Goal: Task Accomplishment & Management: Complete application form

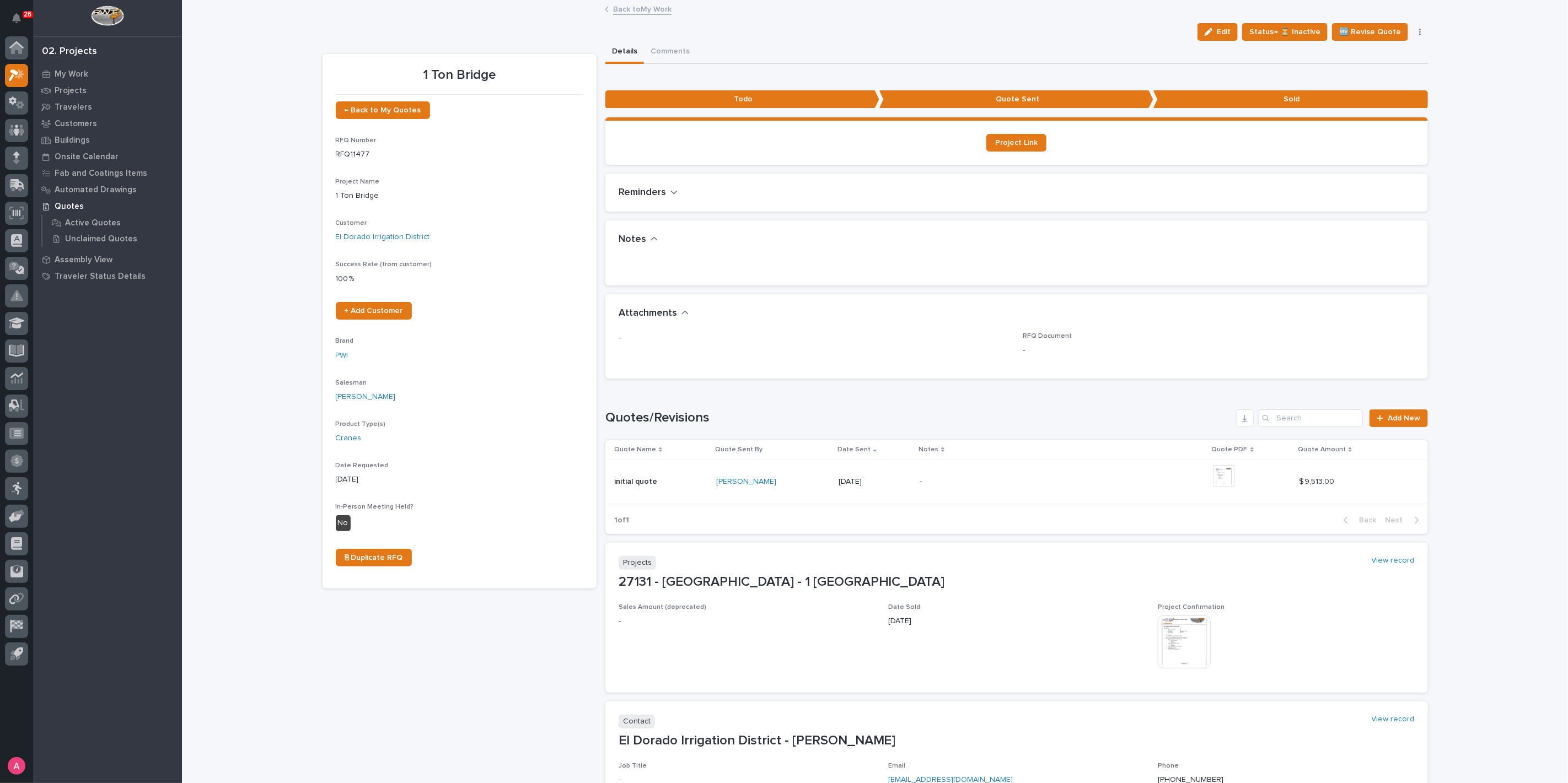
click at [649, 7] on link "Back to My Work" at bounding box center [642, 9] width 58 height 13
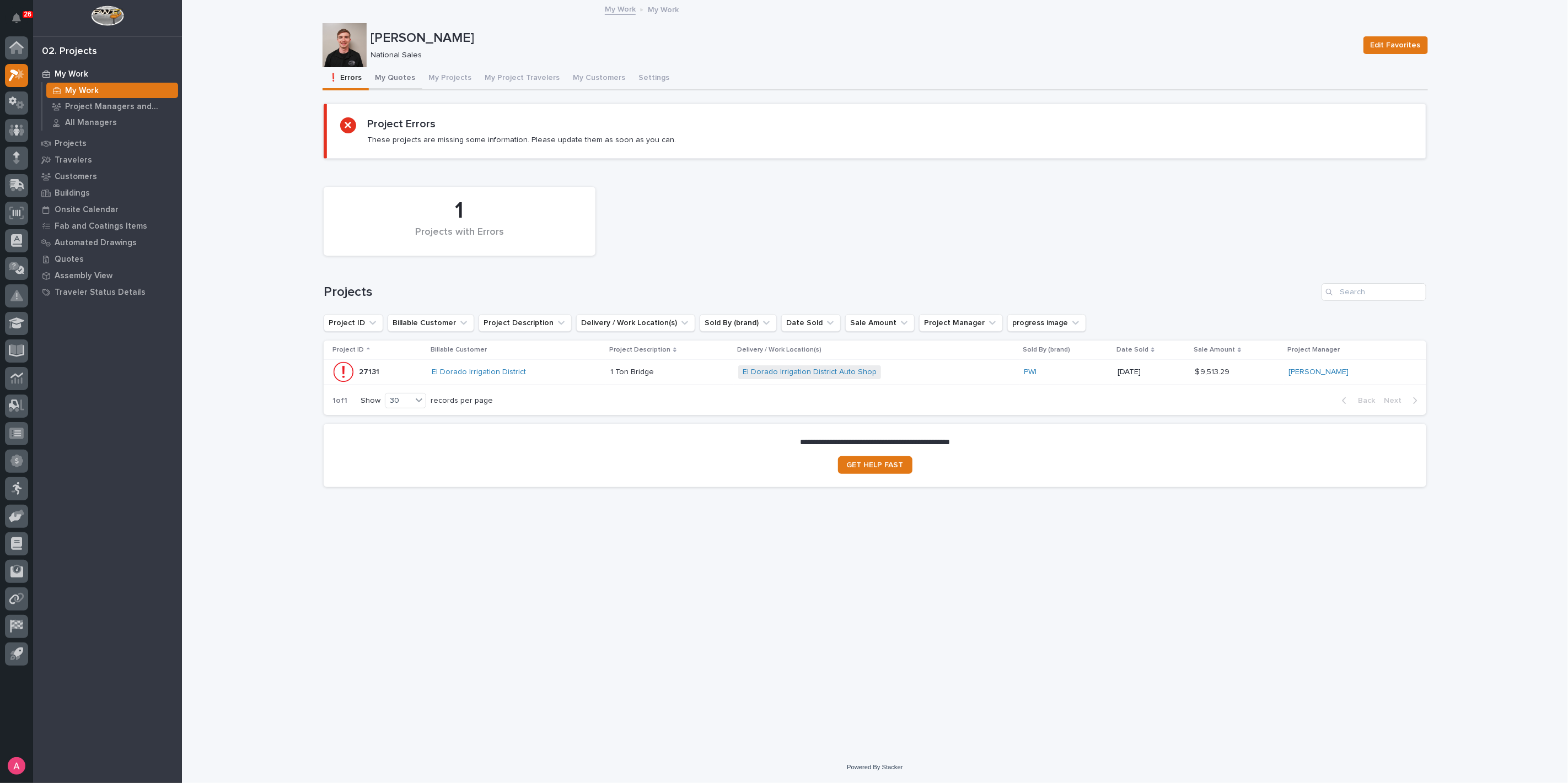
click at [380, 74] on button "My Quotes" at bounding box center [396, 79] width 54 height 23
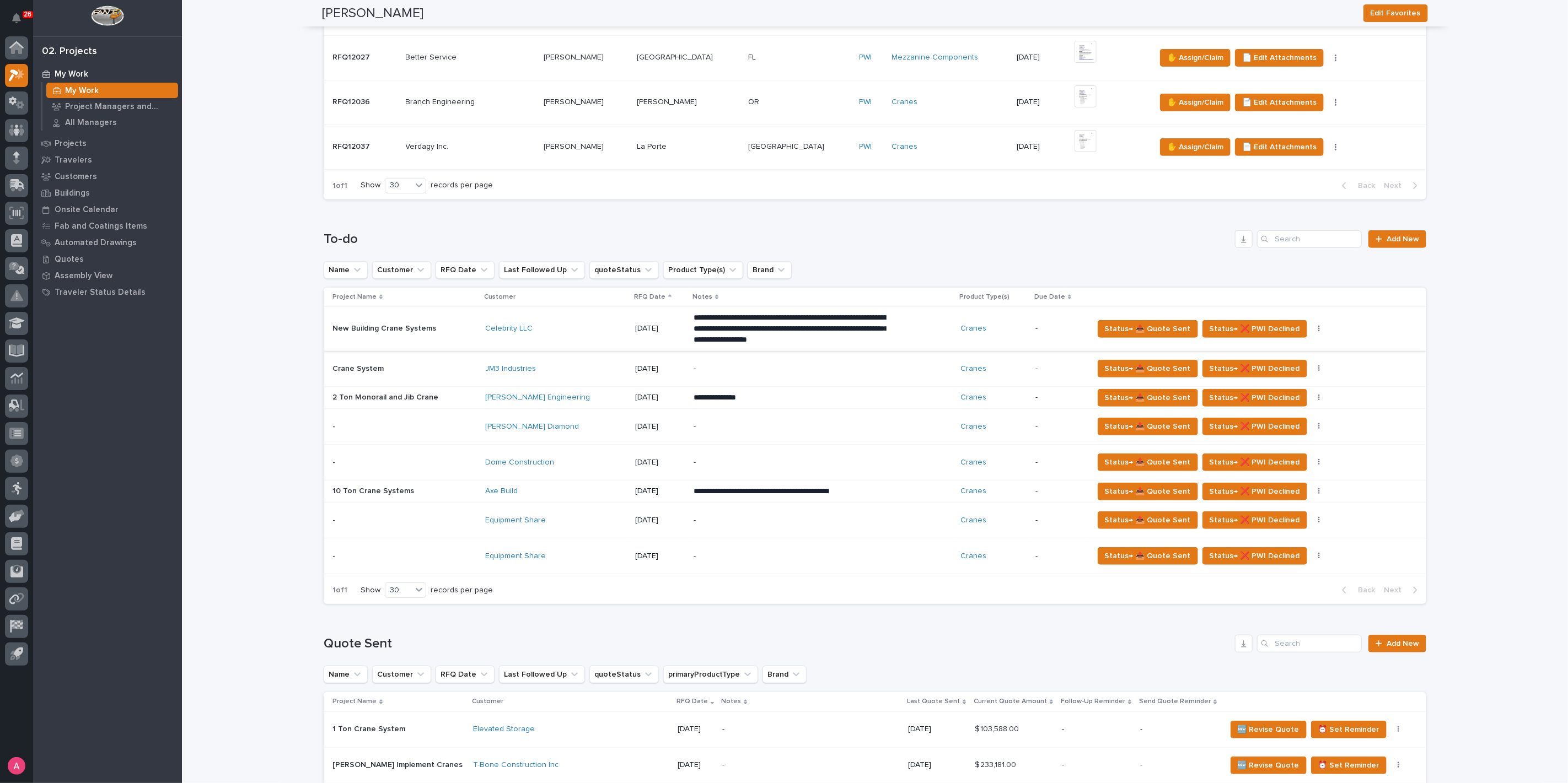
scroll to position [367, 0]
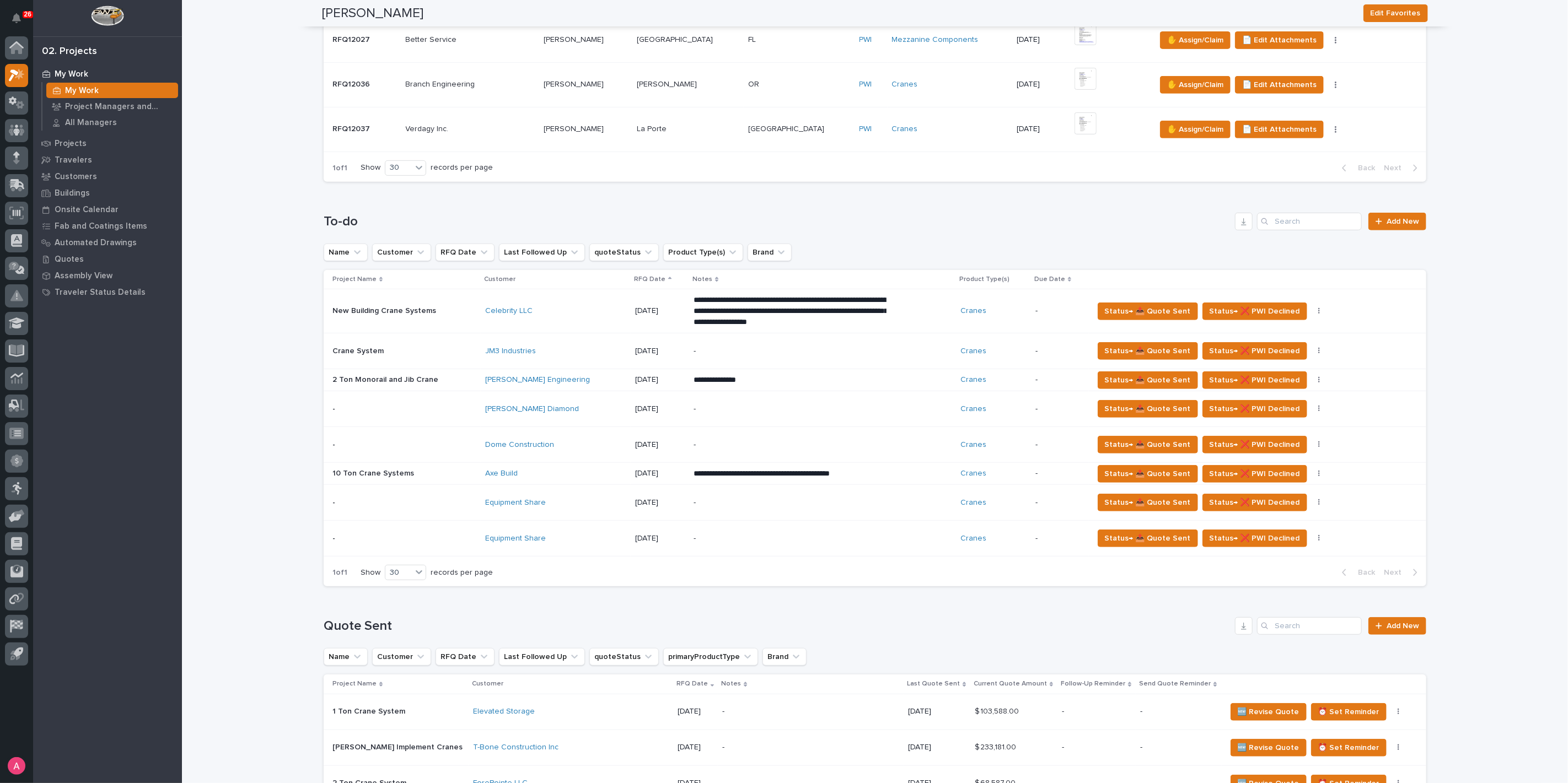
click at [693, 447] on p "-" at bounding box center [789, 445] width 193 height 9
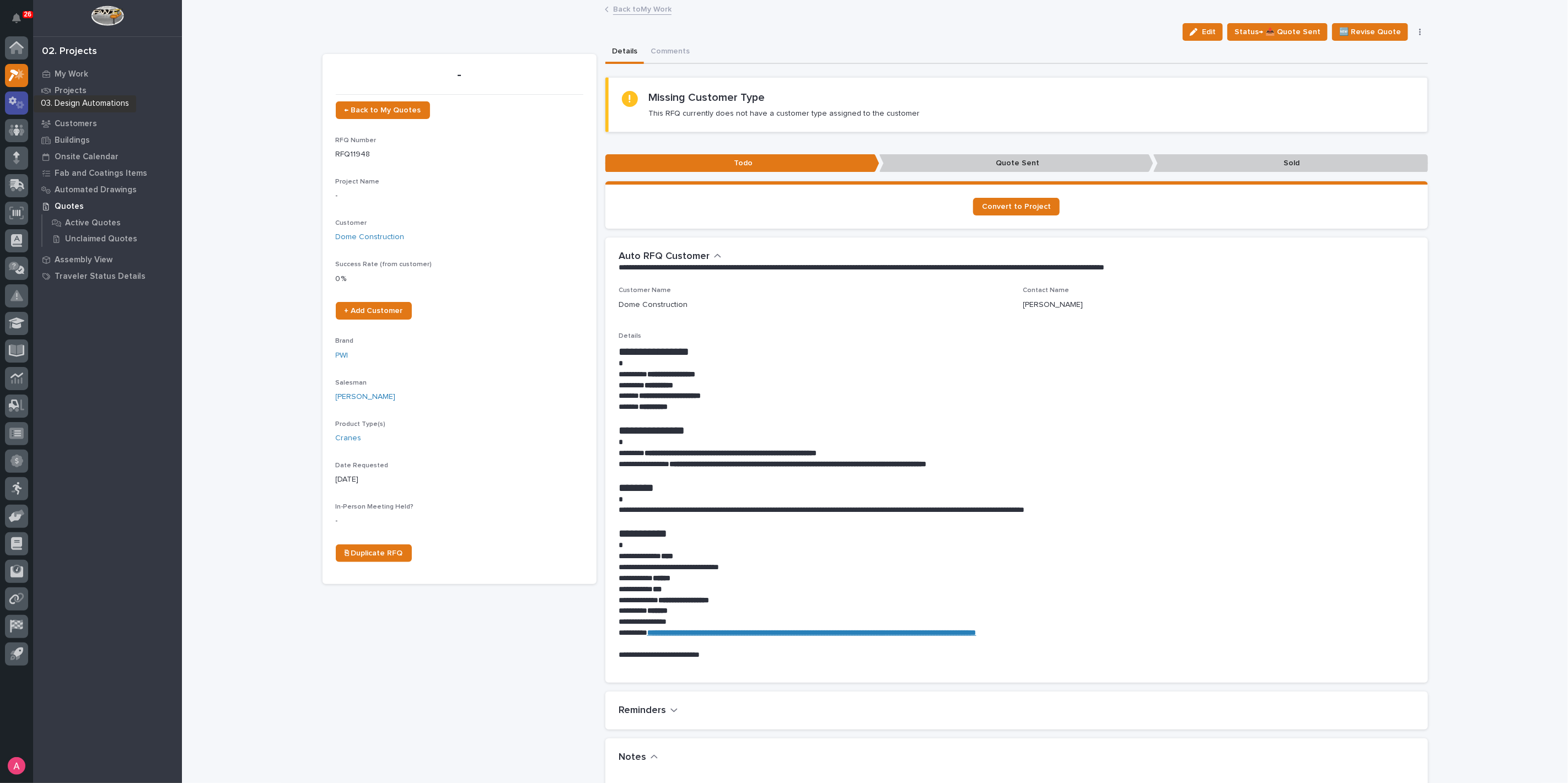
click at [14, 108] on icon at bounding box center [16, 103] width 16 height 13
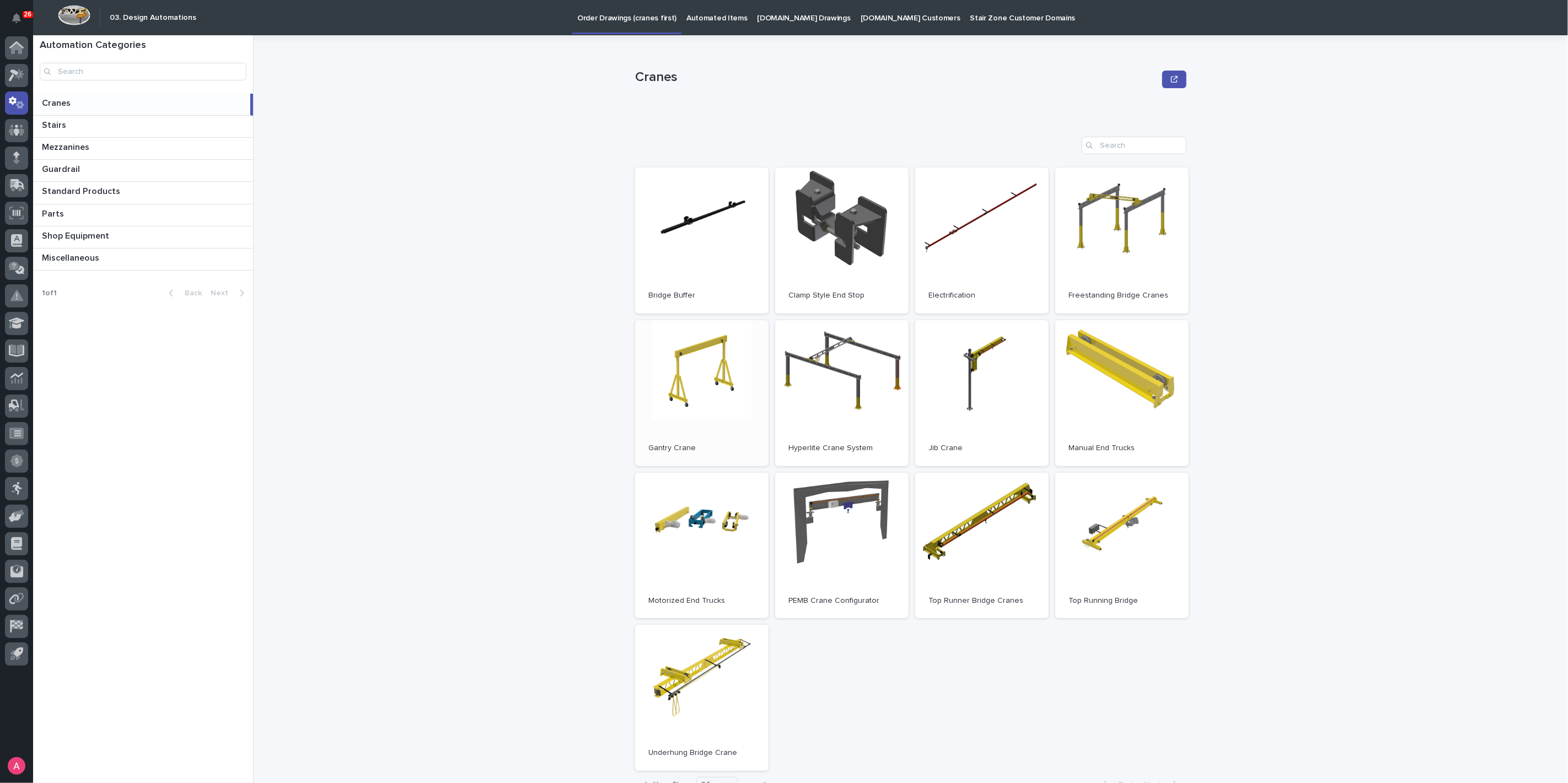
click at [698, 380] on link "Open" at bounding box center [701, 393] width 133 height 146
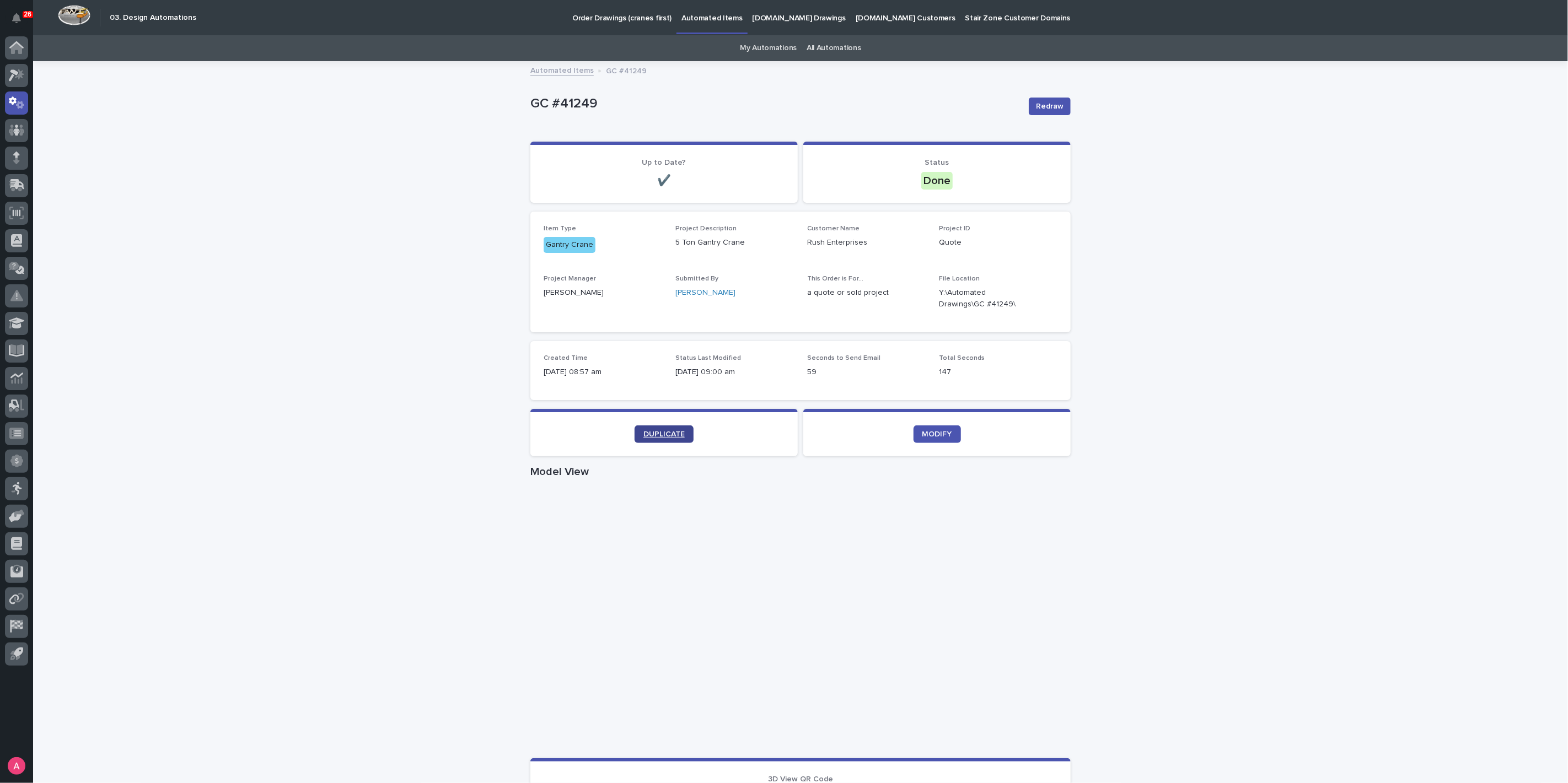
click at [657, 435] on span "DUPLICATE" at bounding box center [664, 434] width 41 height 8
click at [1040, 296] on icon "button" at bounding box center [1044, 299] width 8 height 9
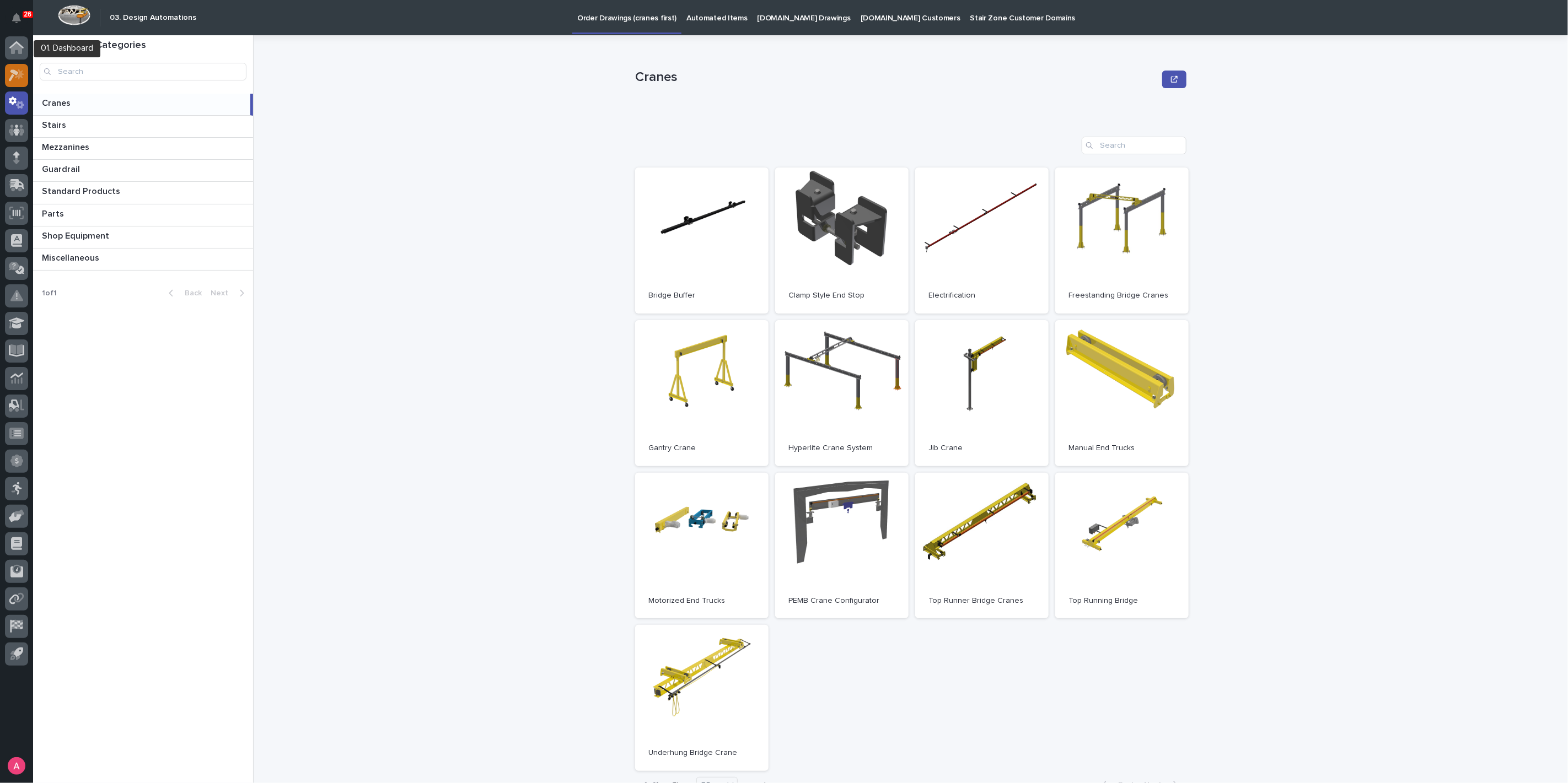
click at [7, 70] on div at bounding box center [16, 75] width 23 height 23
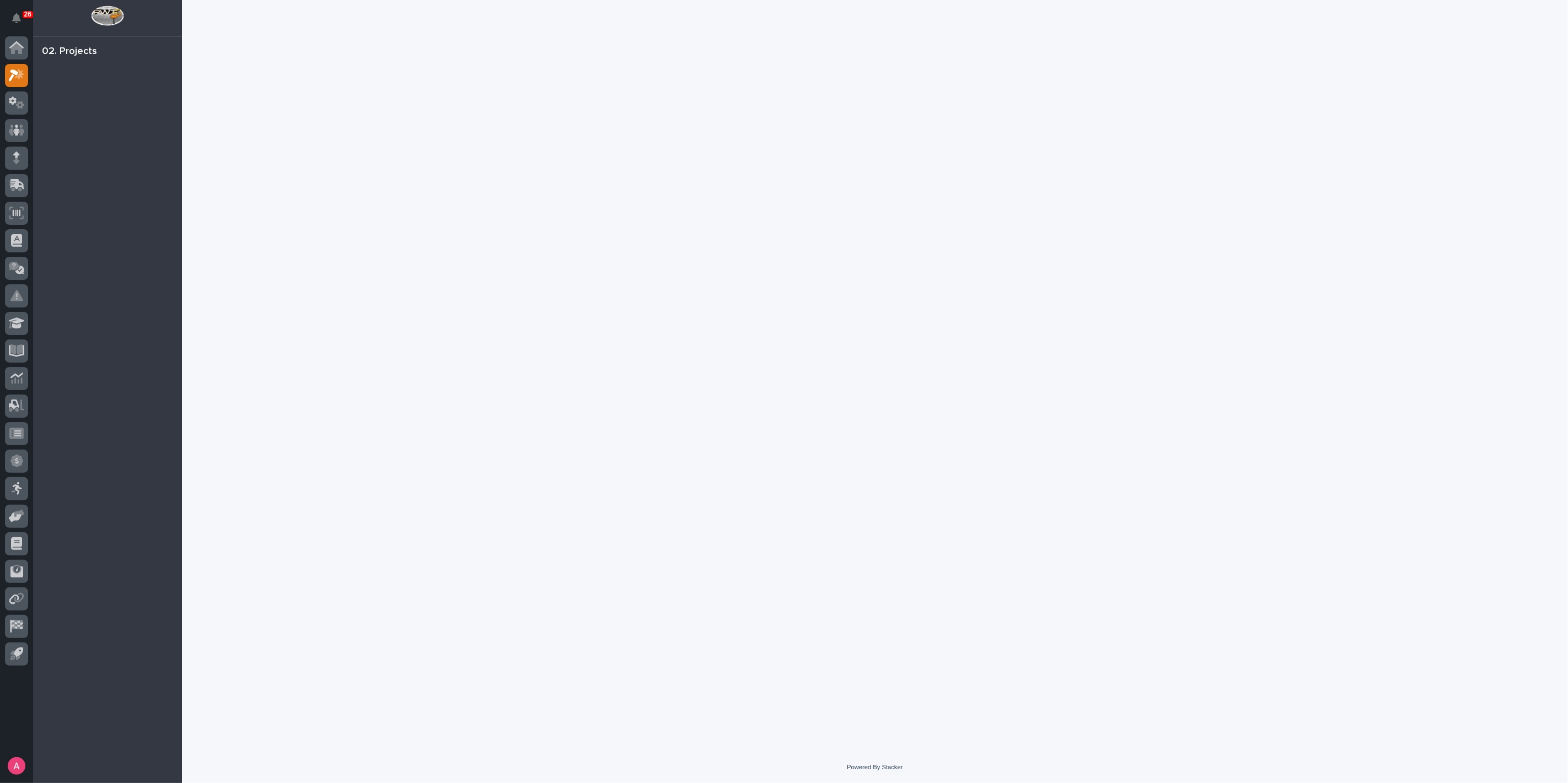
click at [873, 255] on div at bounding box center [875, 362] width 1116 height 724
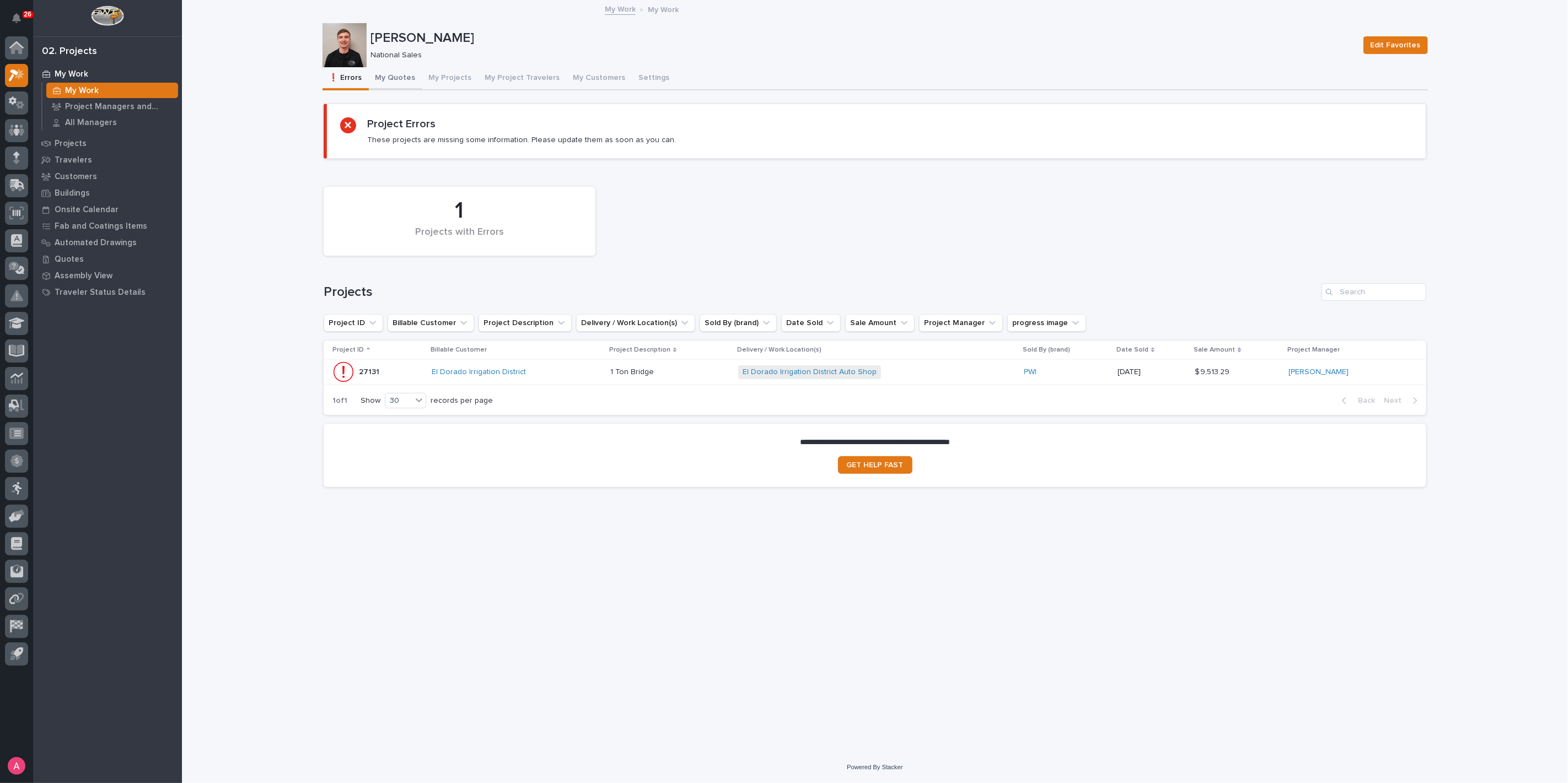
click at [388, 81] on button "My Quotes" at bounding box center [396, 79] width 54 height 23
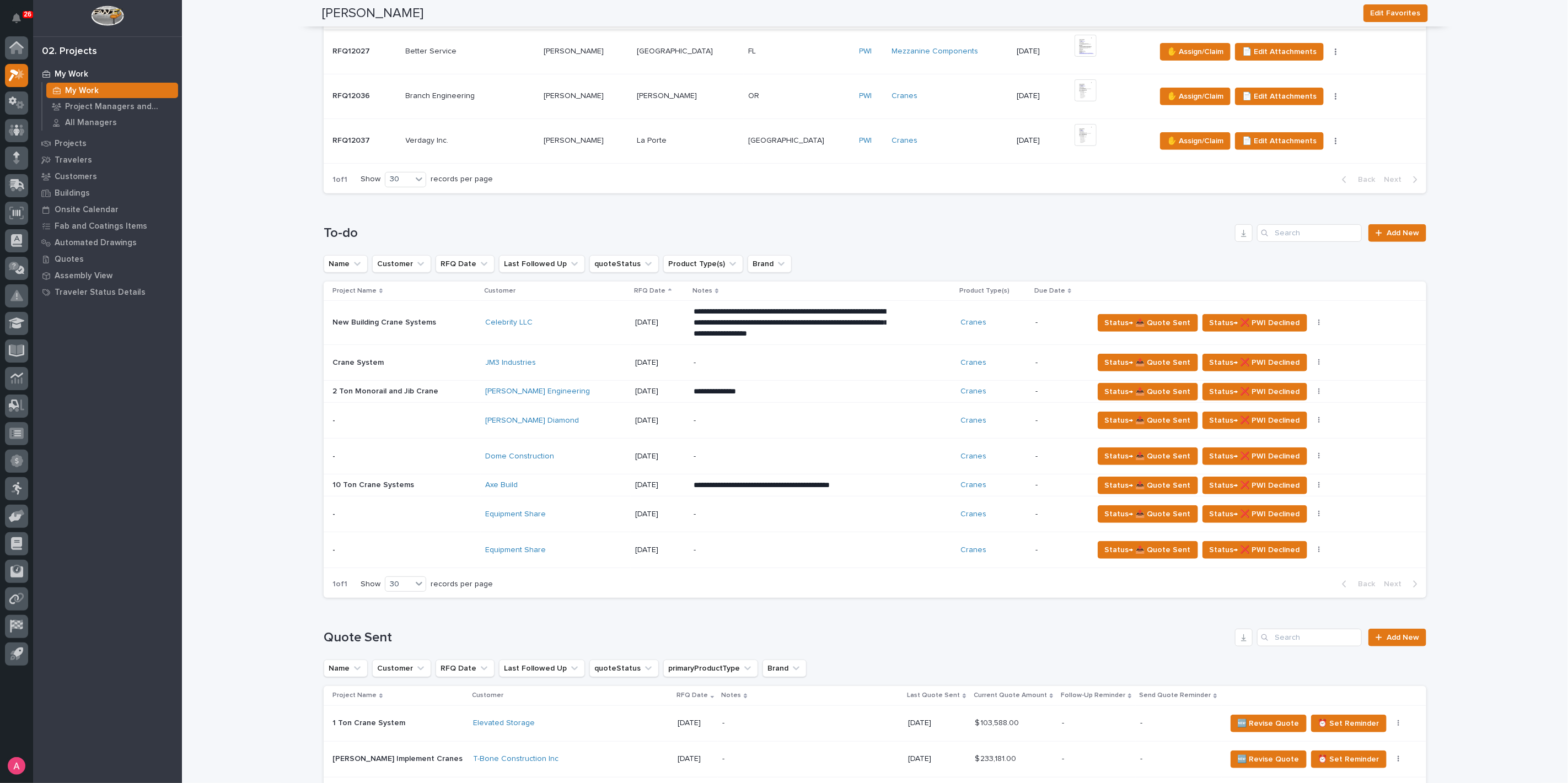
scroll to position [367, 0]
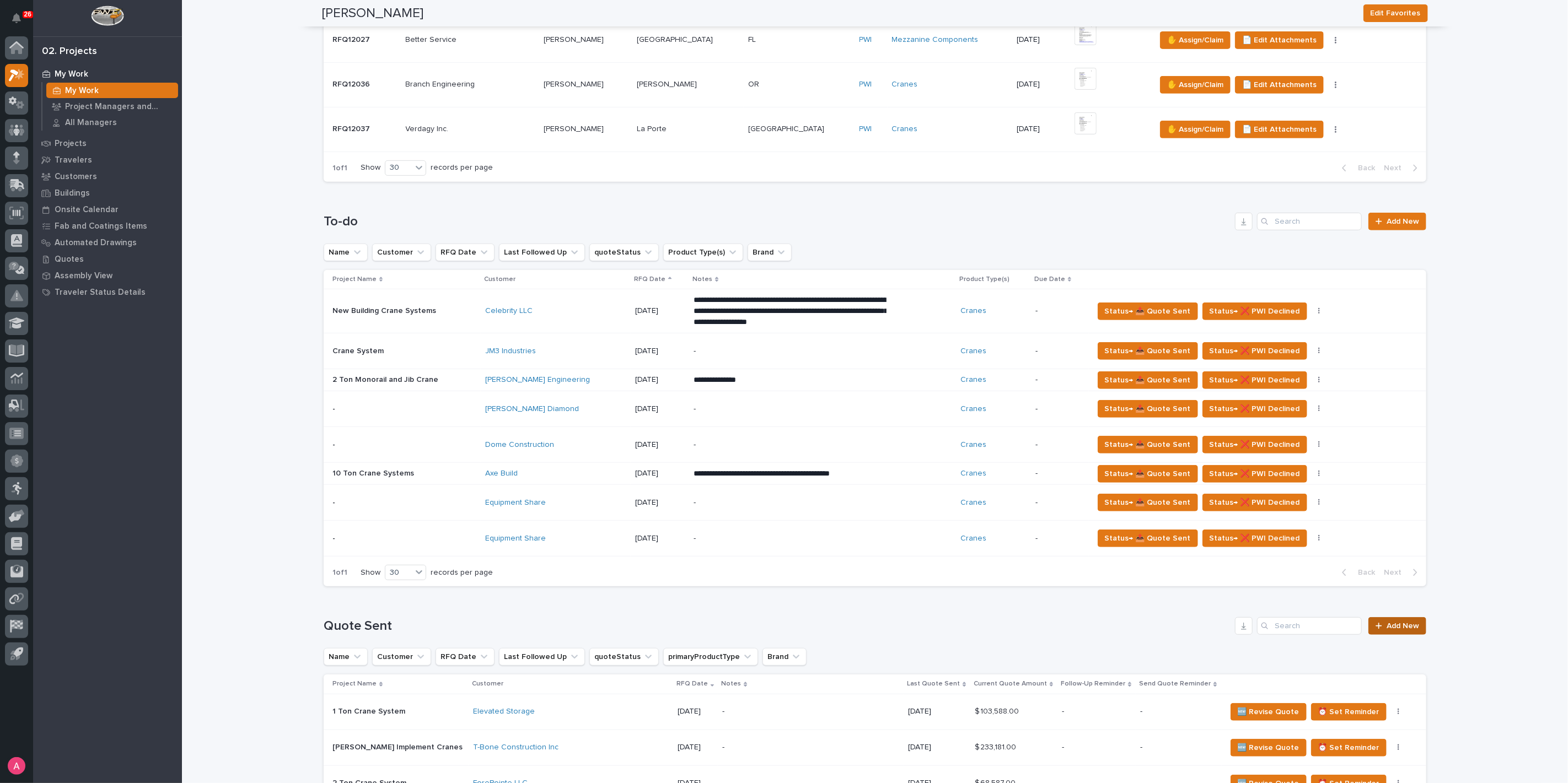
click at [1401, 619] on link "Add New" at bounding box center [1397, 625] width 58 height 18
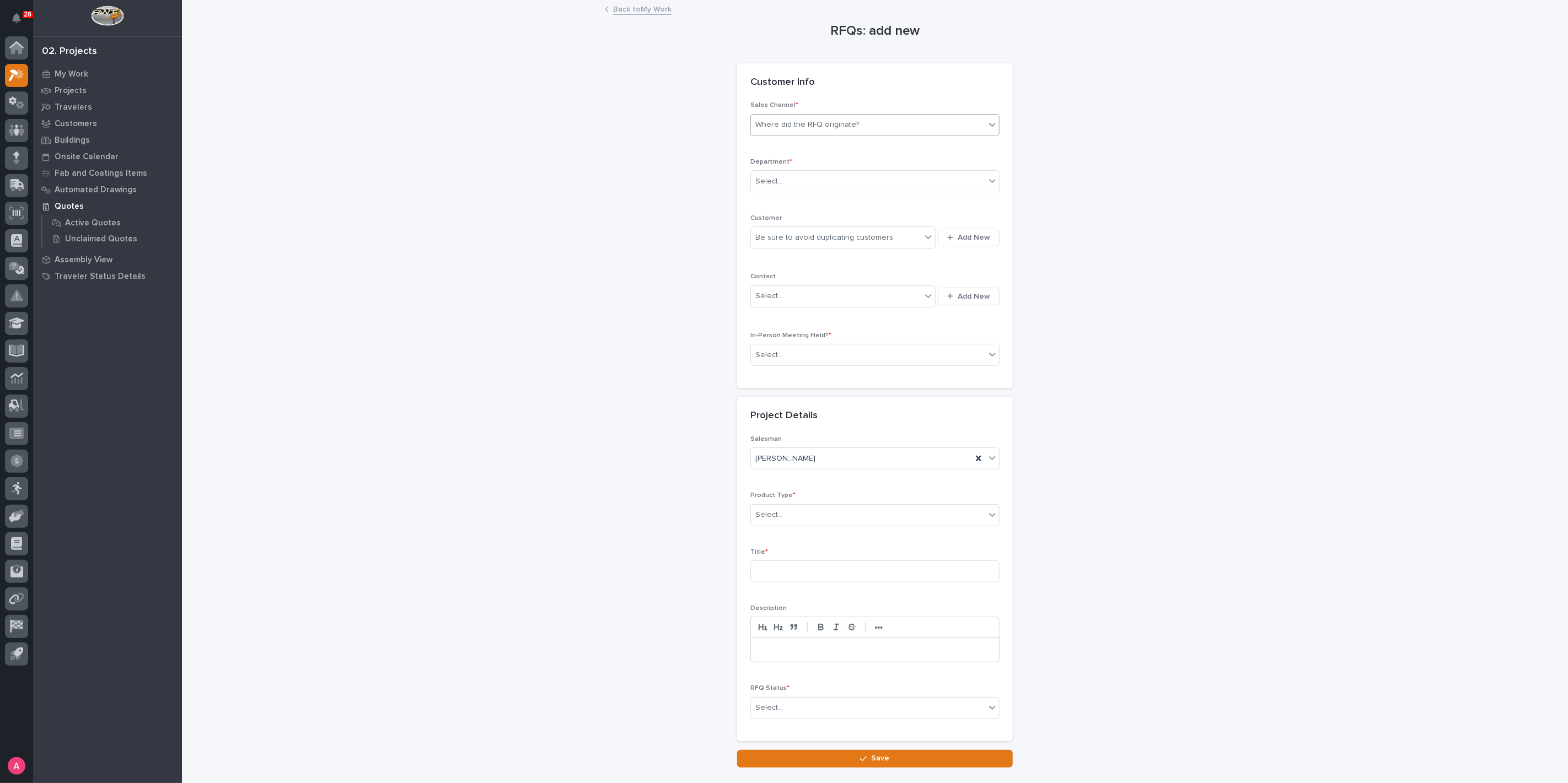
click at [828, 127] on div "Where did the RFQ originate?" at bounding box center [807, 125] width 103 height 12
click at [817, 130] on div "Where did the RFQ originate?" at bounding box center [868, 125] width 234 height 18
click at [824, 167] on div "PWI" at bounding box center [870, 165] width 248 height 19
click at [831, 184] on div "Select..." at bounding box center [868, 182] width 234 height 18
click at [824, 203] on div "National Sales" at bounding box center [870, 202] width 248 height 19
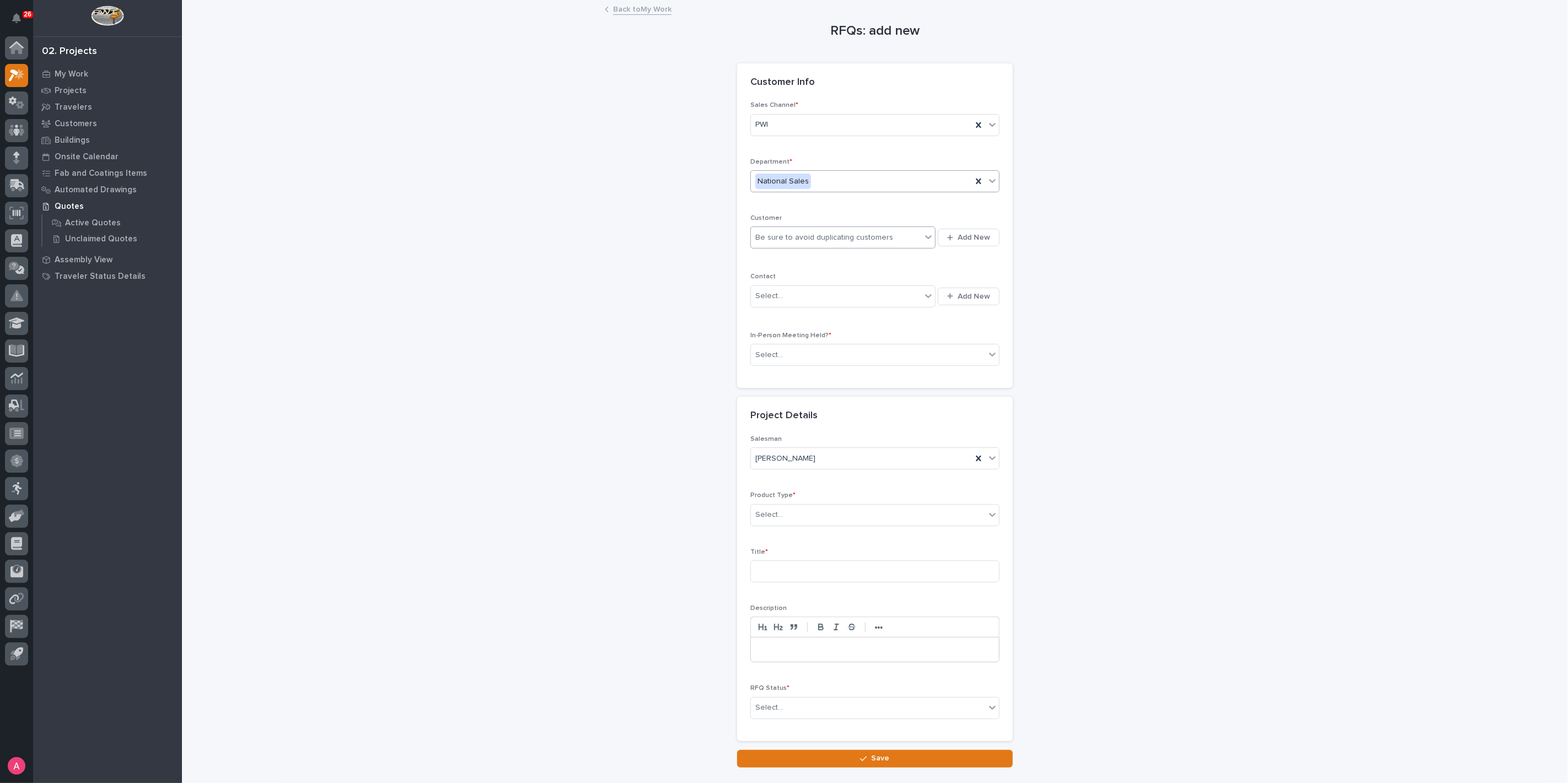
click at [824, 239] on div "Be sure to avoid duplicating customers" at bounding box center [824, 237] width 138 height 12
type input "*"
click at [976, 234] on span "Add New" at bounding box center [973, 237] width 32 height 10
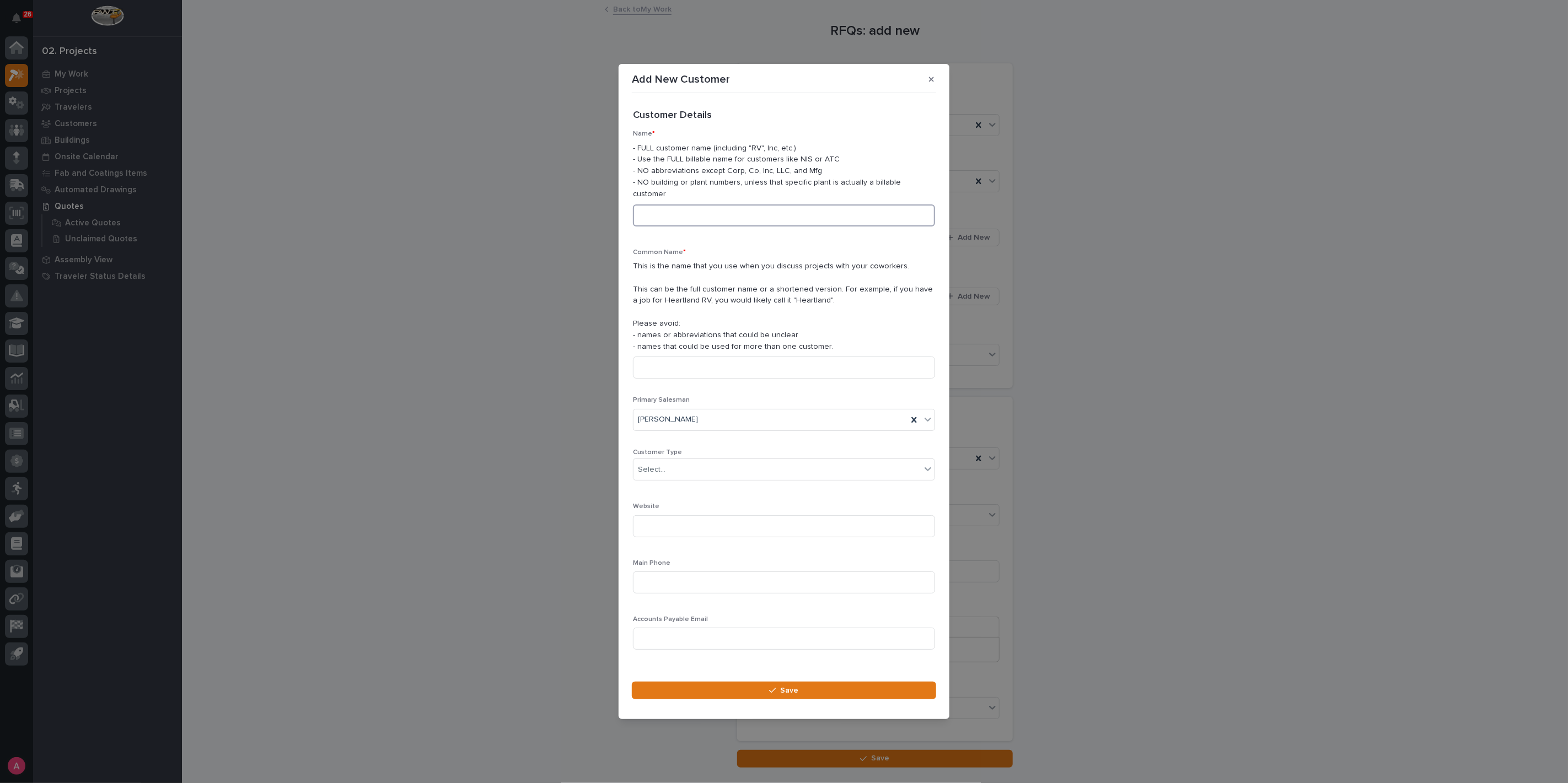
click at [786, 210] on input at bounding box center [784, 215] width 302 height 22
type input "Rush Enterprises"
type input "Rush Truck Centers"
click at [694, 467] on div "Select..." at bounding box center [777, 470] width 287 height 18
click at [688, 510] on div "End User" at bounding box center [779, 504] width 292 height 19
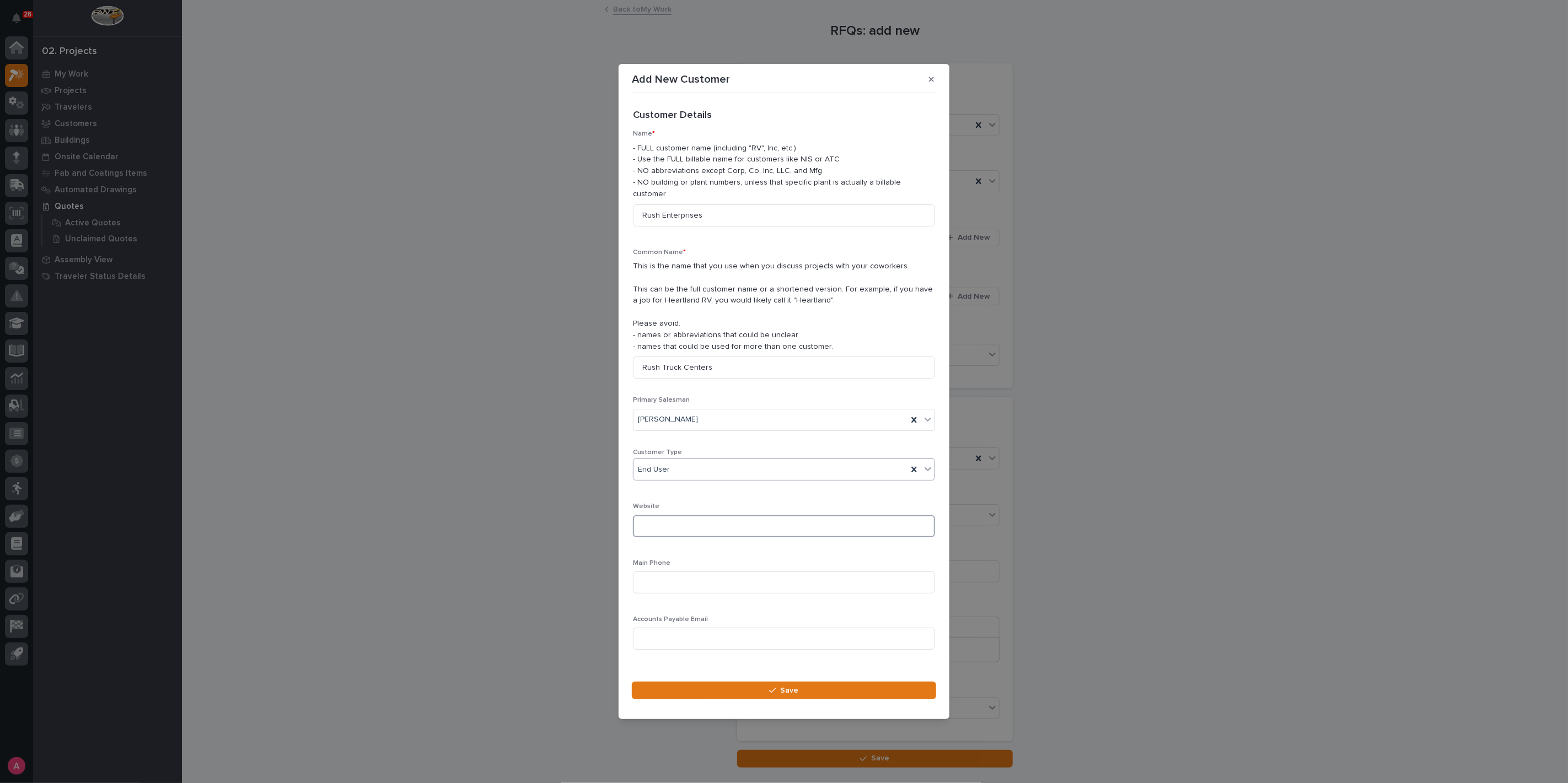
click at [691, 517] on input at bounding box center [784, 526] width 302 height 22
click at [676, 579] on input at bounding box center [784, 582] width 302 height 22
click at [709, 576] on input at bounding box center [784, 582] width 302 height 22
click at [718, 574] on input at bounding box center [784, 582] width 302 height 22
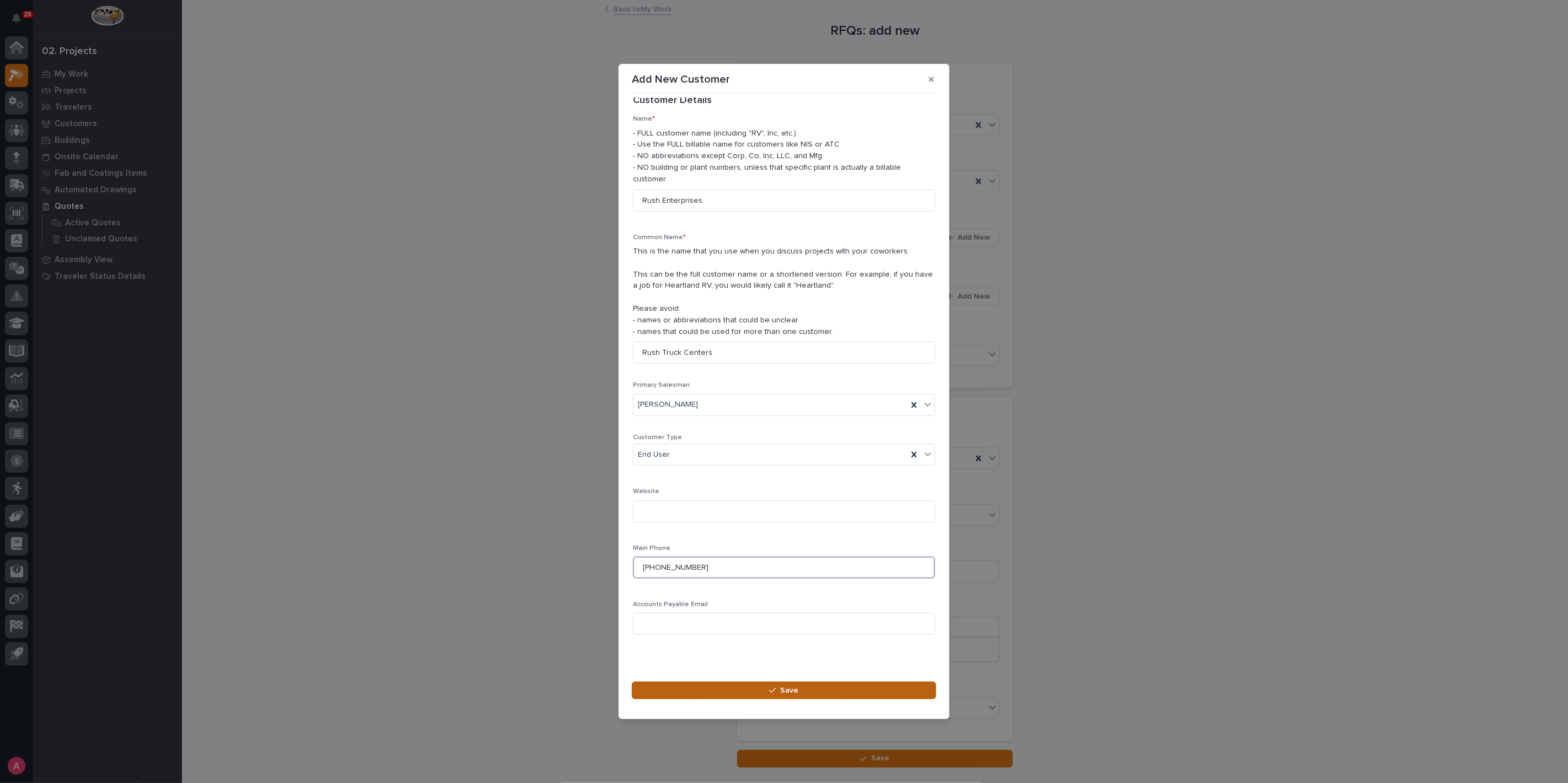
type input "918-447-2800"
click at [749, 682] on button "Save" at bounding box center [784, 690] width 304 height 18
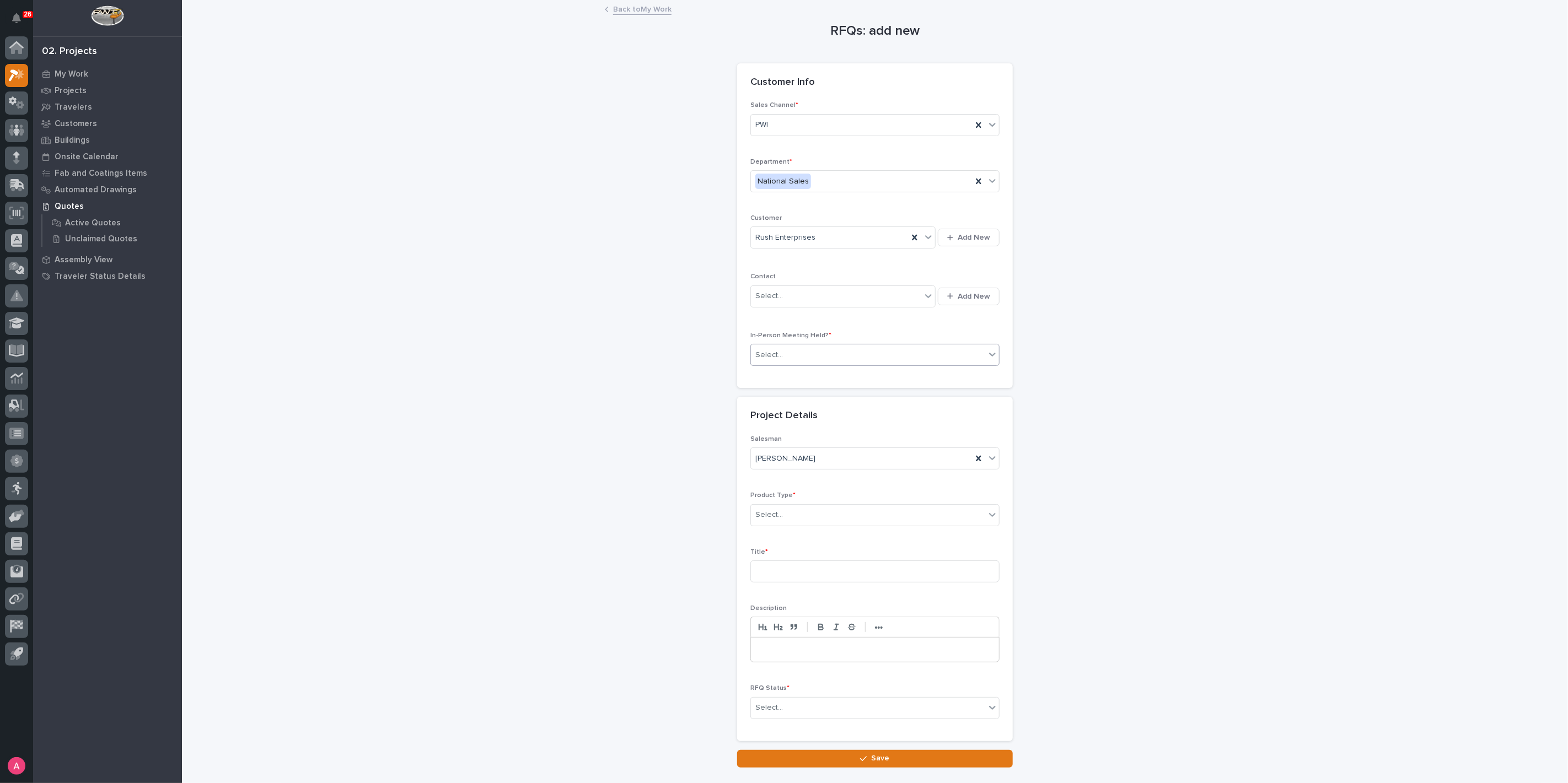
click at [839, 350] on div "Select..." at bounding box center [868, 355] width 234 height 18
click at [830, 391] on div "No" at bounding box center [870, 394] width 248 height 19
click at [828, 512] on div "Select..." at bounding box center [868, 515] width 234 height 18
click at [808, 572] on input at bounding box center [875, 571] width 249 height 22
type input "5 Ton Gantry Crane"
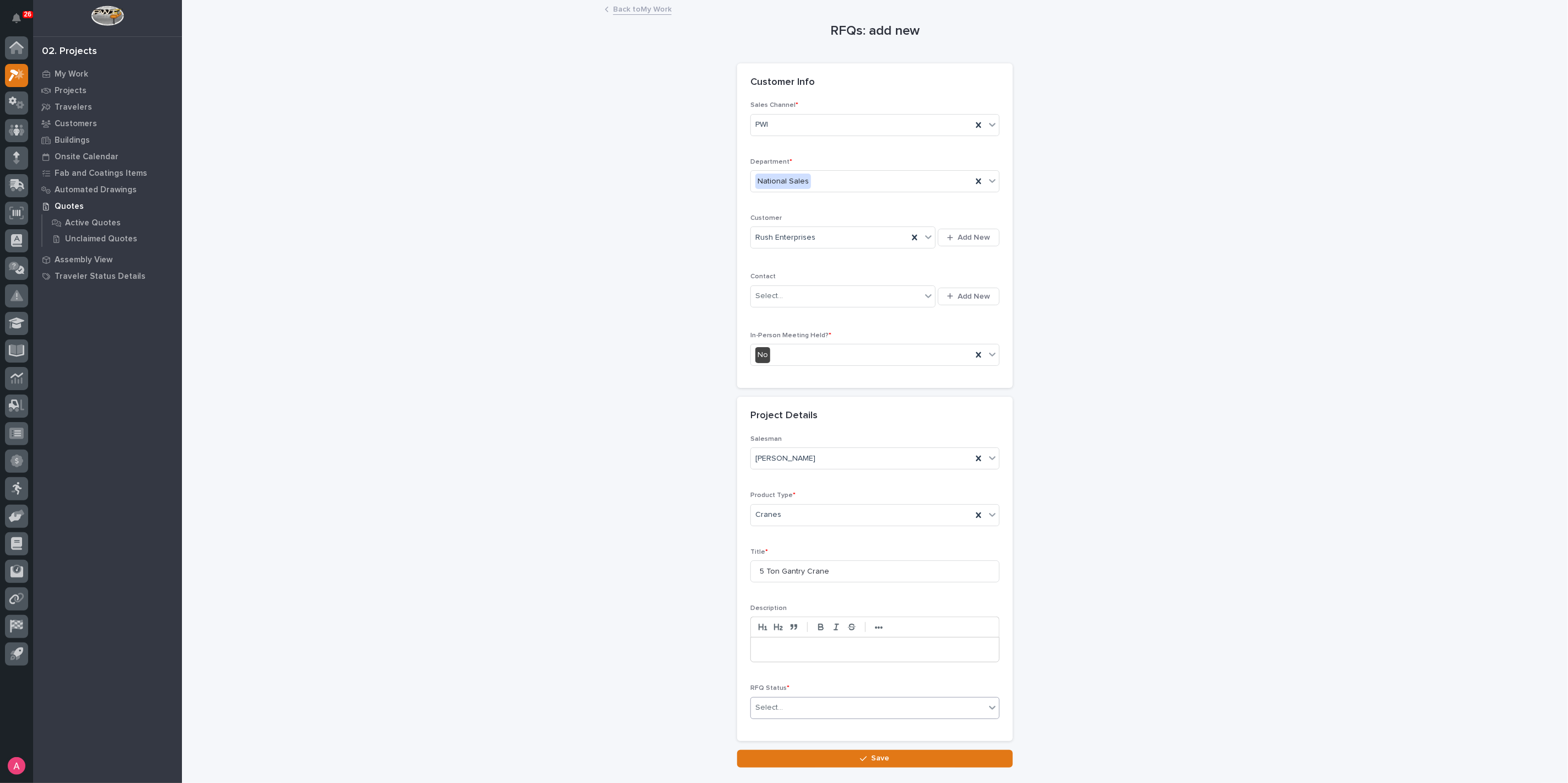
click at [799, 712] on div "Select..." at bounding box center [868, 708] width 234 height 18
click at [799, 600] on div "Quote Sent" at bounding box center [870, 607] width 248 height 19
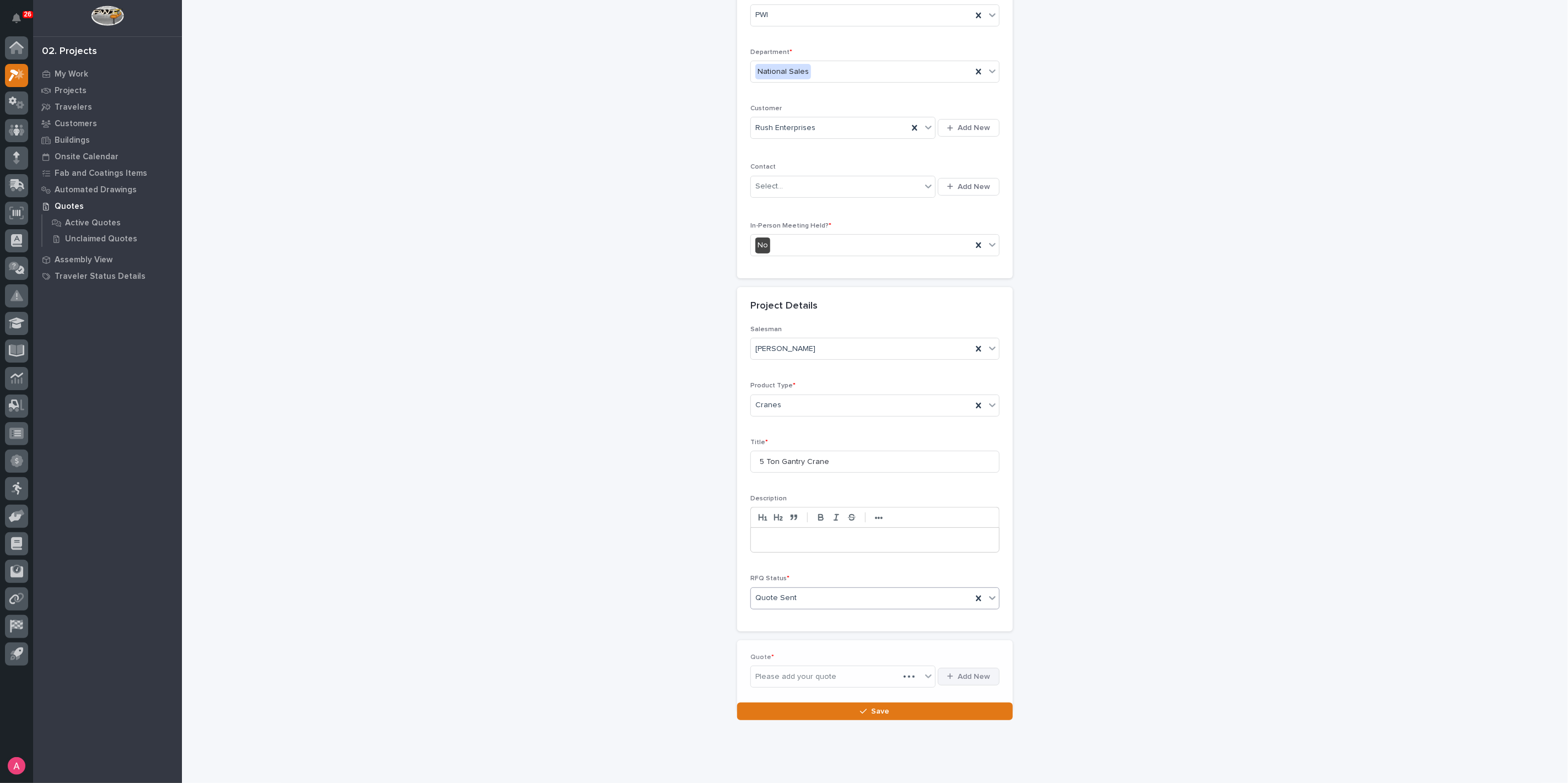
scroll to position [114, 0]
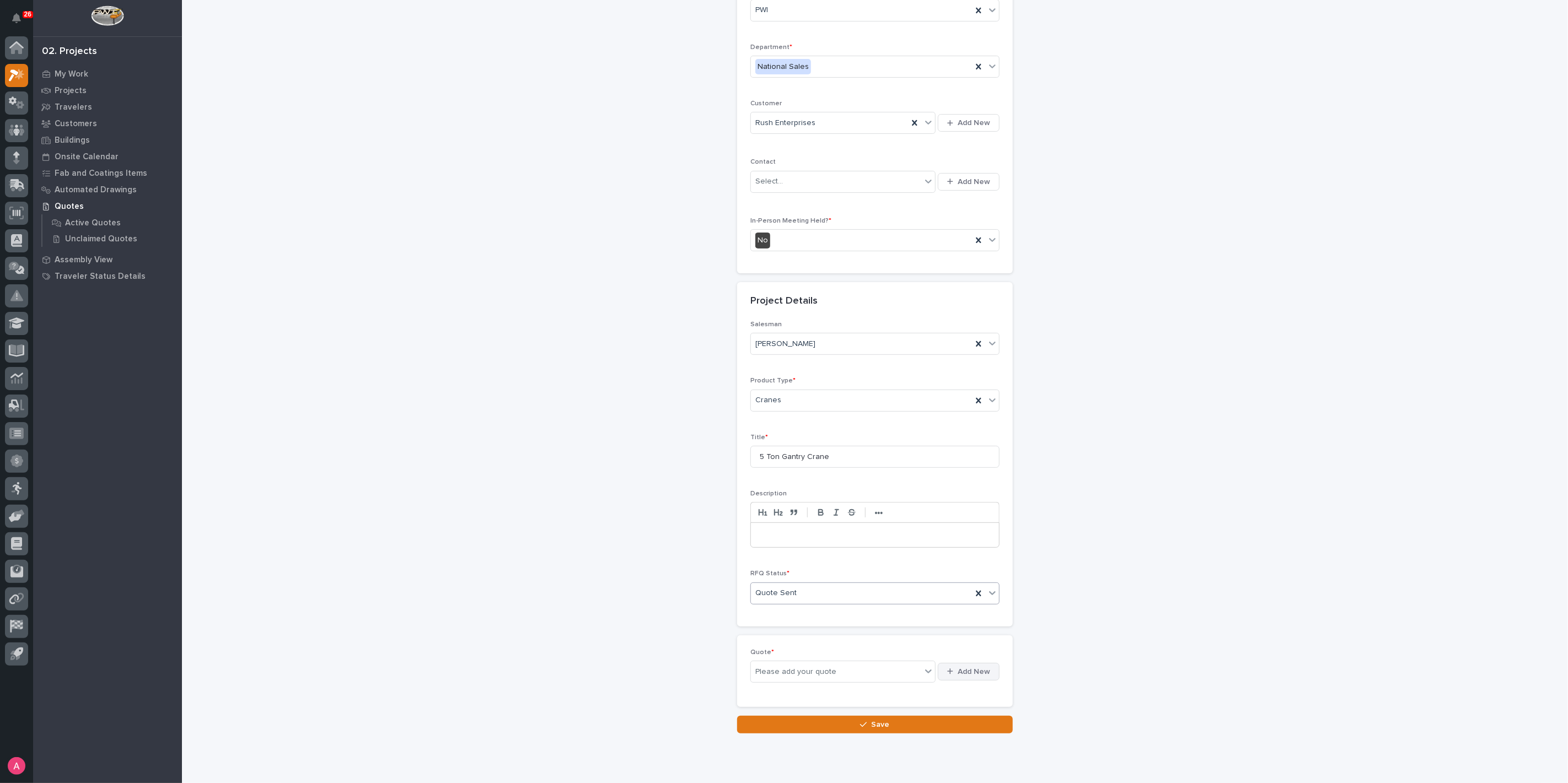
click at [970, 670] on span "Add New" at bounding box center [973, 672] width 32 height 10
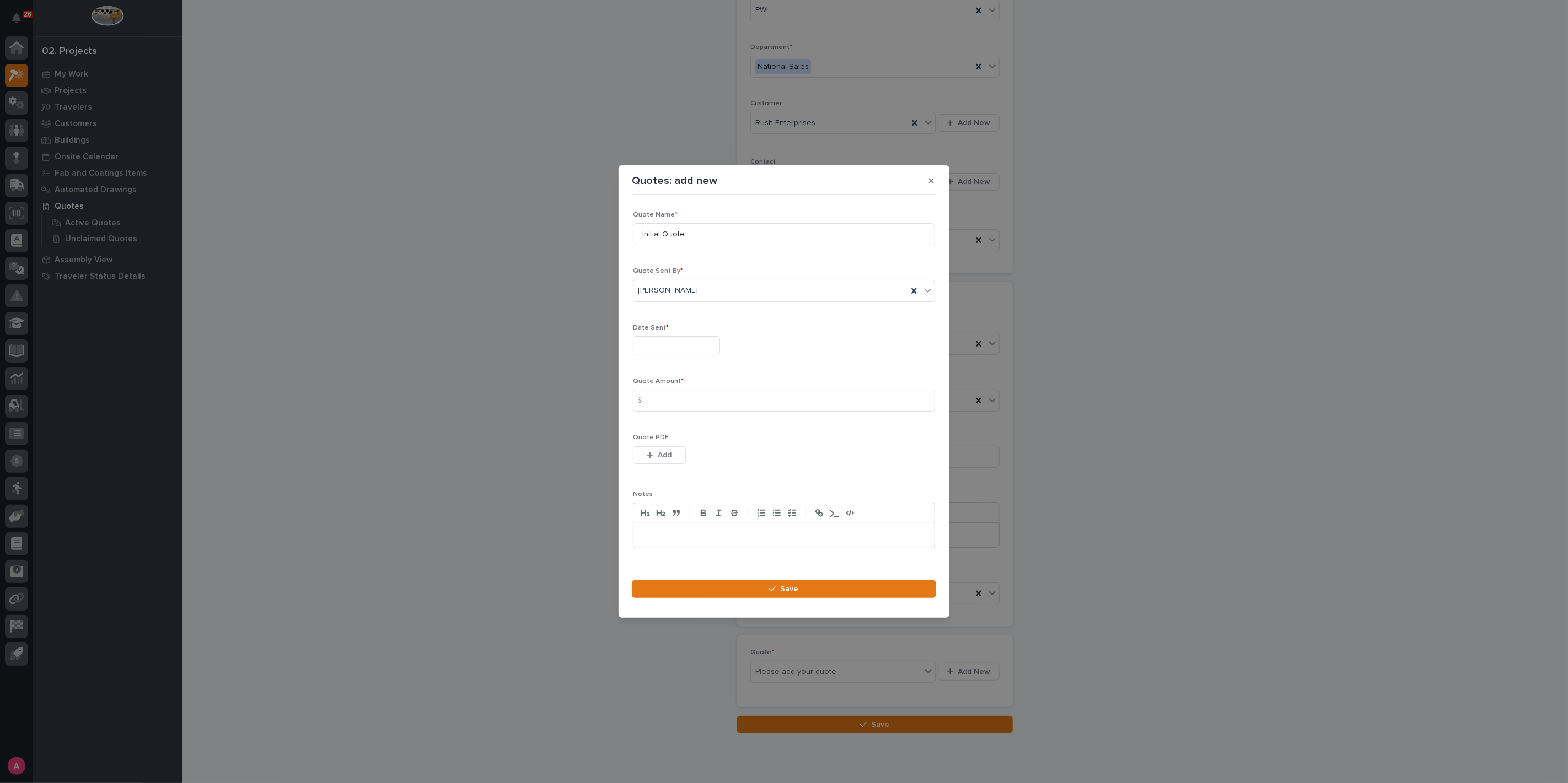
click at [699, 353] on input "text" at bounding box center [676, 346] width 87 height 19
click at [674, 223] on div "3" at bounding box center [670, 220] width 15 height 15
type input "**********"
click at [681, 406] on input at bounding box center [784, 400] width 302 height 22
drag, startPoint x: 676, startPoint y: 400, endPoint x: 877, endPoint y: 321, distance: 216.0
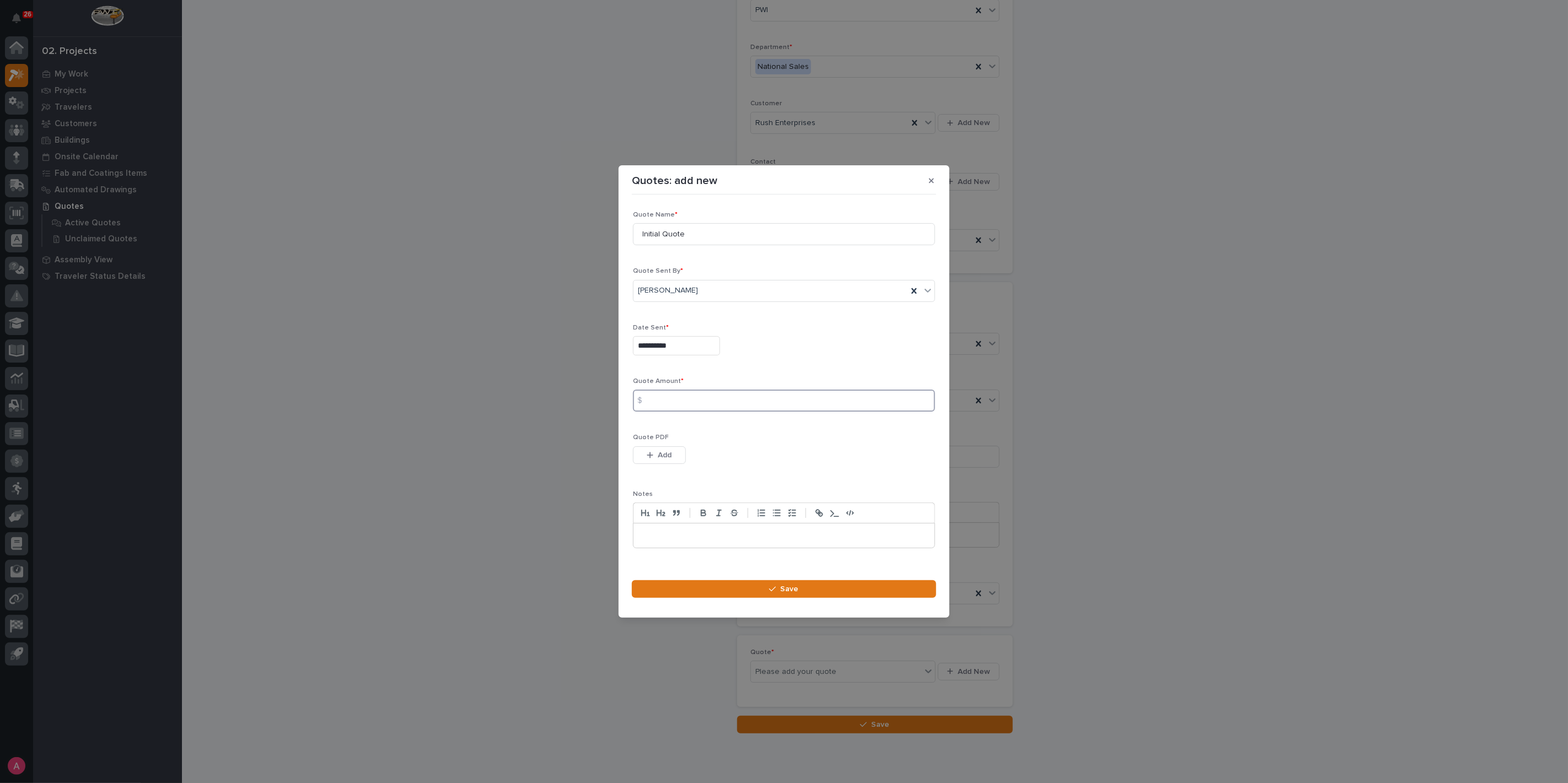
click at [676, 400] on input at bounding box center [784, 400] width 302 height 22
type input "18791"
click at [670, 451] on span "Add" at bounding box center [665, 455] width 14 height 10
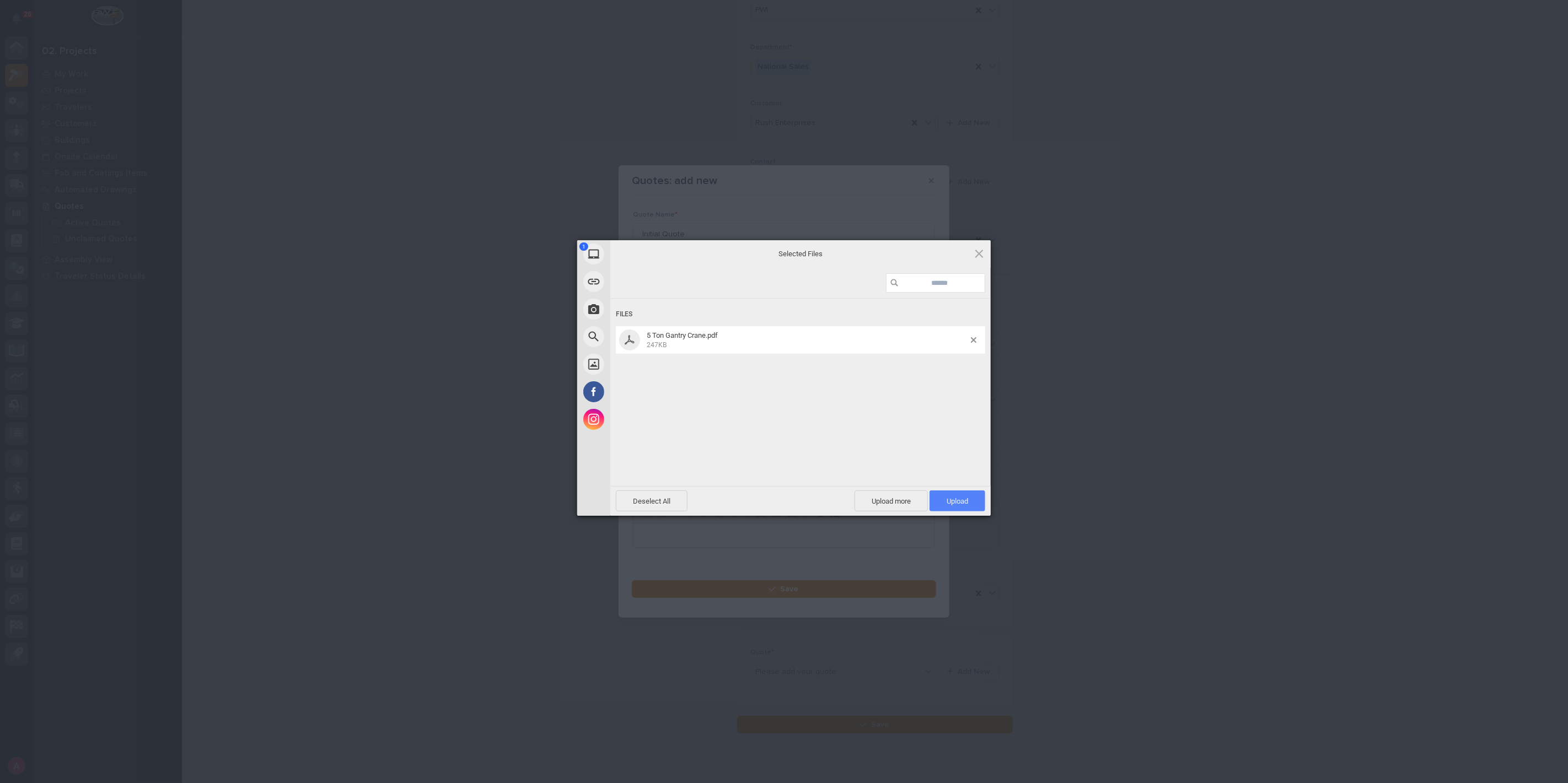
click at [958, 503] on span "Upload 1" at bounding box center [957, 501] width 21 height 9
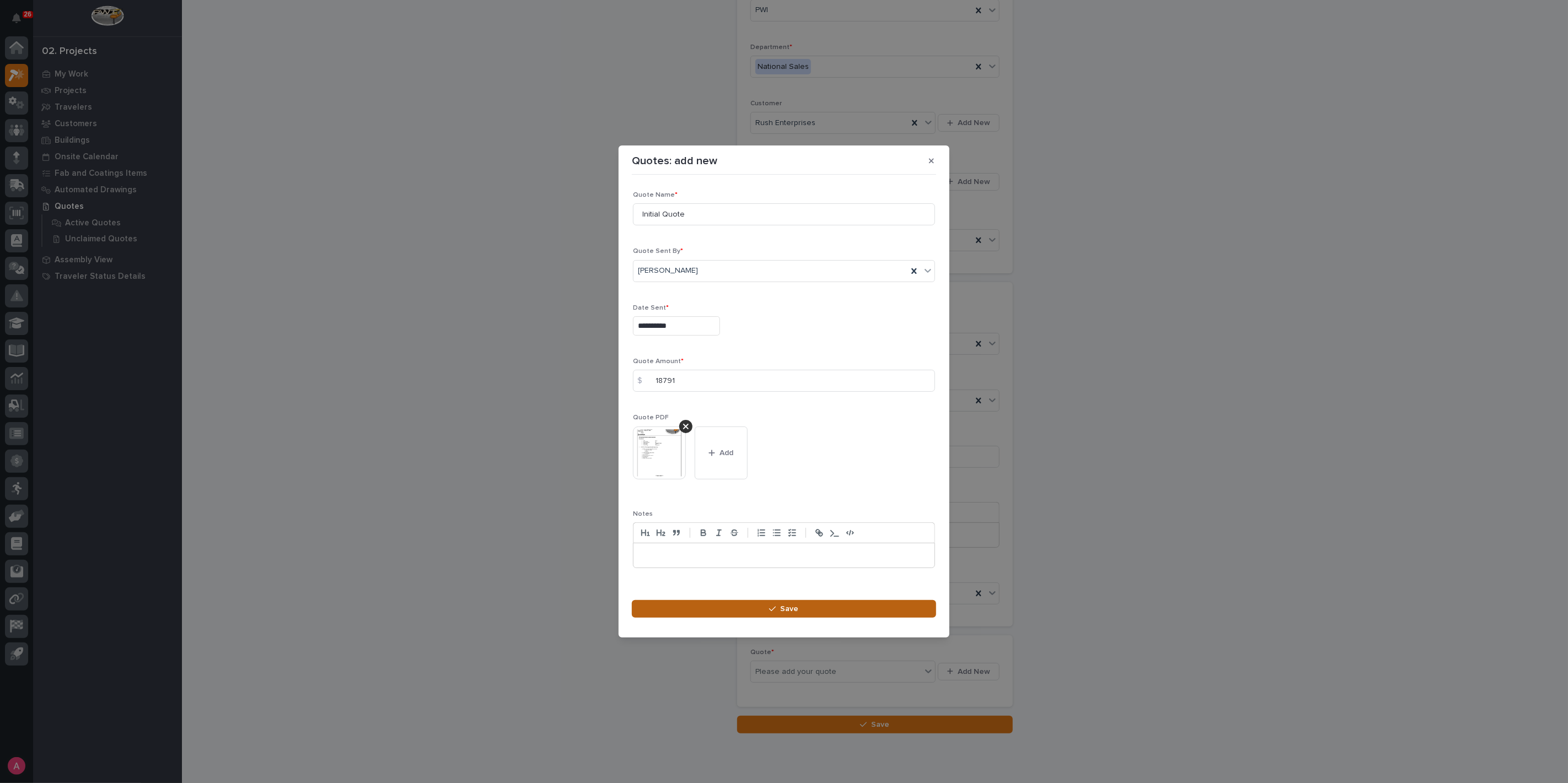
click at [786, 608] on span "Save" at bounding box center [790, 609] width 18 height 10
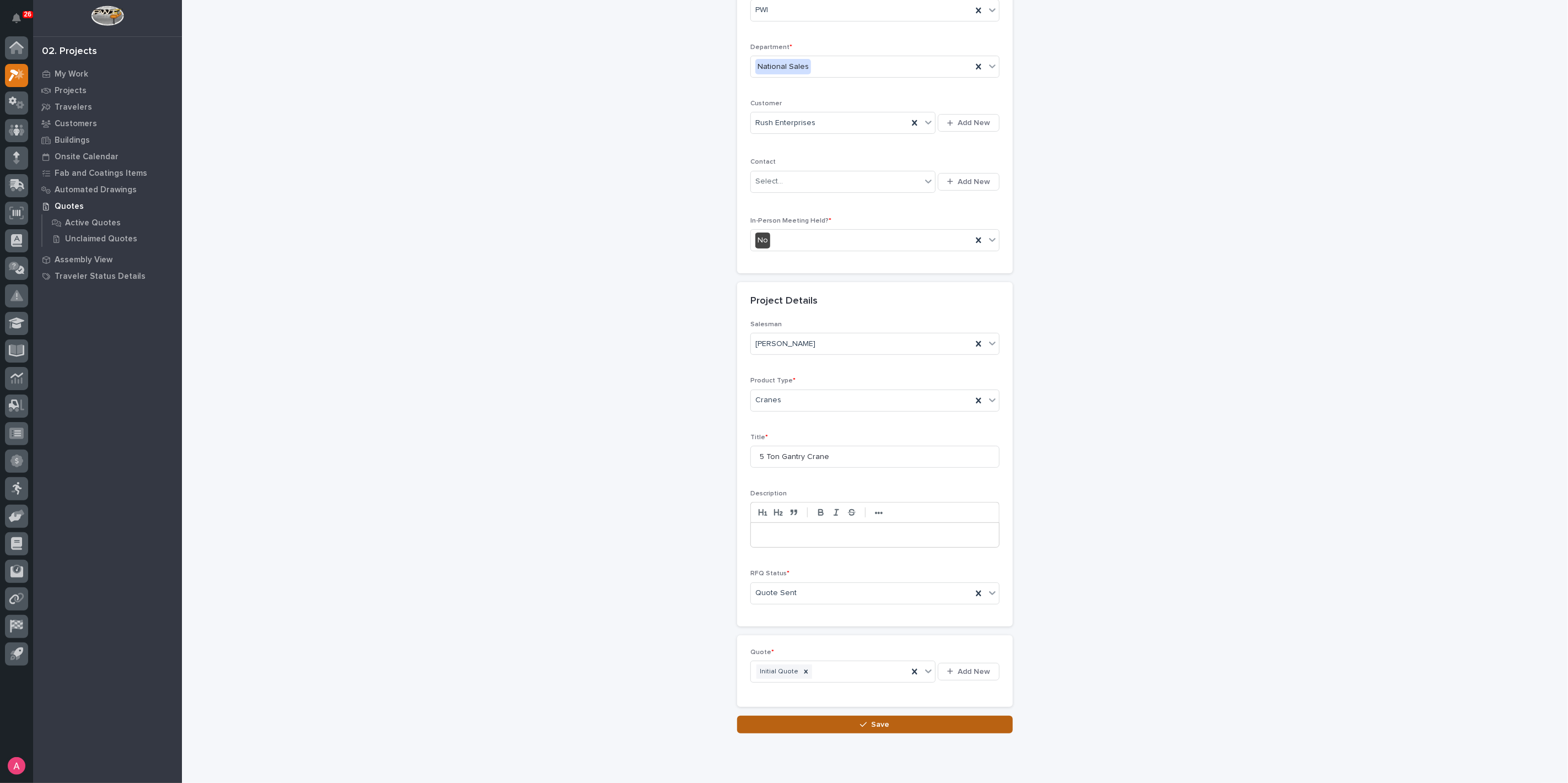
click at [893, 723] on button "Save" at bounding box center [875, 725] width 276 height 18
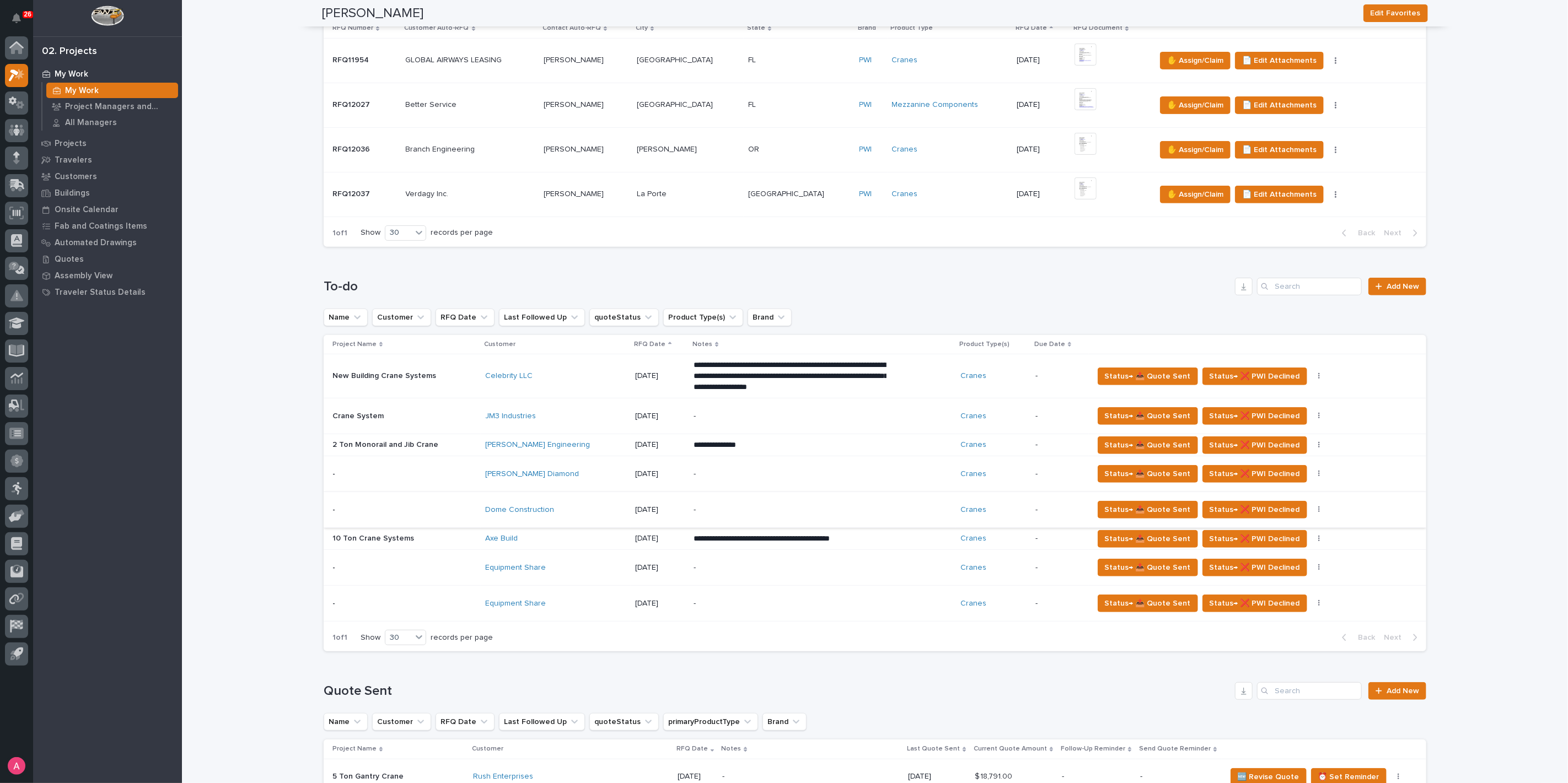
scroll to position [428, 0]
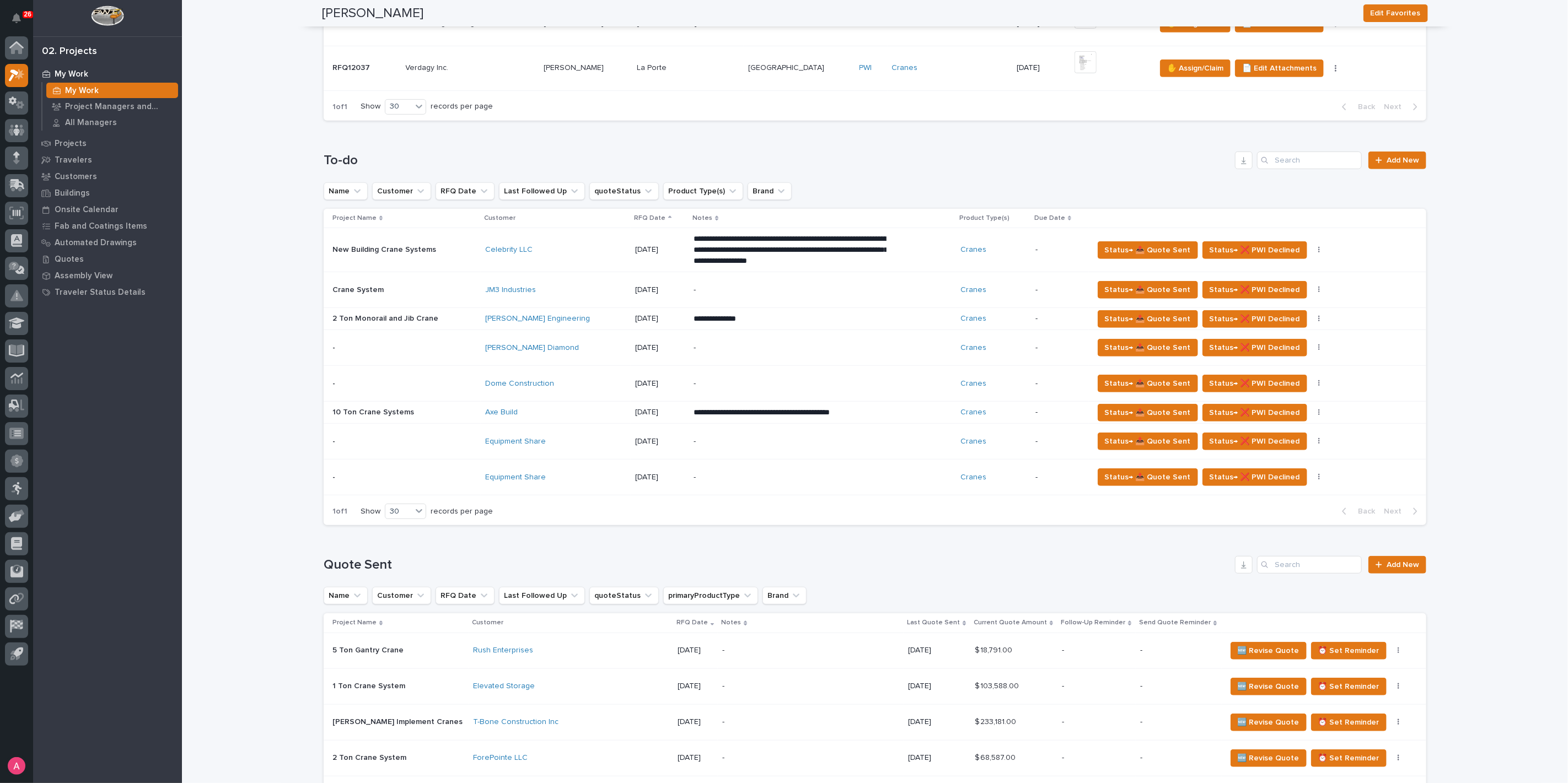
click at [702, 379] on p "-" at bounding box center [789, 383] width 193 height 9
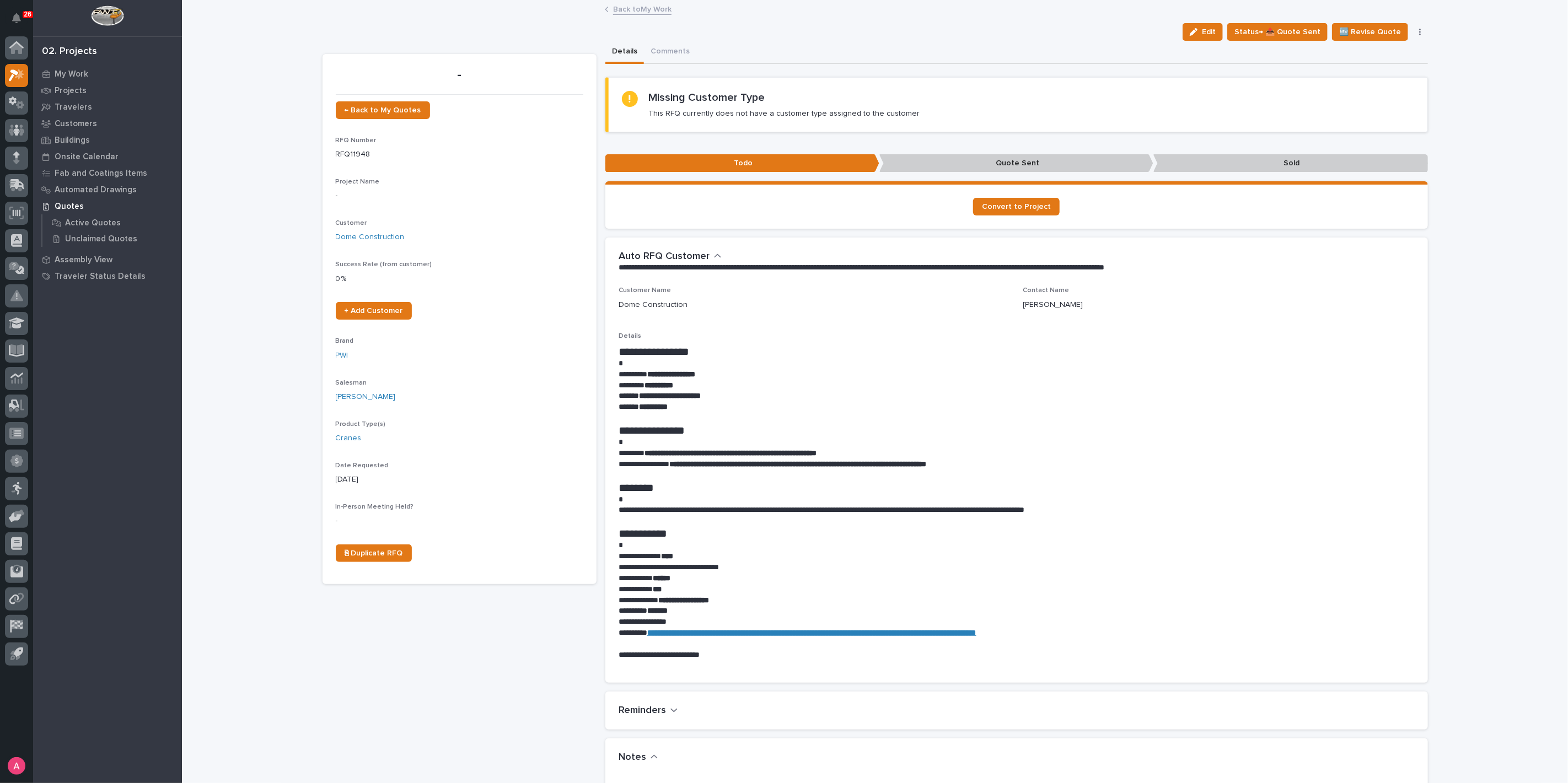
click at [639, 7] on link "Back to My Work" at bounding box center [642, 9] width 58 height 13
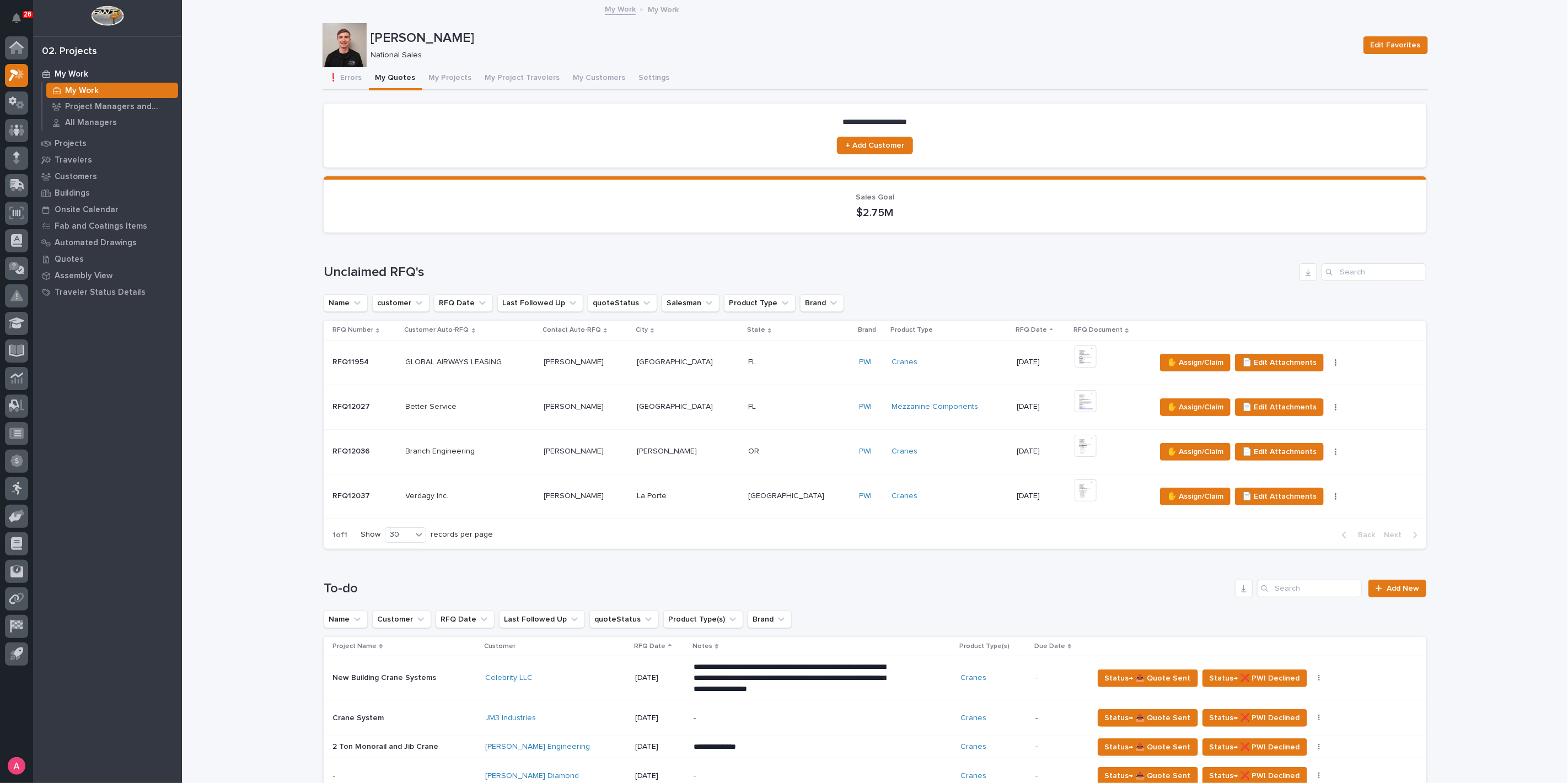
click at [931, 448] on div "Cranes" at bounding box center [950, 451] width 116 height 9
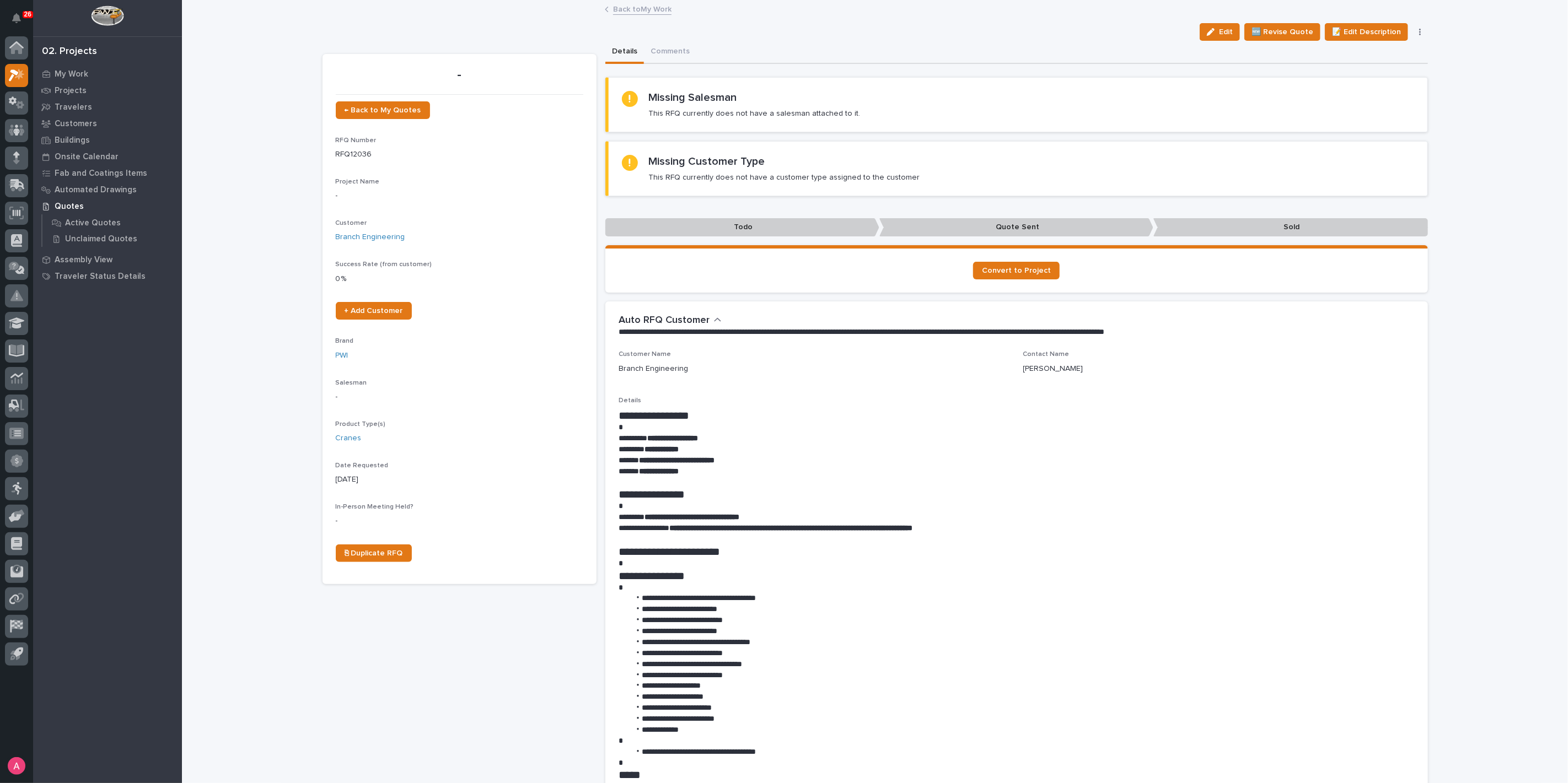
click at [639, 12] on link "Back to My Work" at bounding box center [642, 9] width 58 height 13
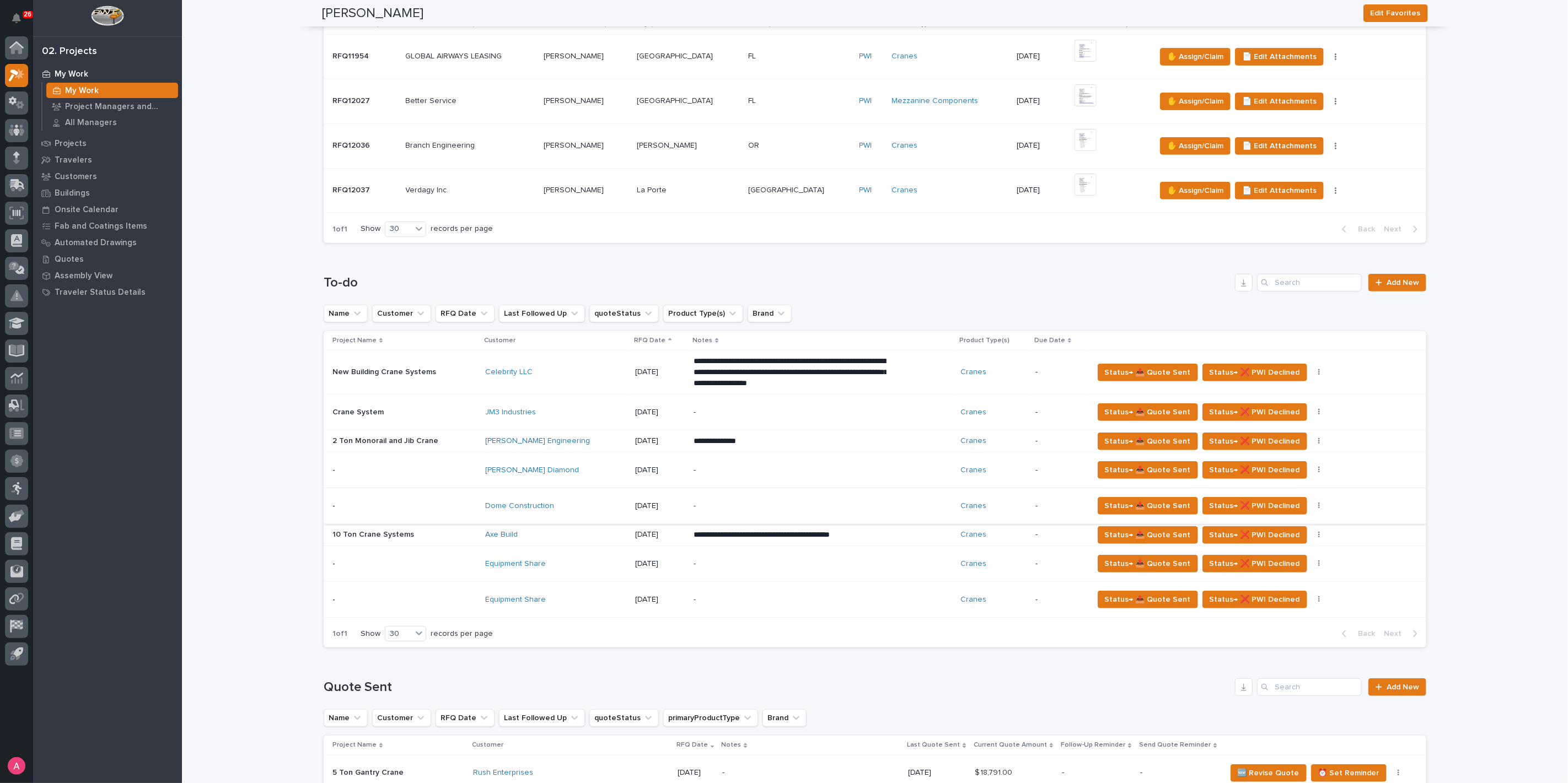
scroll to position [367, 0]
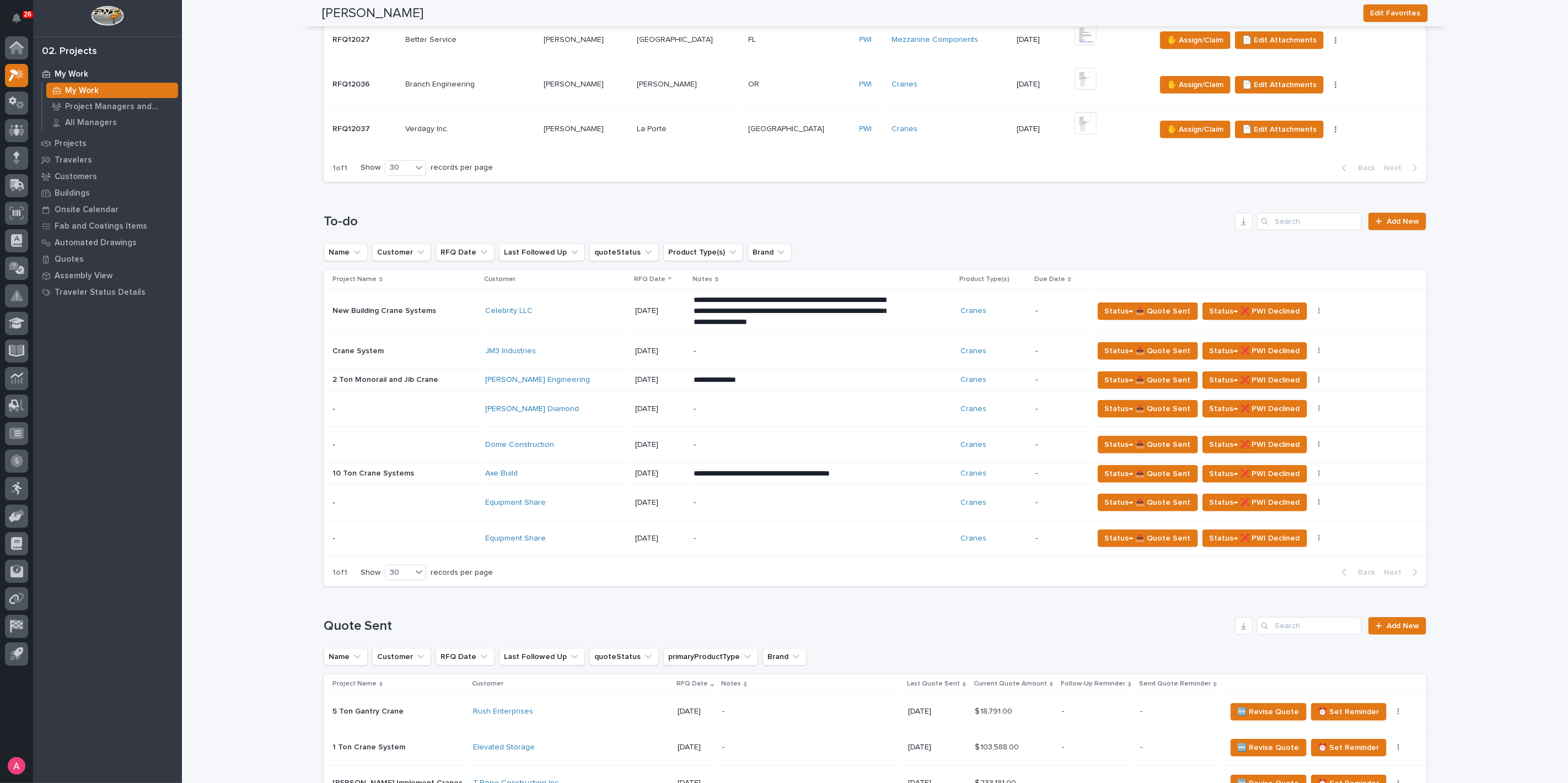
click at [693, 508] on div "-" at bounding box center [789, 503] width 193 height 25
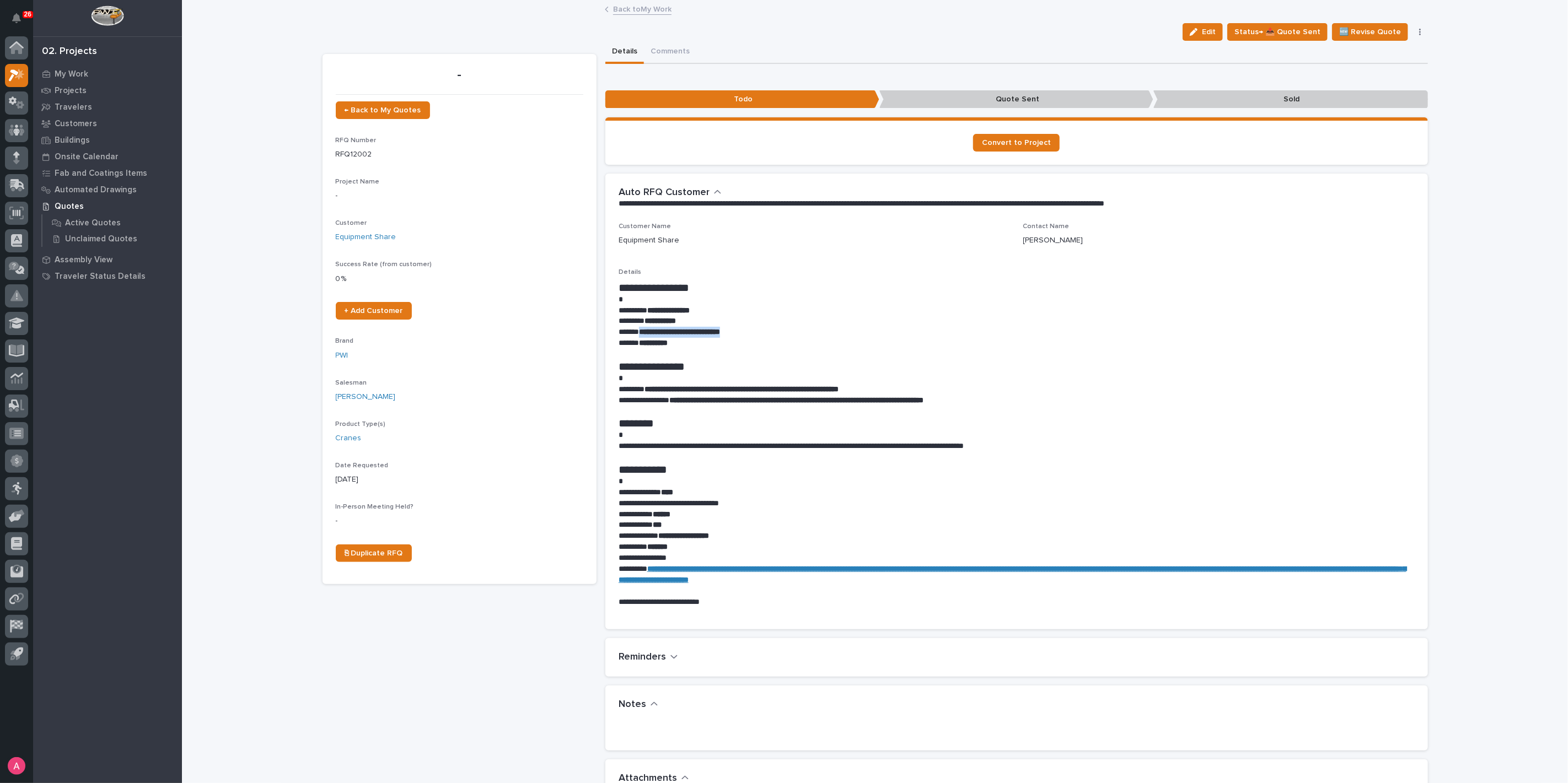
drag, startPoint x: 756, startPoint y: 335, endPoint x: 982, endPoint y: 369, distance: 228.5
click at [663, 336] on p "**********" at bounding box center [1017, 332] width 796 height 11
click at [766, 351] on p at bounding box center [1017, 354] width 796 height 11
drag, startPoint x: 769, startPoint y: 331, endPoint x: 670, endPoint y: 326, distance: 99.1
click at [639, 330] on p "**********" at bounding box center [1017, 332] width 796 height 11
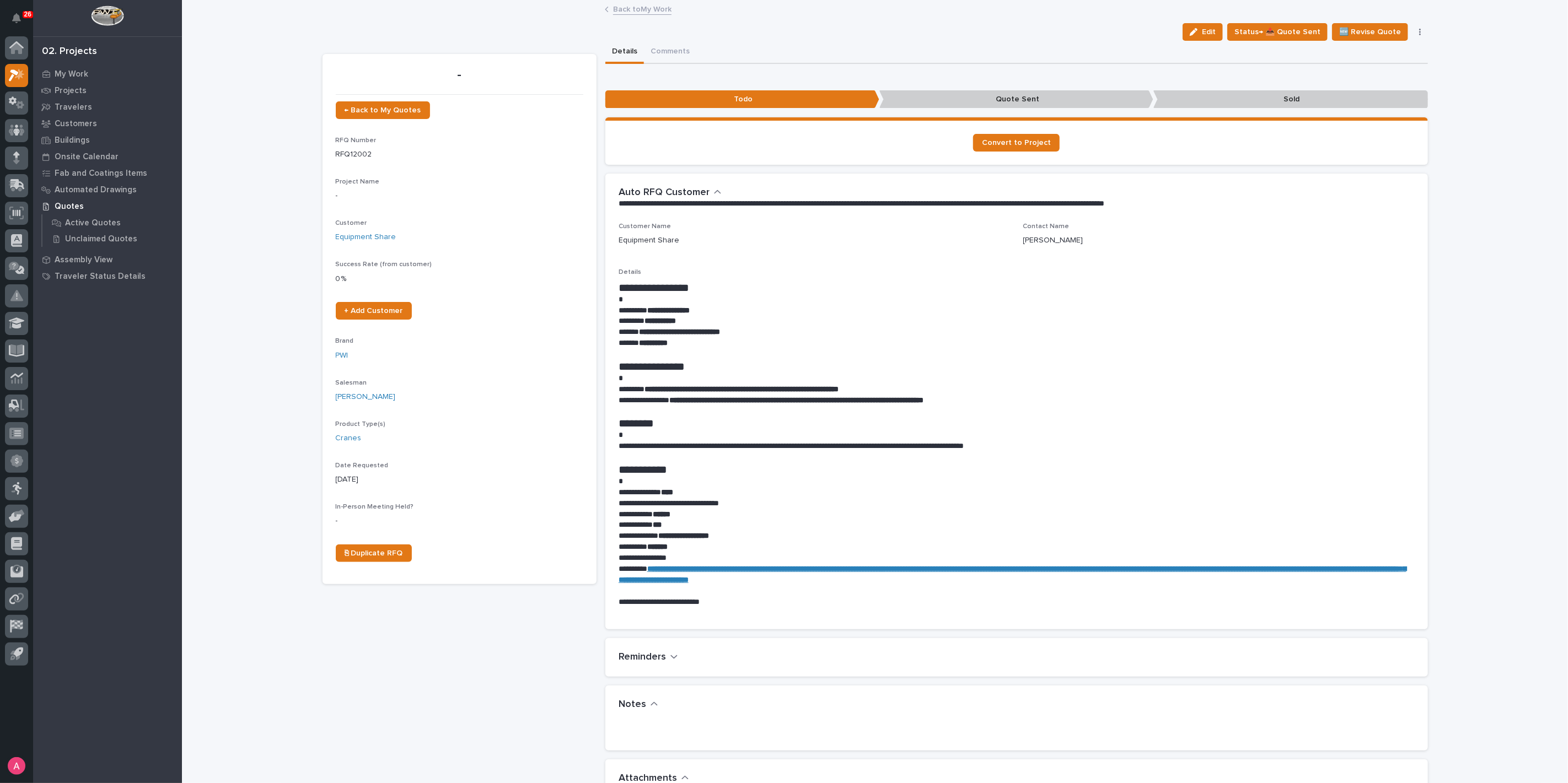
click at [735, 341] on p "**********" at bounding box center [1017, 343] width 796 height 11
click at [618, 13] on link "Back to My Work" at bounding box center [642, 9] width 58 height 13
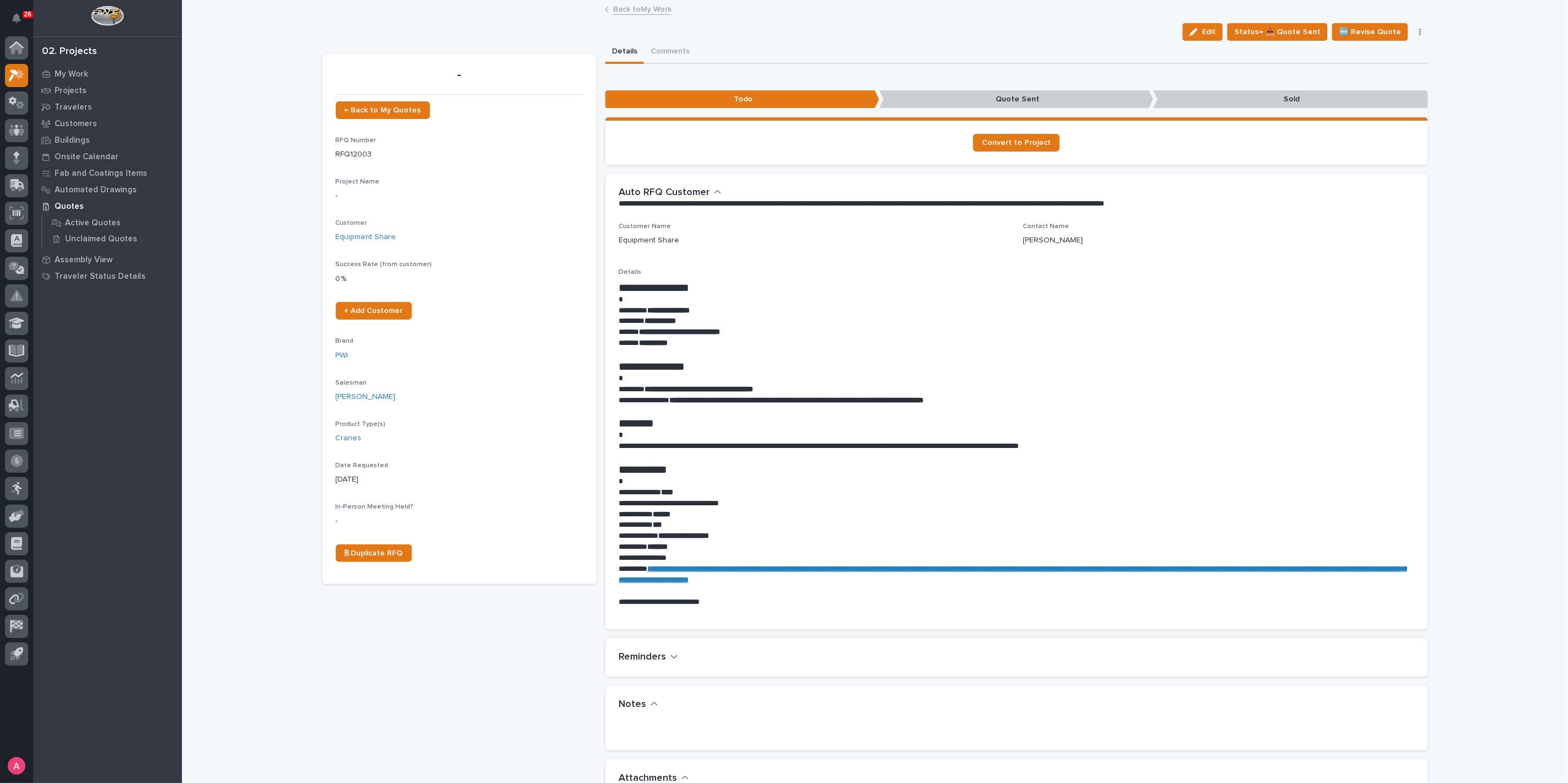
click at [613, 7] on link "Back to My Work" at bounding box center [642, 9] width 58 height 13
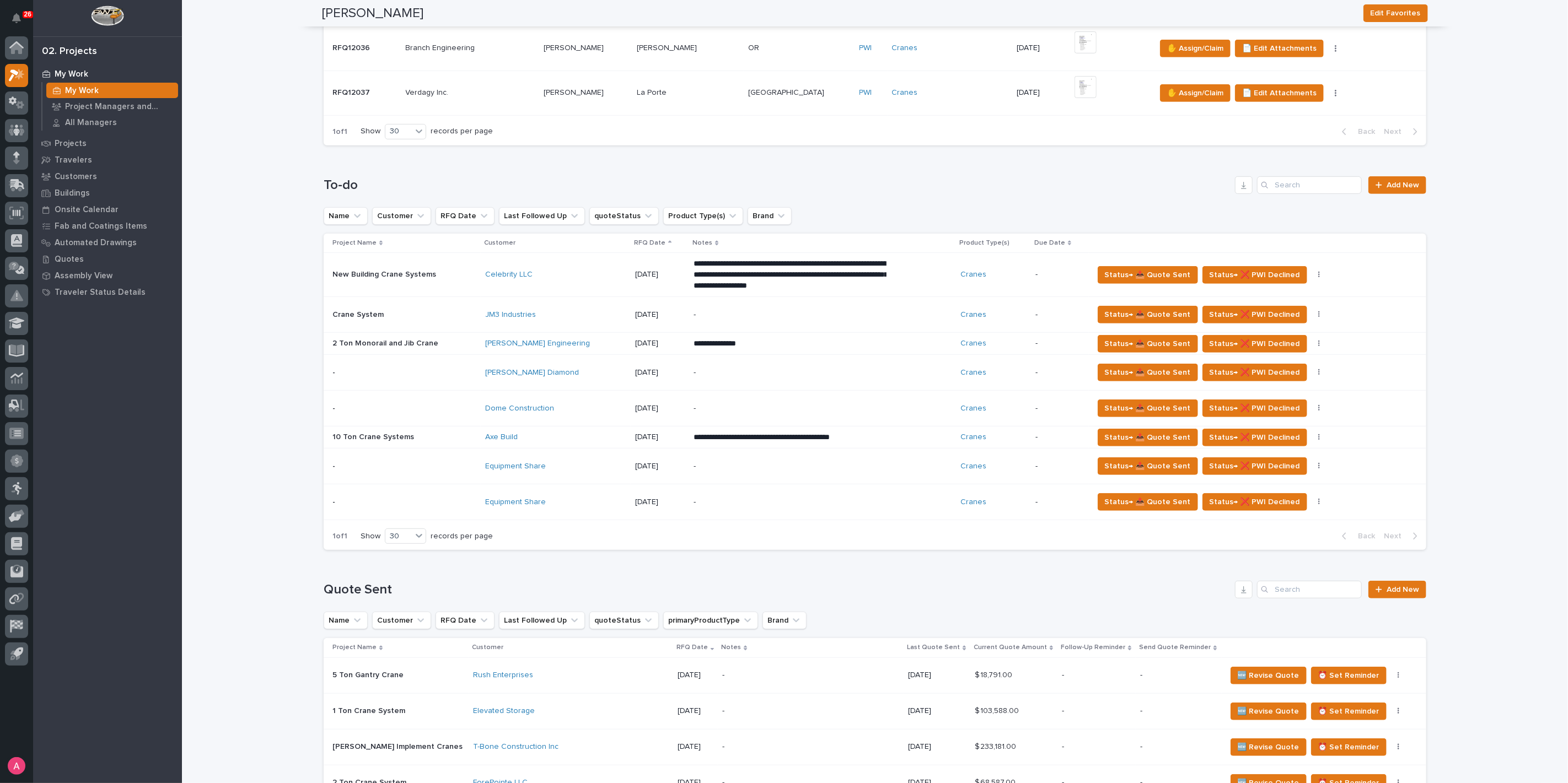
scroll to position [428, 0]
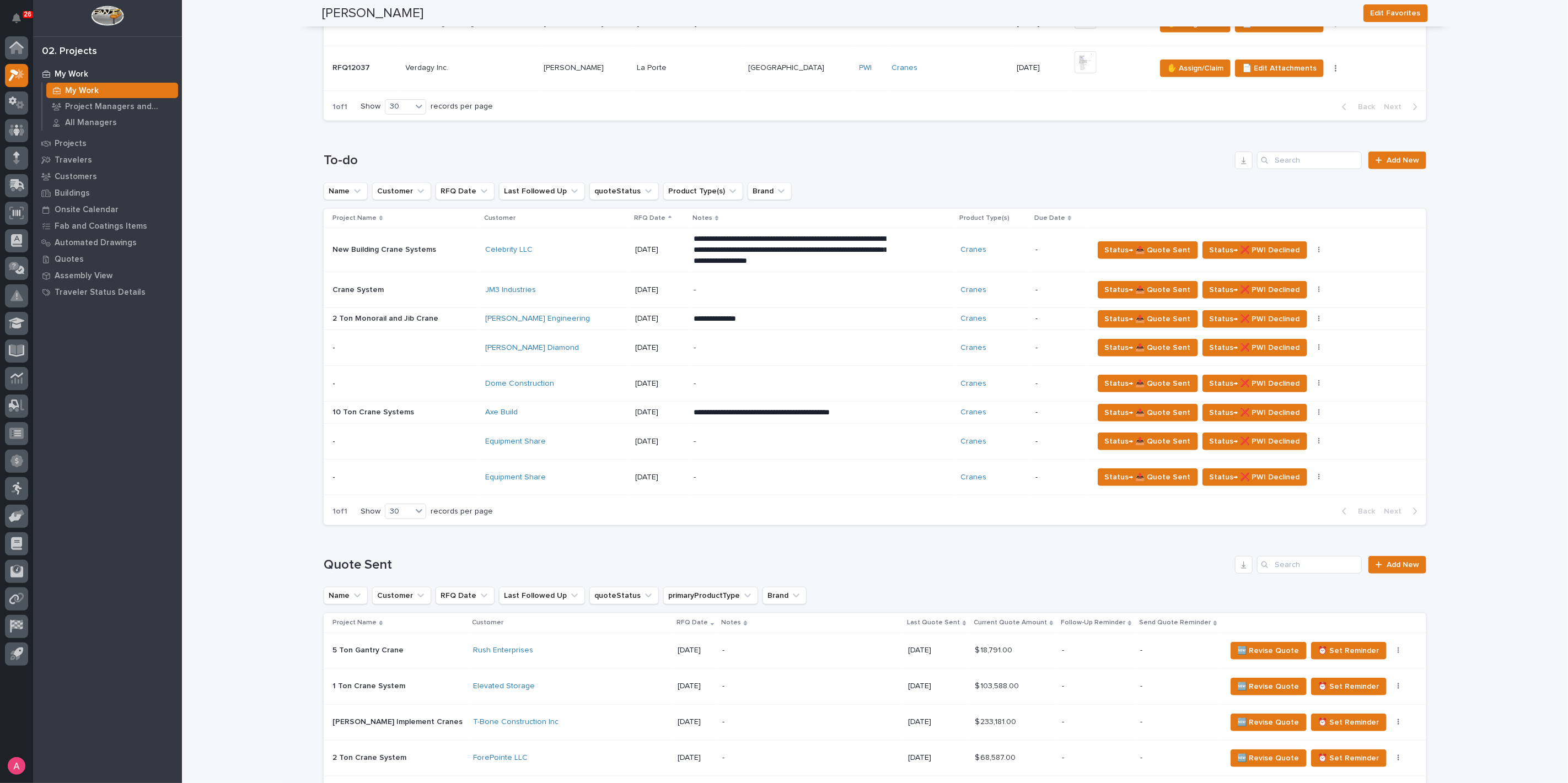
click at [781, 336] on div "-" at bounding box center [789, 348] width 193 height 25
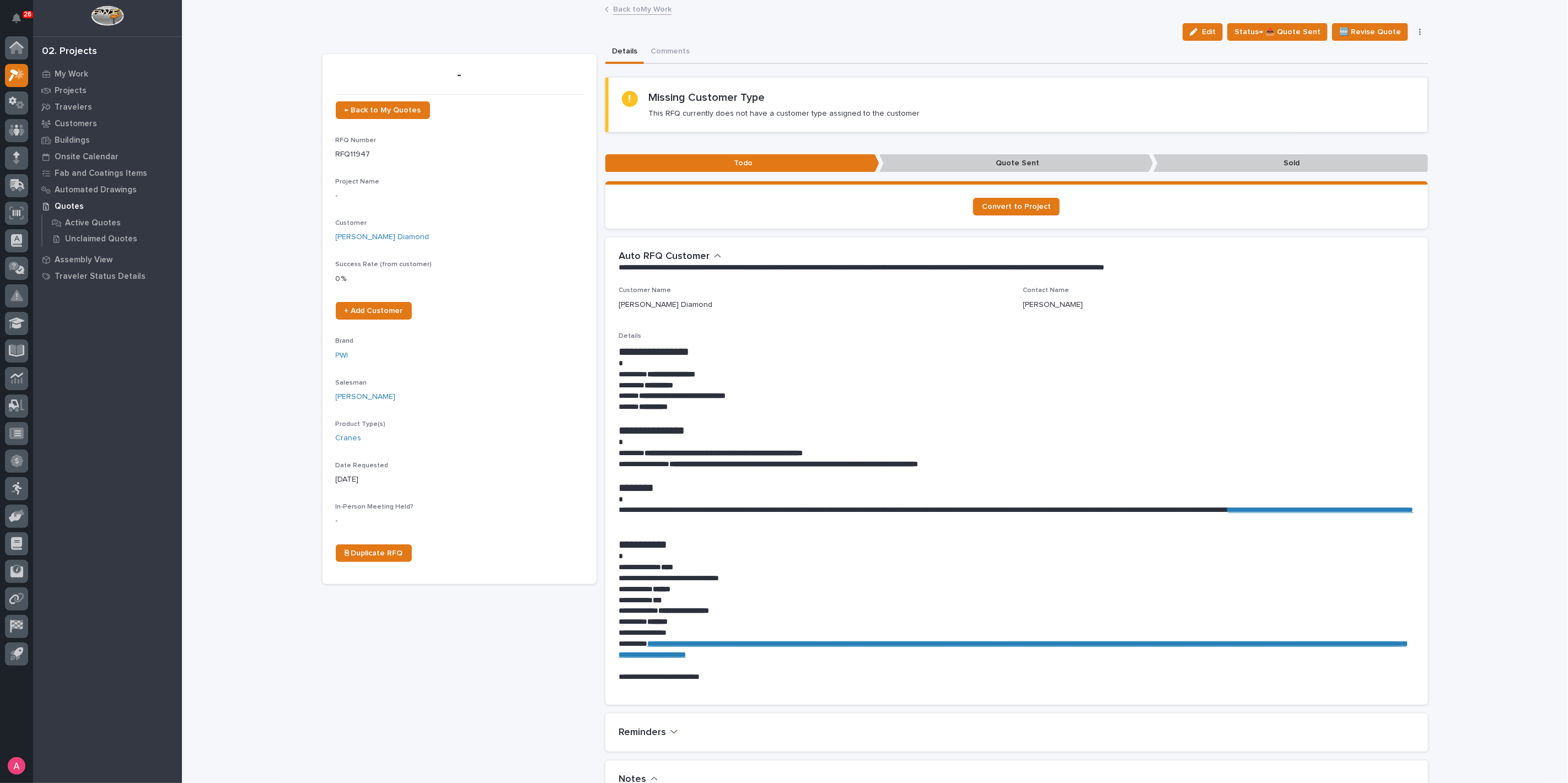
click at [622, 12] on link "Back to My Work" at bounding box center [642, 9] width 58 height 13
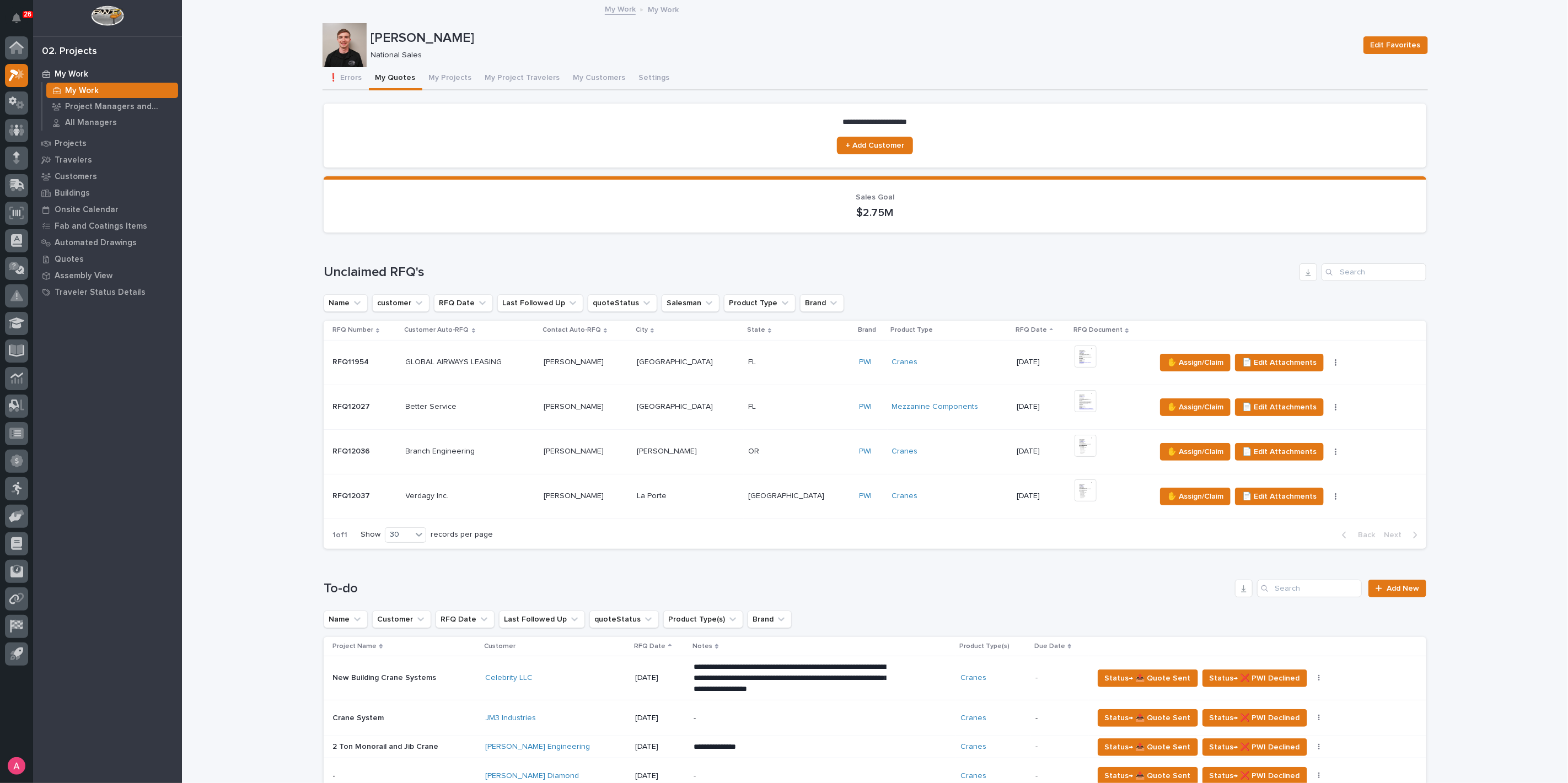
scroll to position [306, 0]
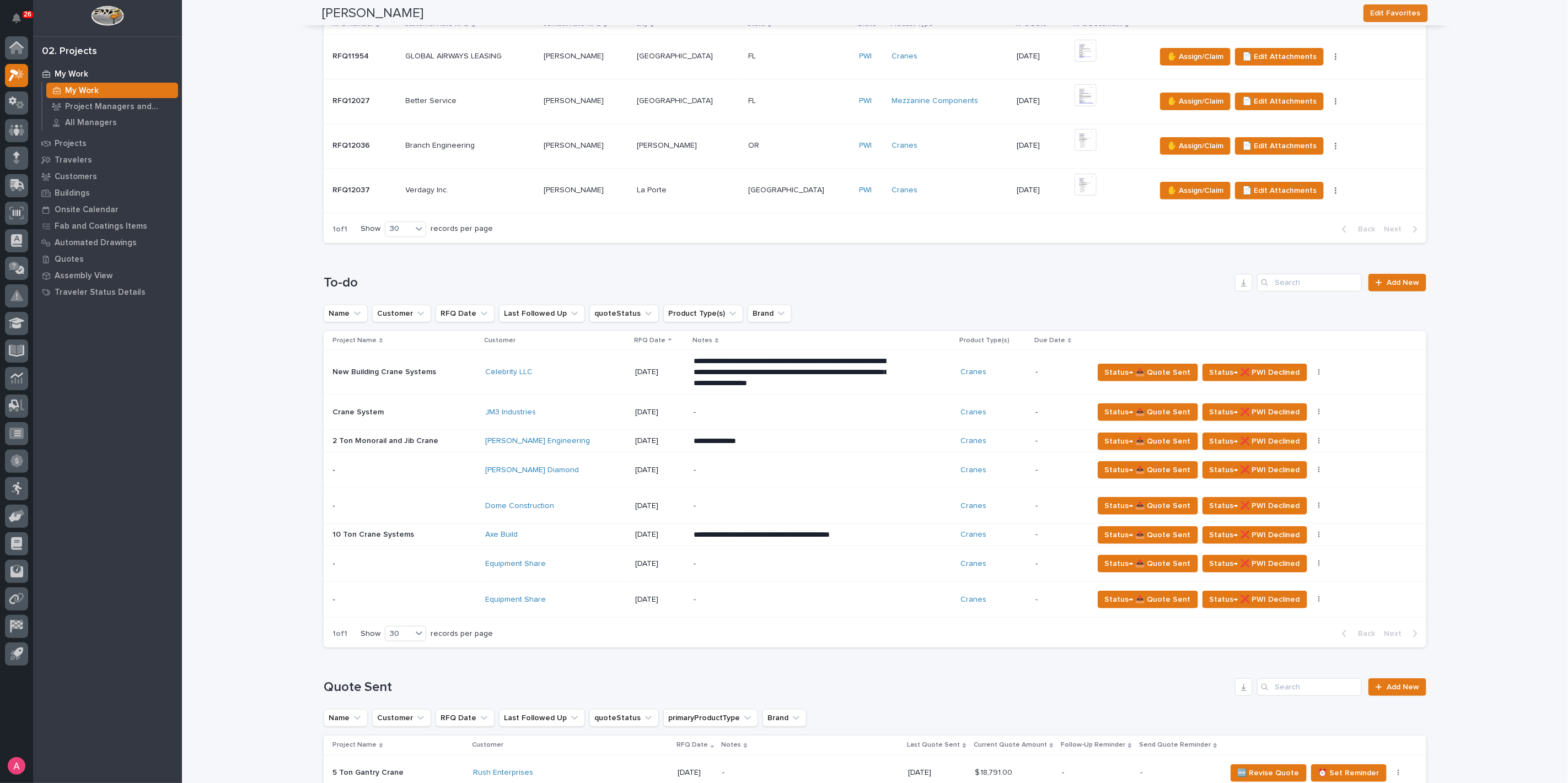
click at [575, 506] on div "Dome Construction" at bounding box center [556, 506] width 141 height 9
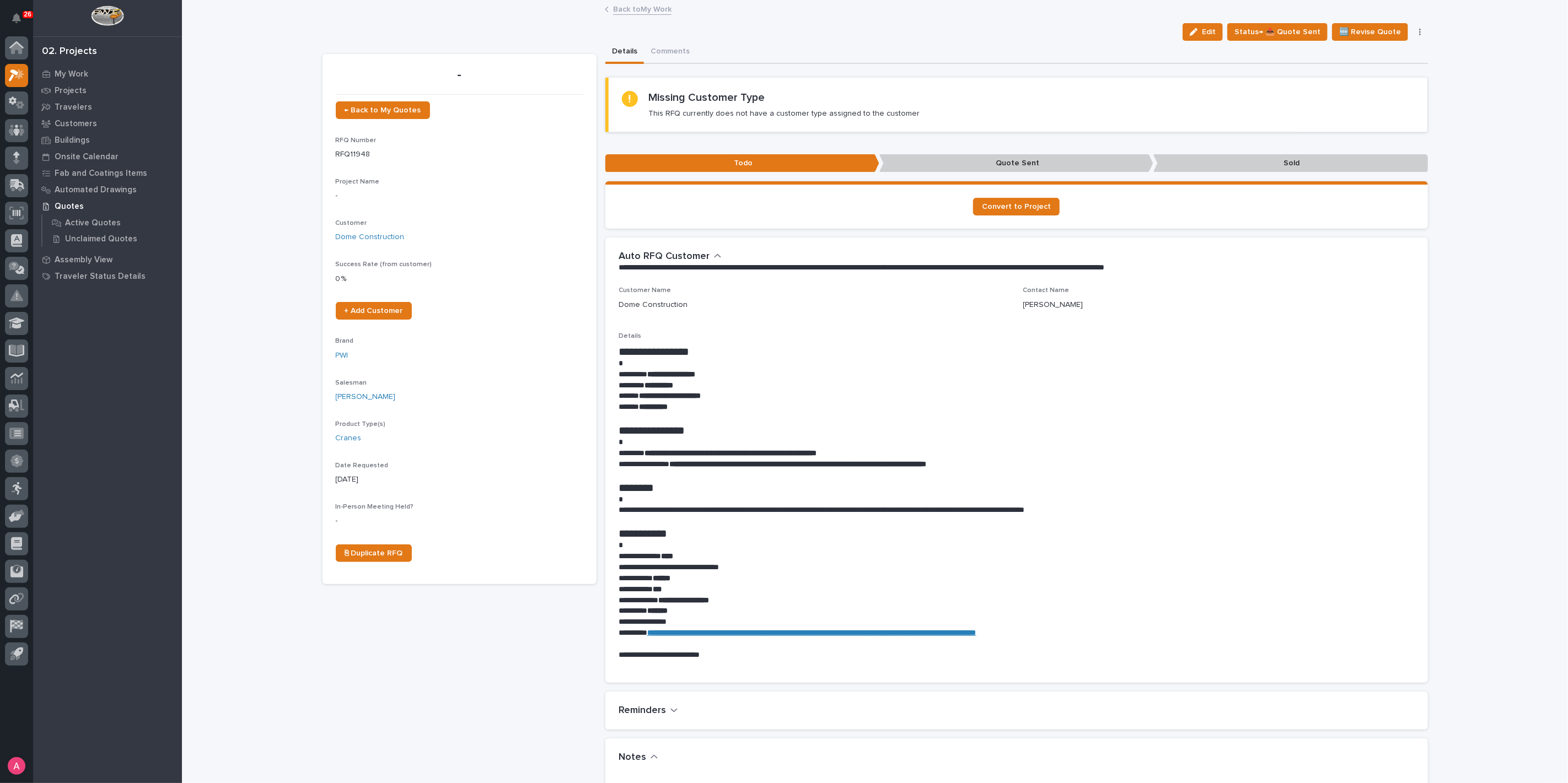
click at [639, 9] on link "Back to My Work" at bounding box center [642, 9] width 58 height 13
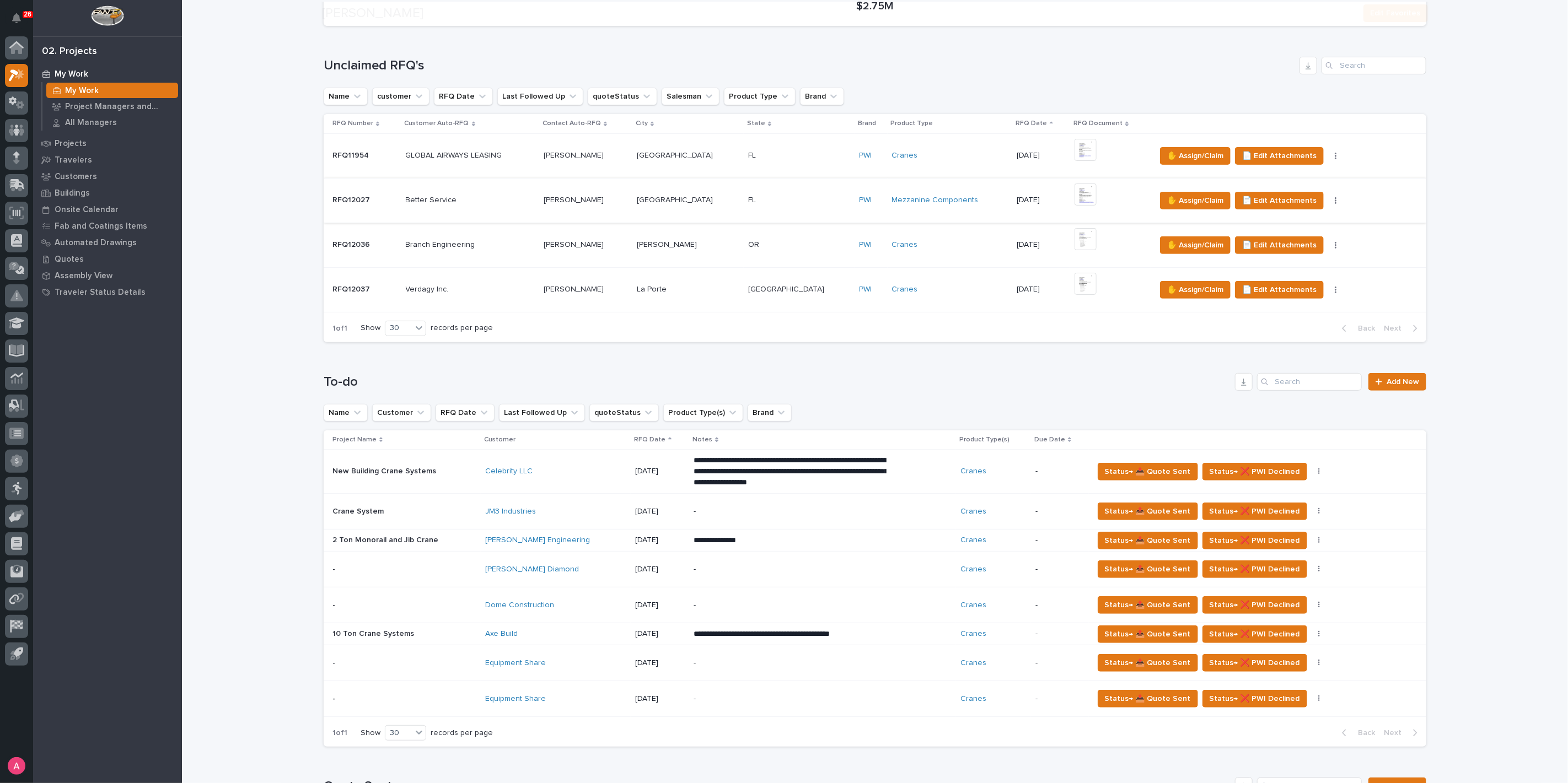
scroll to position [245, 0]
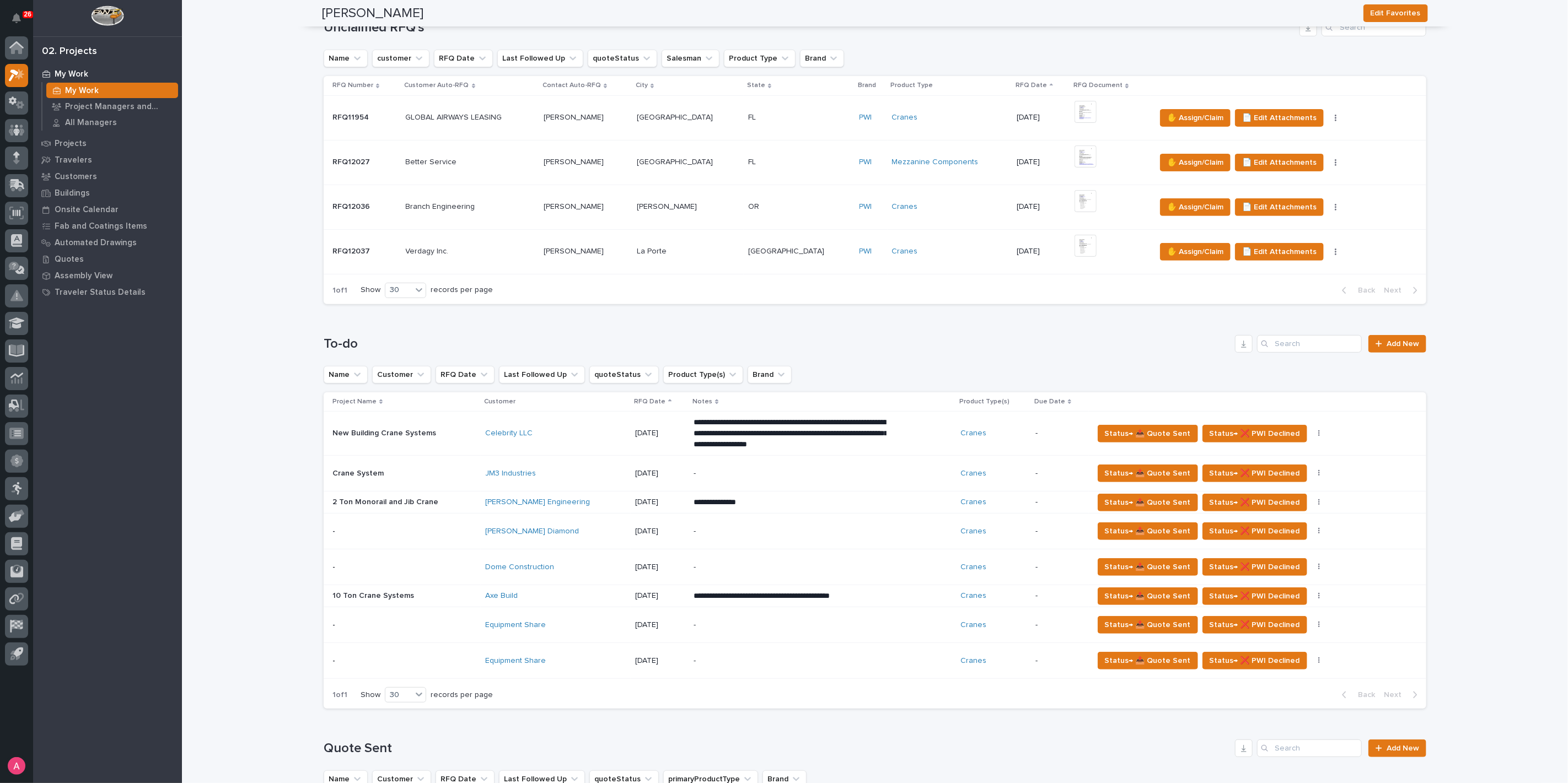
click at [655, 533] on td "[DATE]" at bounding box center [660, 531] width 58 height 36
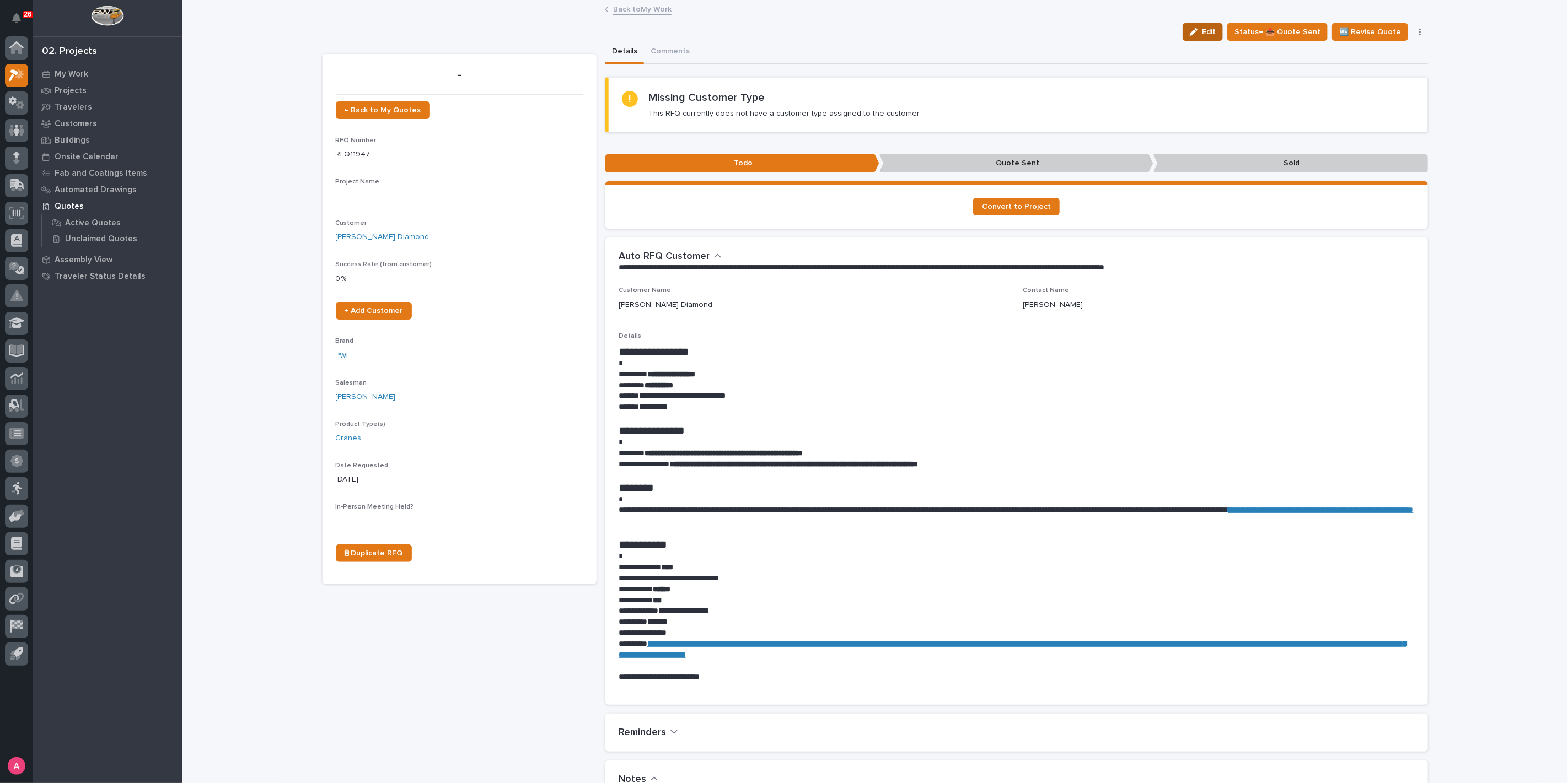
click at [1211, 29] on span "Edit" at bounding box center [1209, 32] width 14 height 10
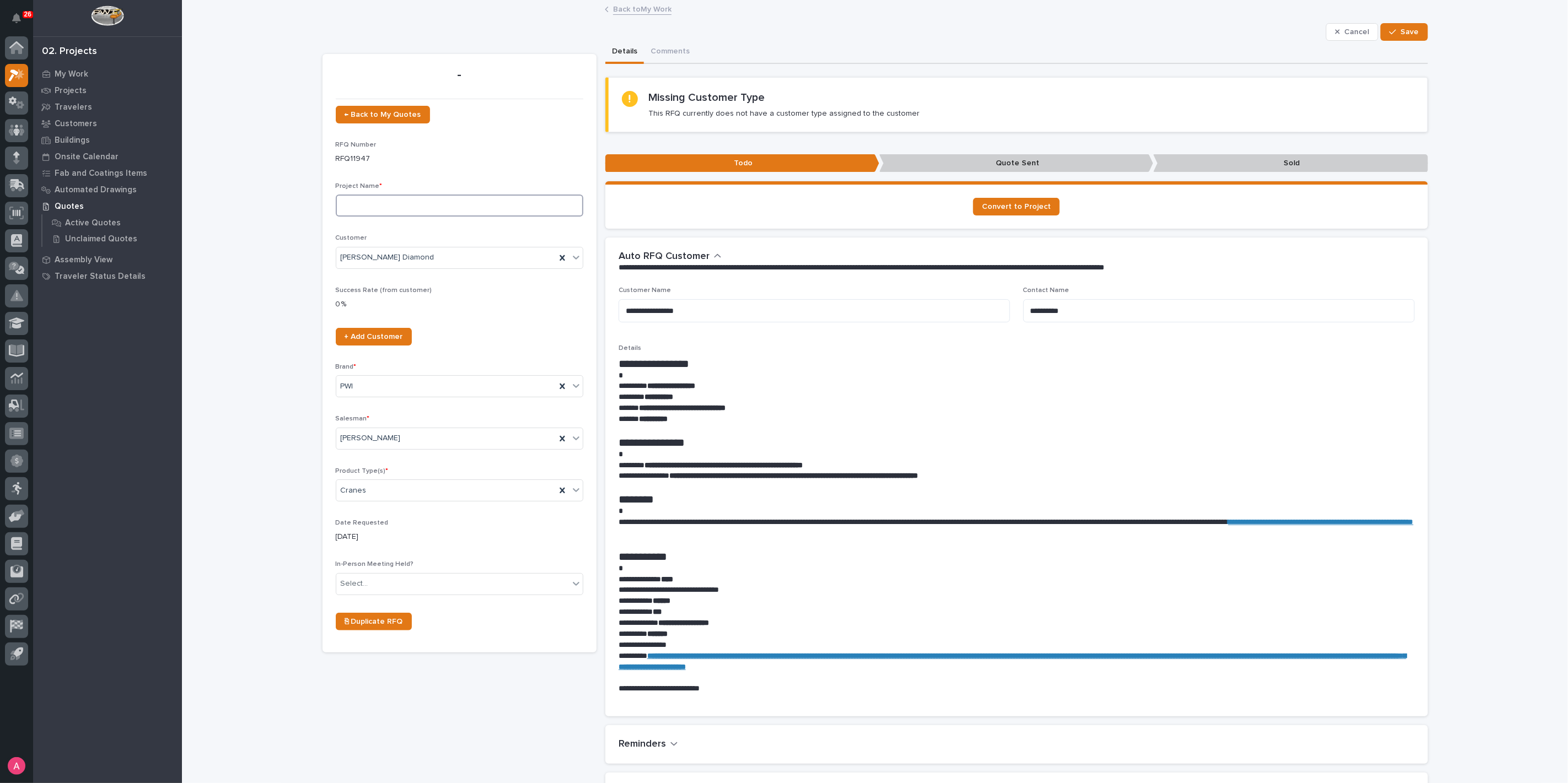
click at [433, 205] on input at bounding box center [460, 206] width 248 height 22
type input "Contec Crane Systems"
click at [402, 582] on div "Select..." at bounding box center [453, 584] width 233 height 18
click at [374, 621] on div "No" at bounding box center [454, 622] width 247 height 19
click at [1412, 28] on span "Save" at bounding box center [1410, 32] width 18 height 10
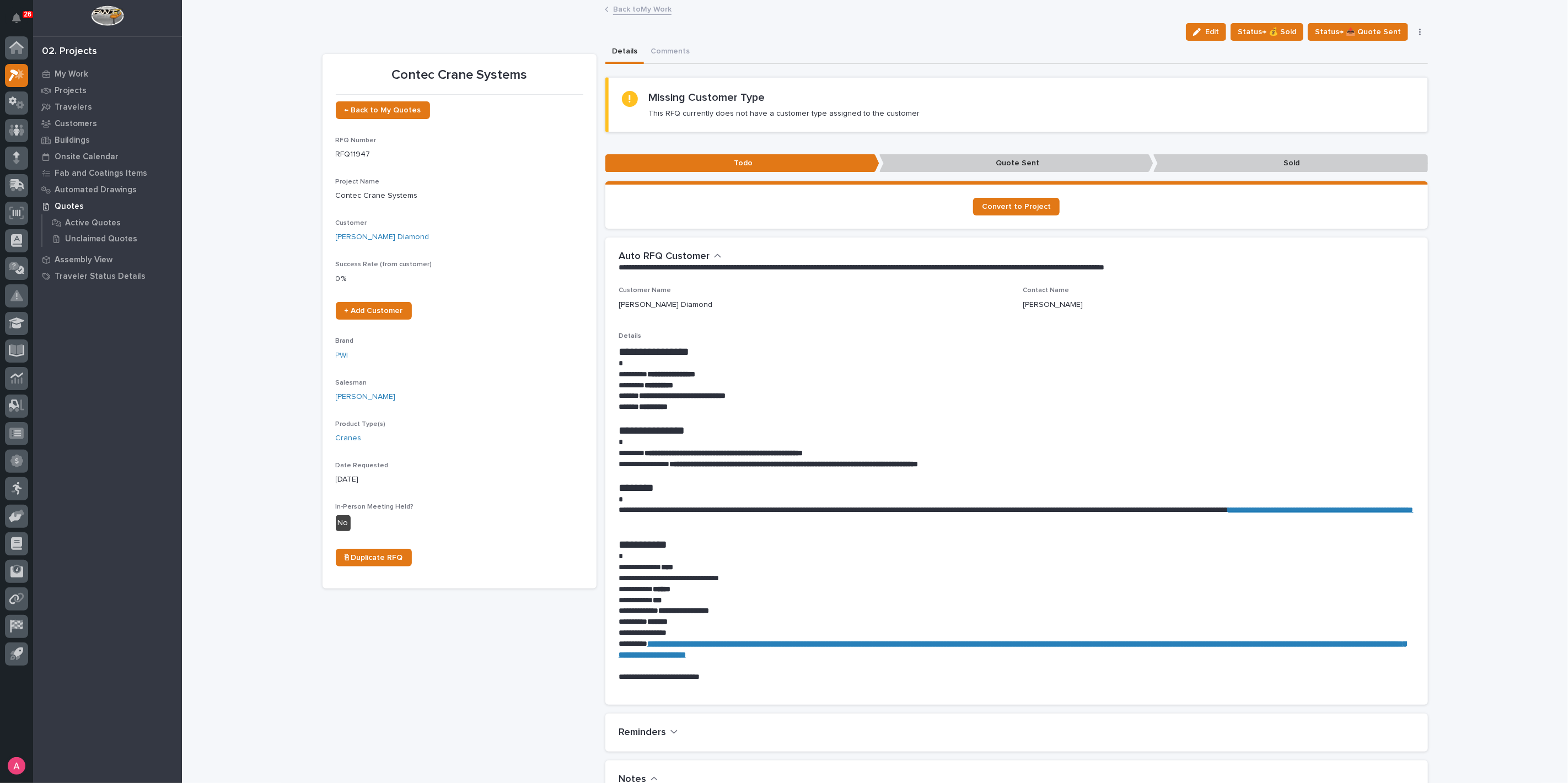
click at [634, 10] on link "Back to My Work" at bounding box center [642, 9] width 58 height 13
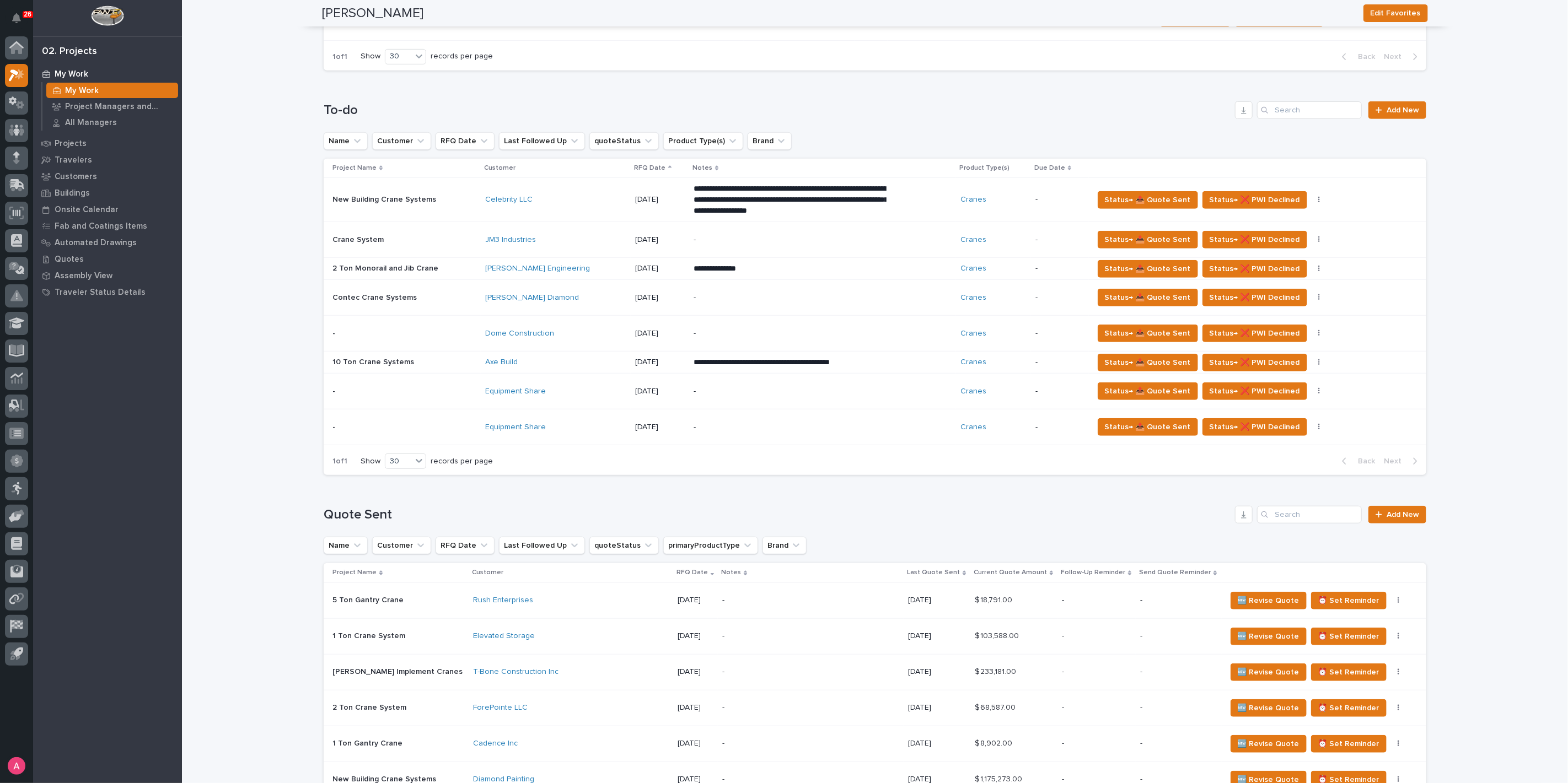
scroll to position [489, 0]
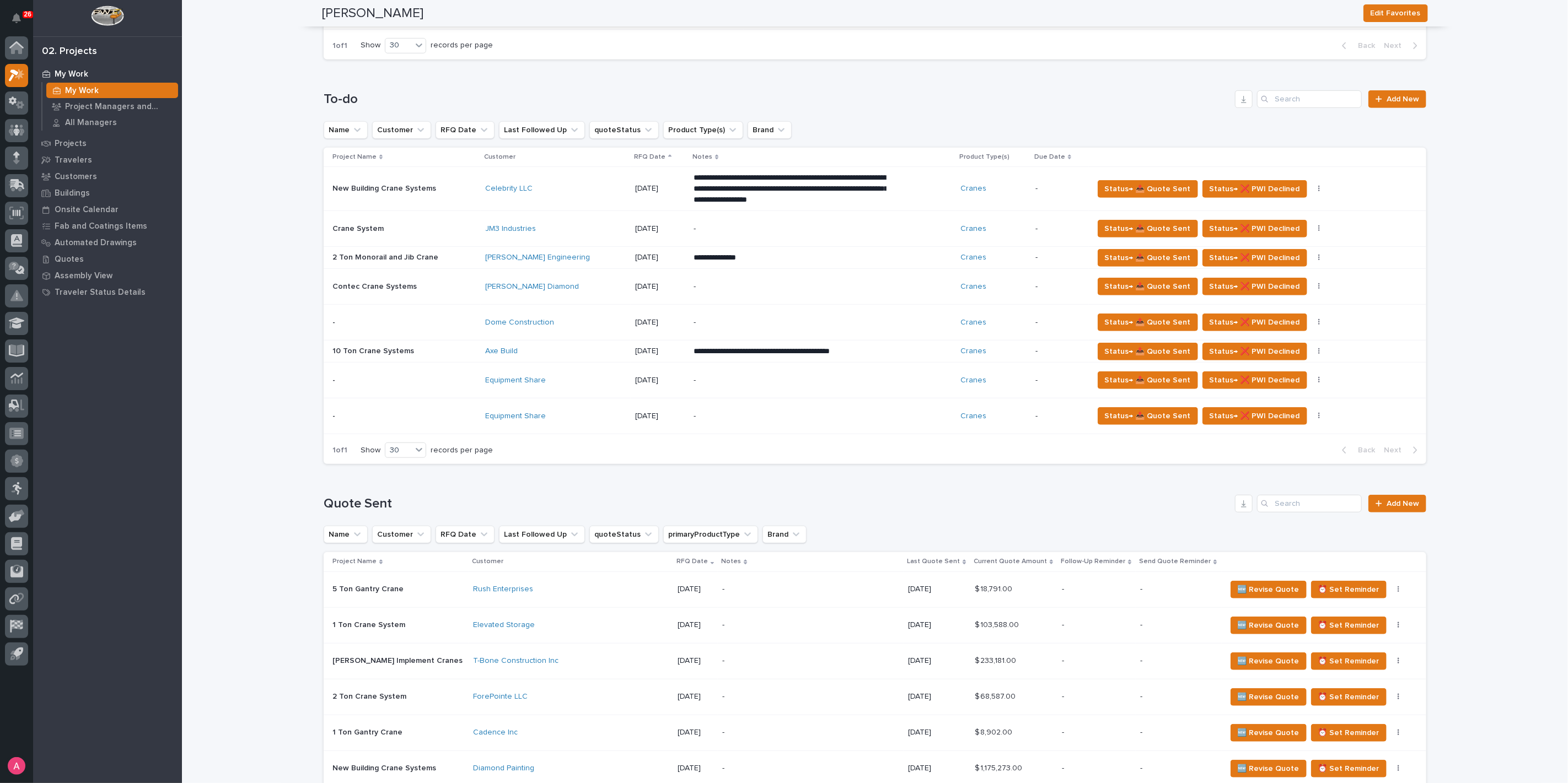
click at [698, 416] on p "-" at bounding box center [789, 416] width 193 height 9
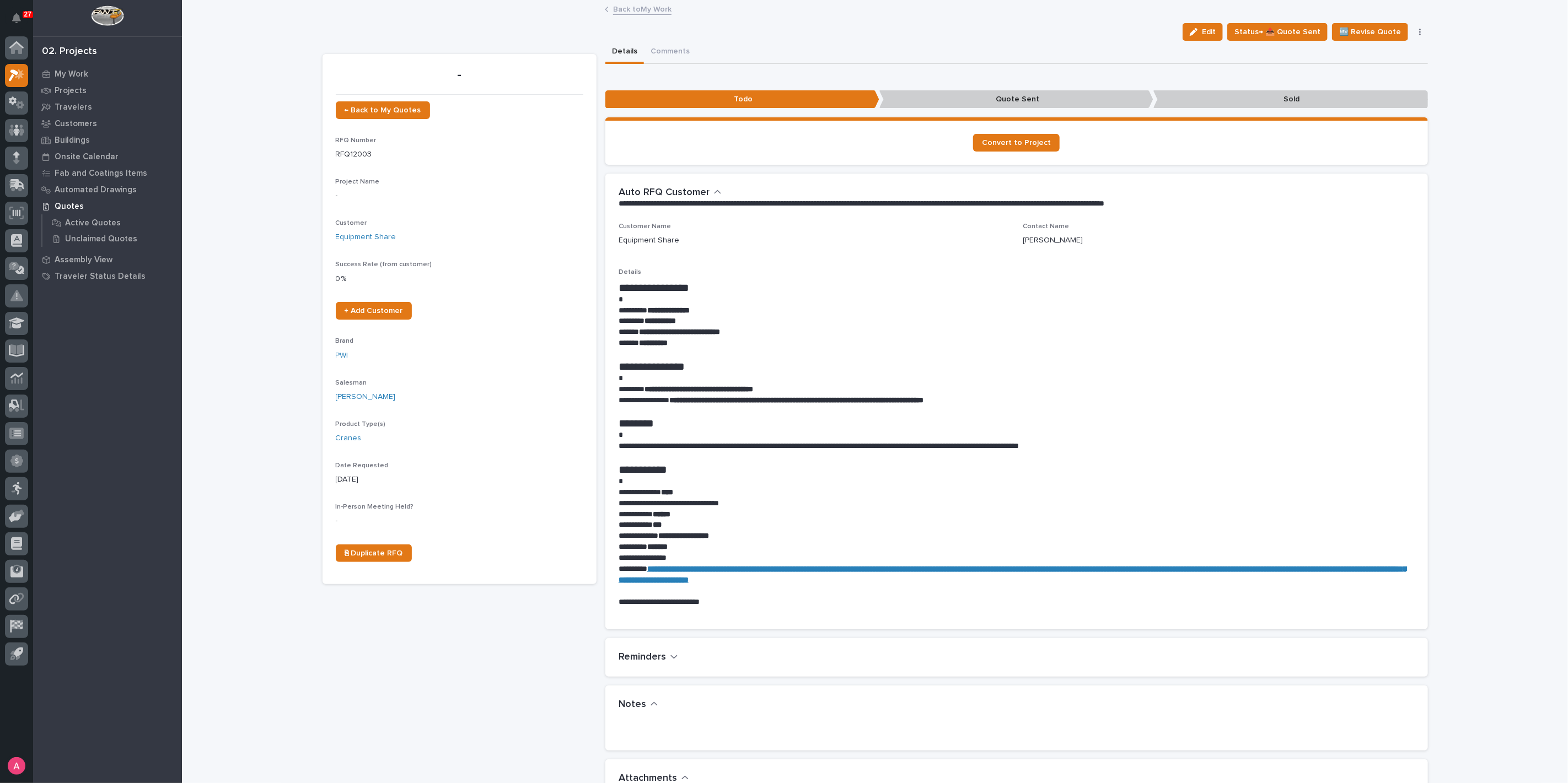
click at [1158, 314] on p "**********" at bounding box center [1017, 311] width 796 height 11
drag, startPoint x: 759, startPoint y: 327, endPoint x: 712, endPoint y: 335, distance: 47.7
click at [639, 333] on p "**********" at bounding box center [1017, 332] width 796 height 11
copy strong "**********"
click at [1209, 32] on span "Edit" at bounding box center [1209, 32] width 14 height 10
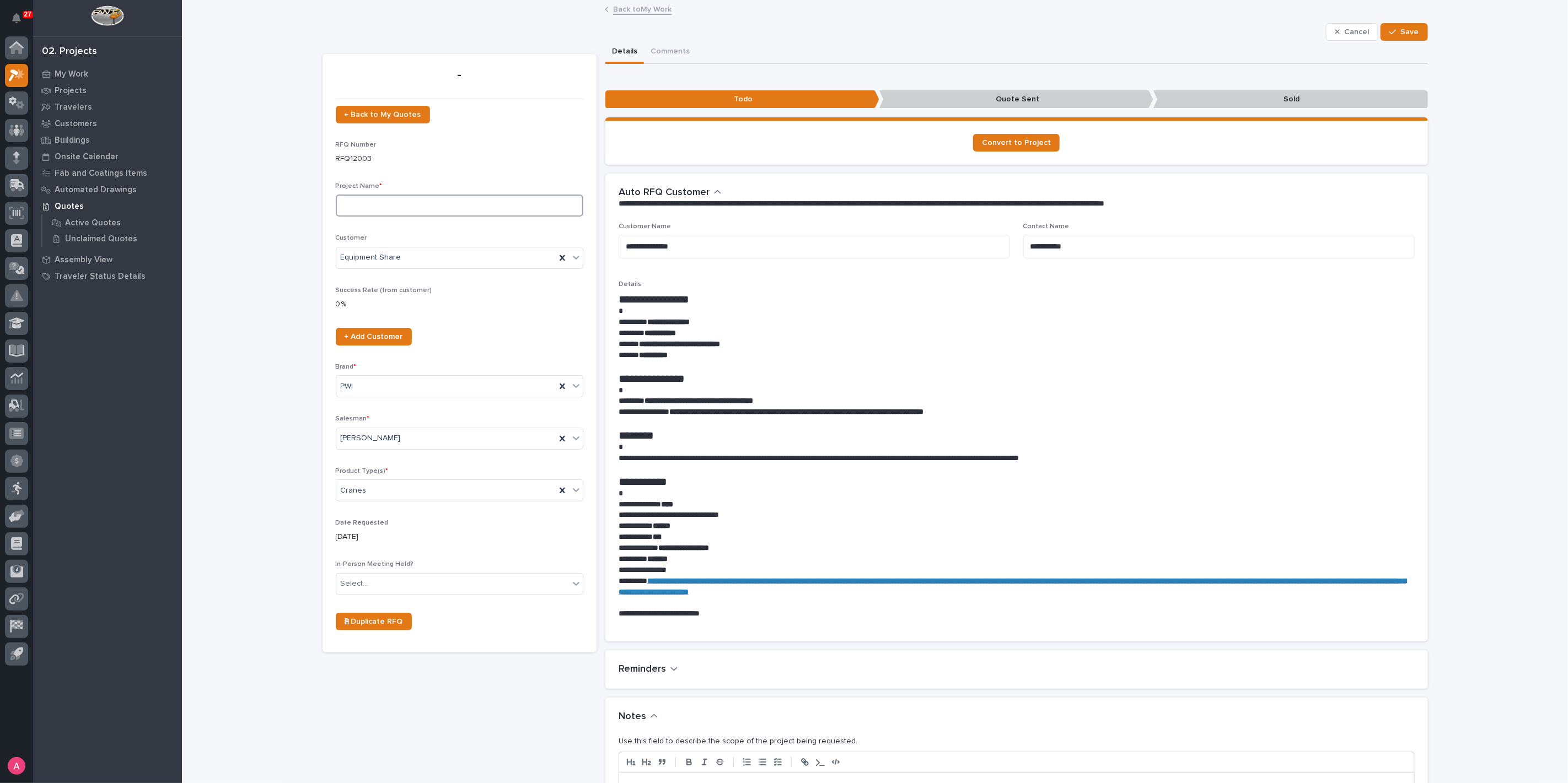
click at [416, 209] on input at bounding box center [460, 206] width 248 height 22
type input "Crane Systems"
click at [395, 580] on div "Select..." at bounding box center [453, 584] width 233 height 18
click at [371, 616] on div "No" at bounding box center [454, 622] width 247 height 19
click at [1409, 30] on span "Save" at bounding box center [1410, 32] width 18 height 10
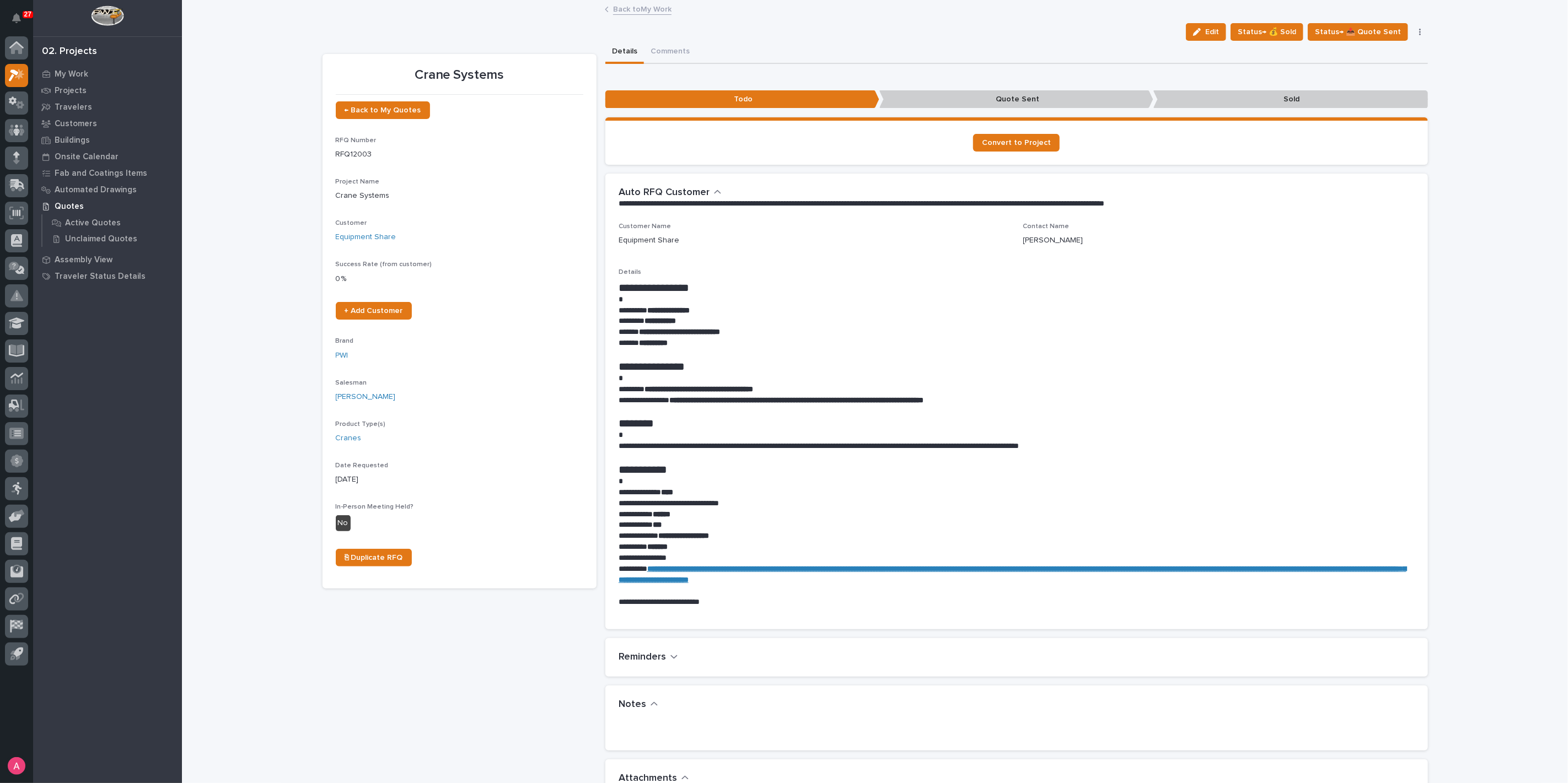
click at [641, 10] on link "Back to My Work" at bounding box center [642, 9] width 58 height 13
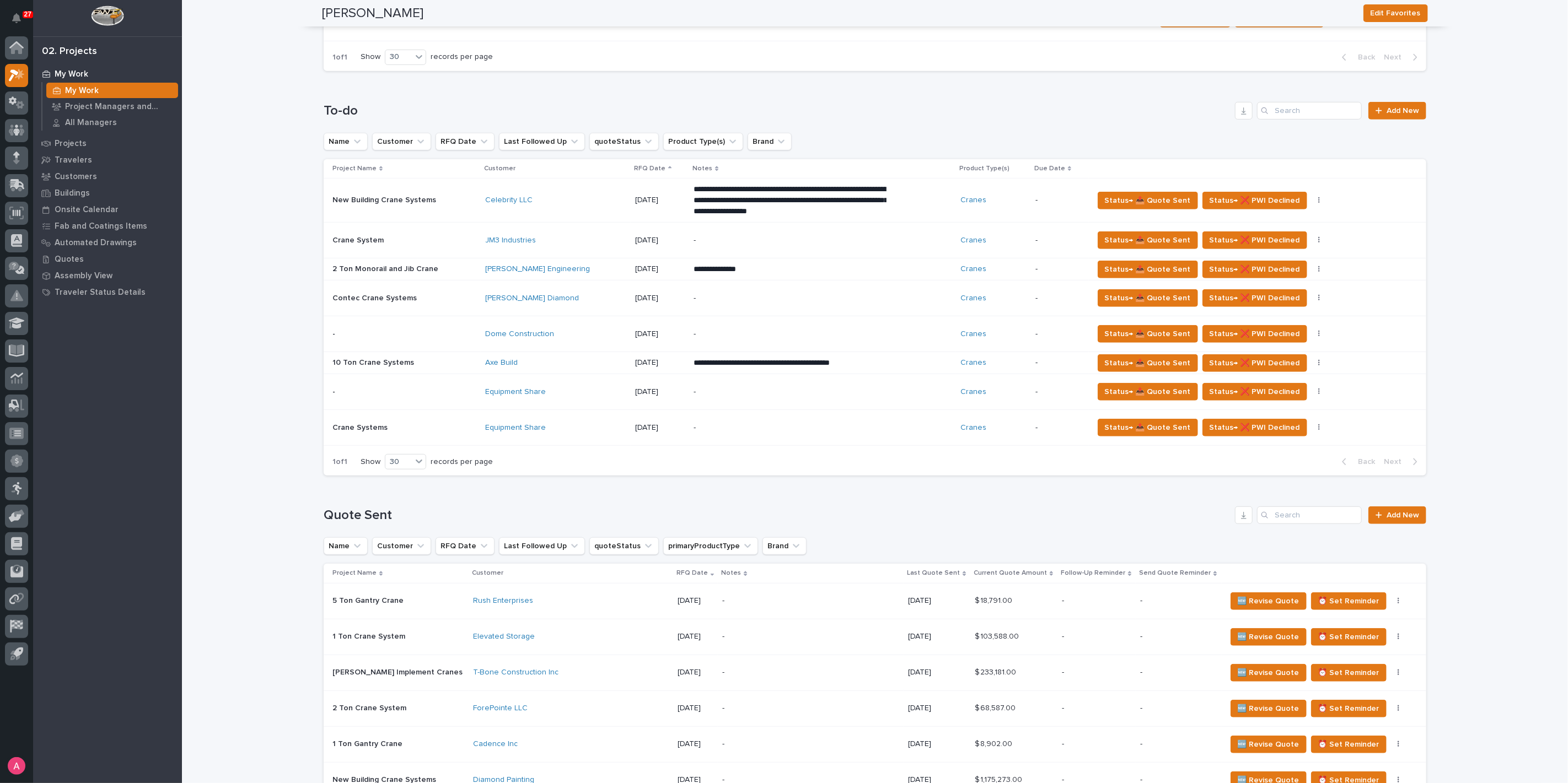
scroll to position [474, 0]
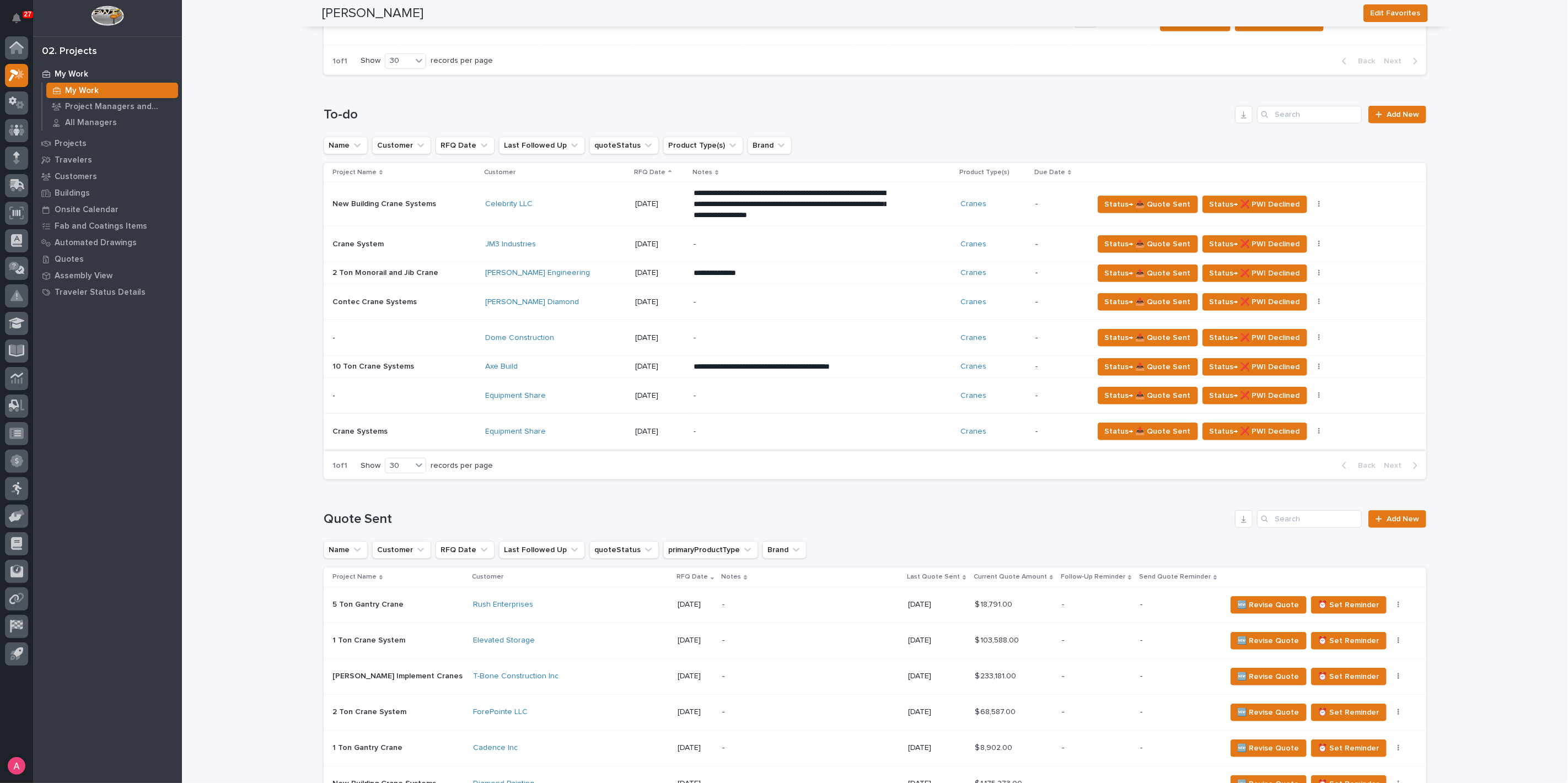
click at [1312, 429] on button "button" at bounding box center [1319, 431] width 15 height 8
click at [1333, 436] on div "Status→ 📤 Quote Sent Status→ ❌ PWI Declined Status→ ⏳ Inactive 🚩 Edit Flags" at bounding box center [1251, 431] width 315 height 18
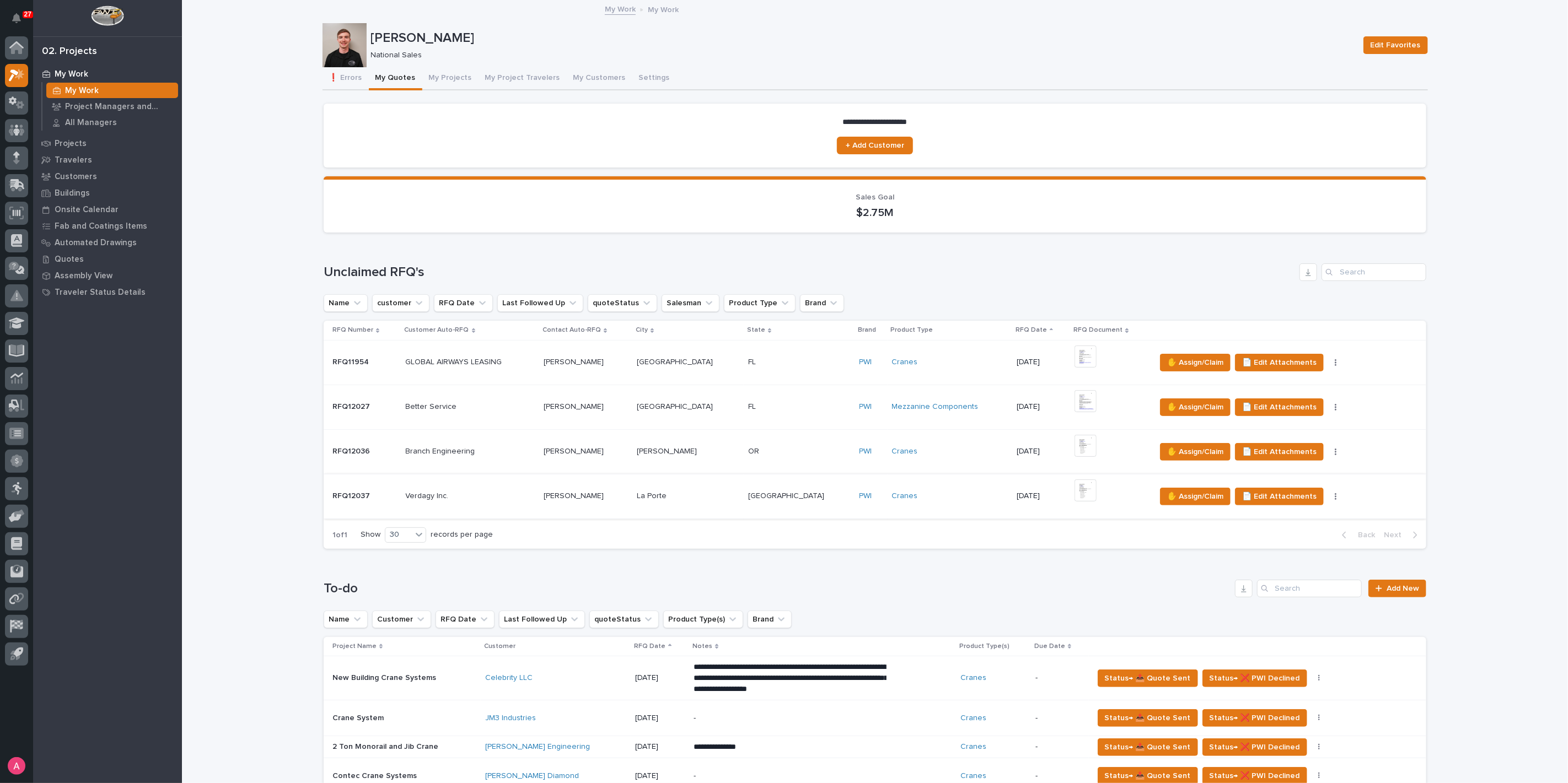
scroll to position [367, 0]
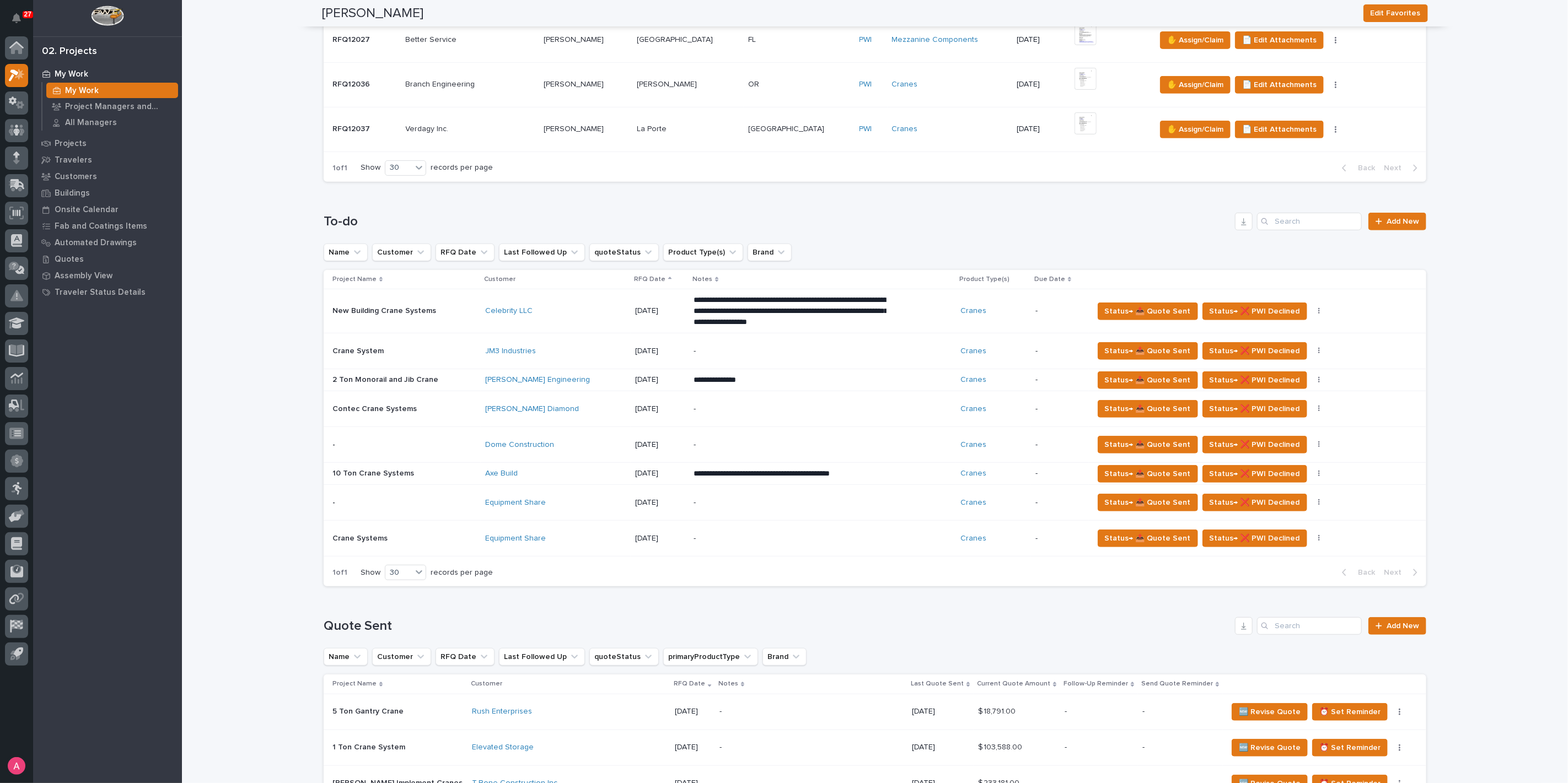
click at [878, 496] on div "-" at bounding box center [822, 503] width 257 height 33
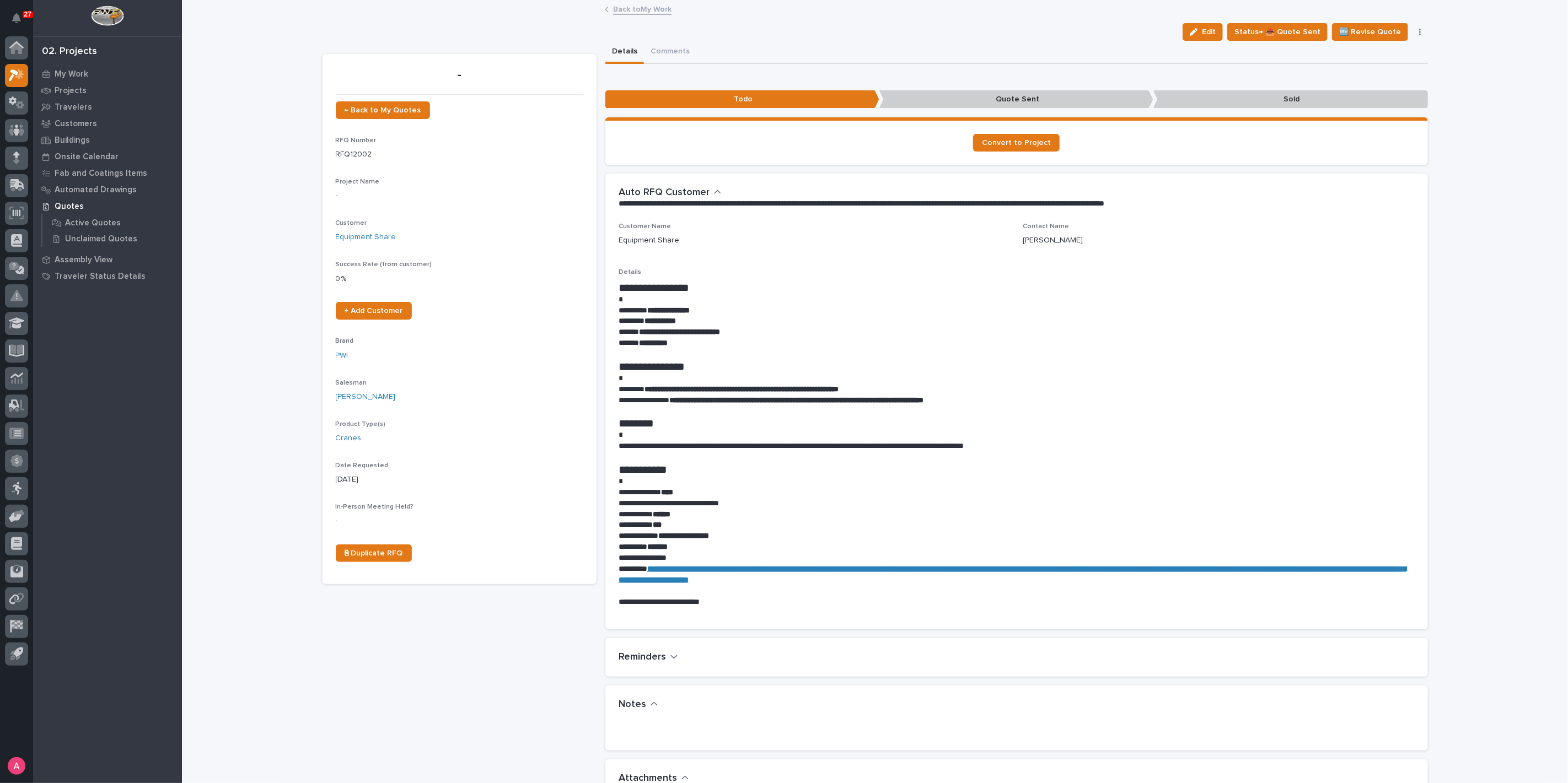
click at [1419, 30] on button "button" at bounding box center [1420, 32] width 15 height 8
click at [1378, 101] on button "Delete" at bounding box center [1374, 106] width 98 height 18
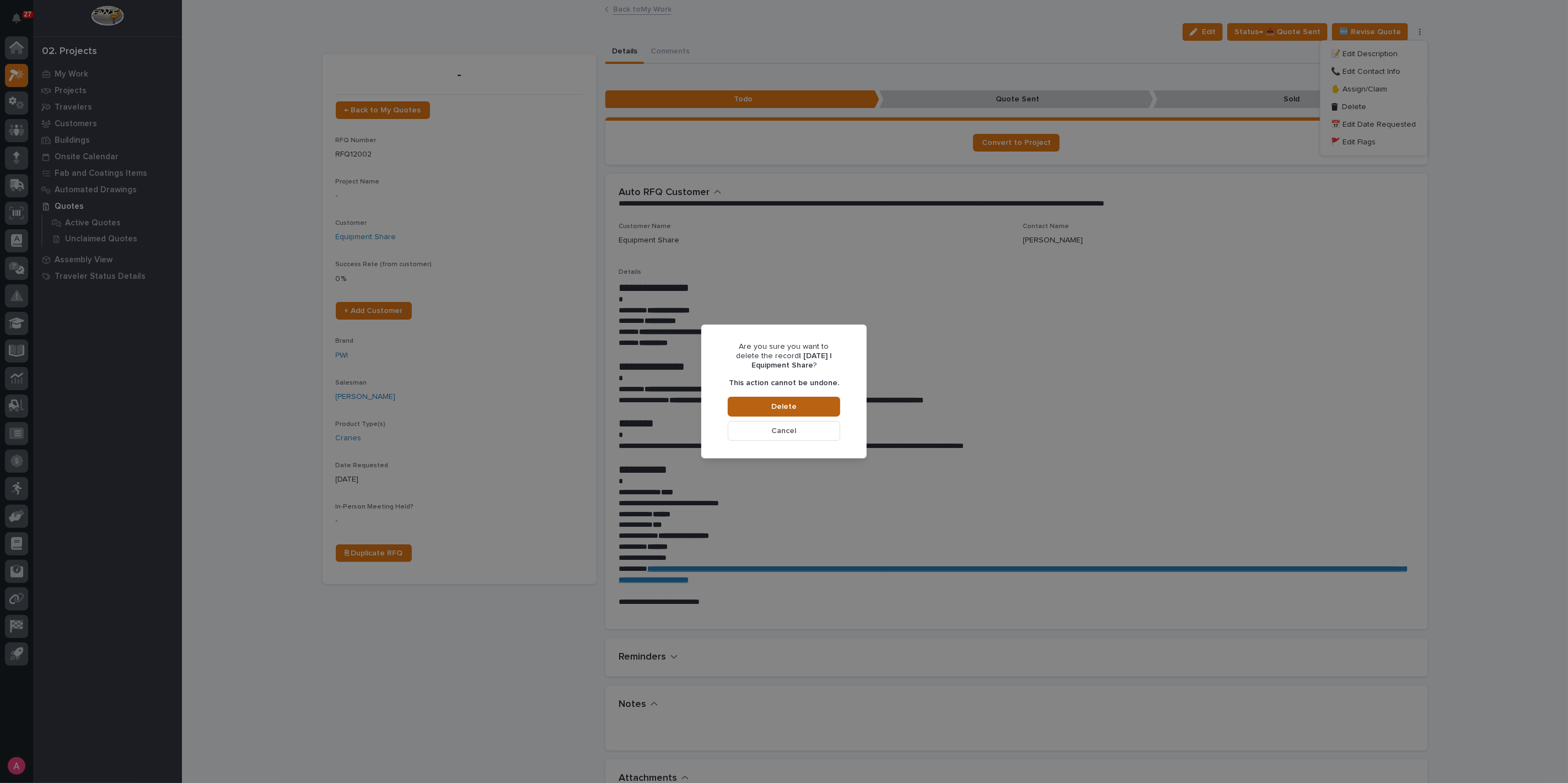
click at [769, 403] on button "Delete" at bounding box center [784, 406] width 113 height 20
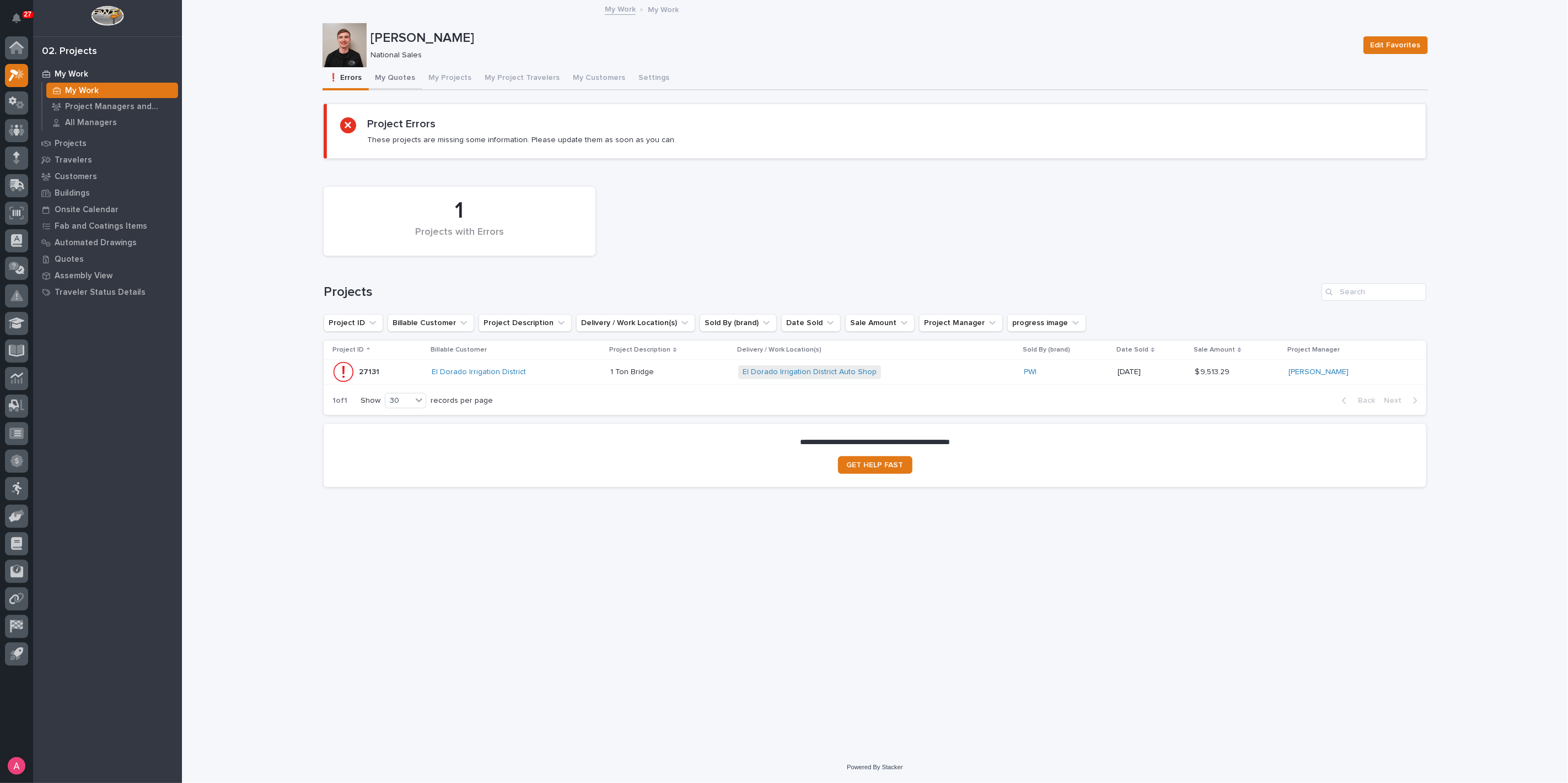
click at [400, 70] on button "My Quotes" at bounding box center [396, 79] width 54 height 23
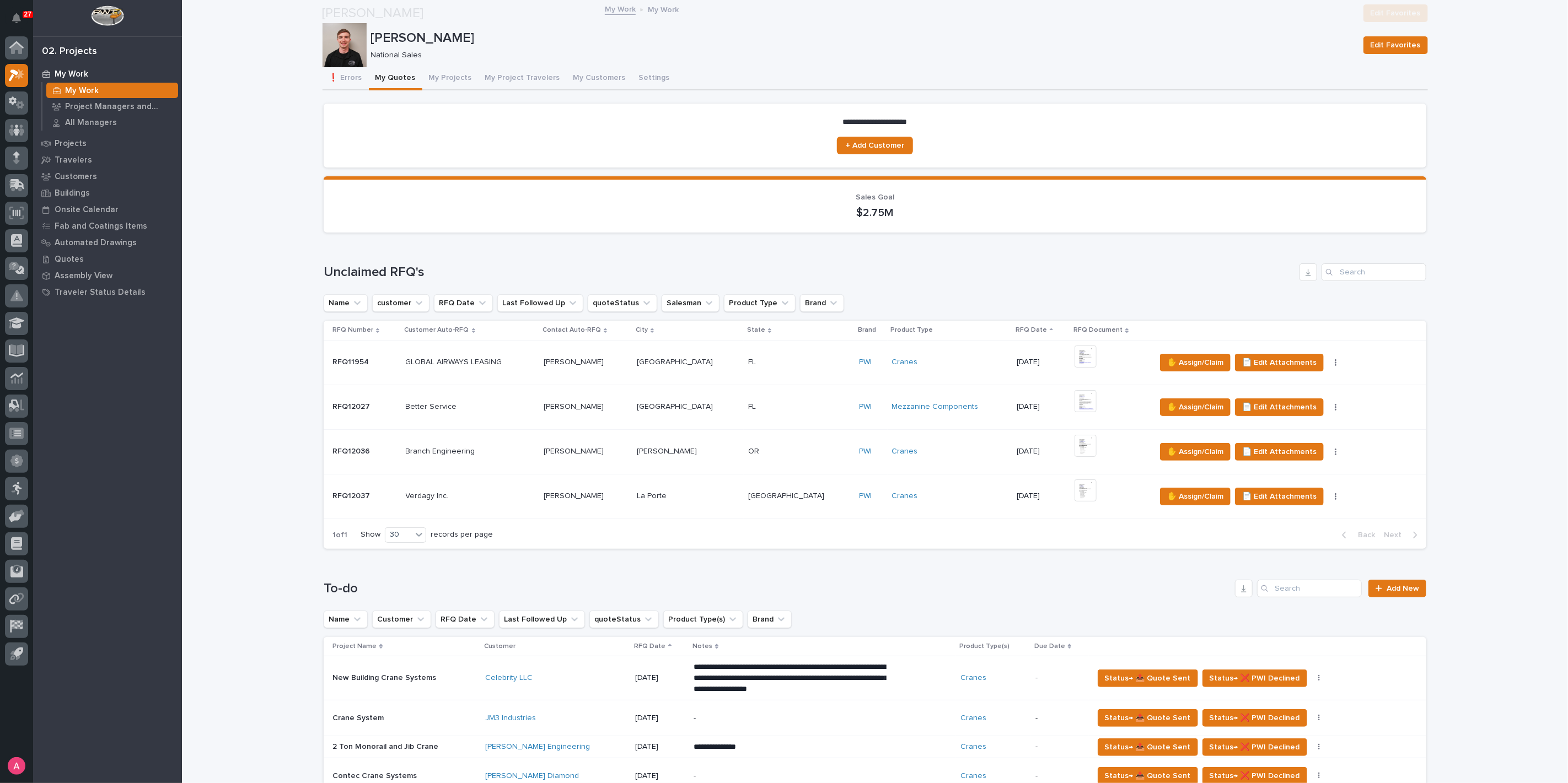
scroll to position [245, 0]
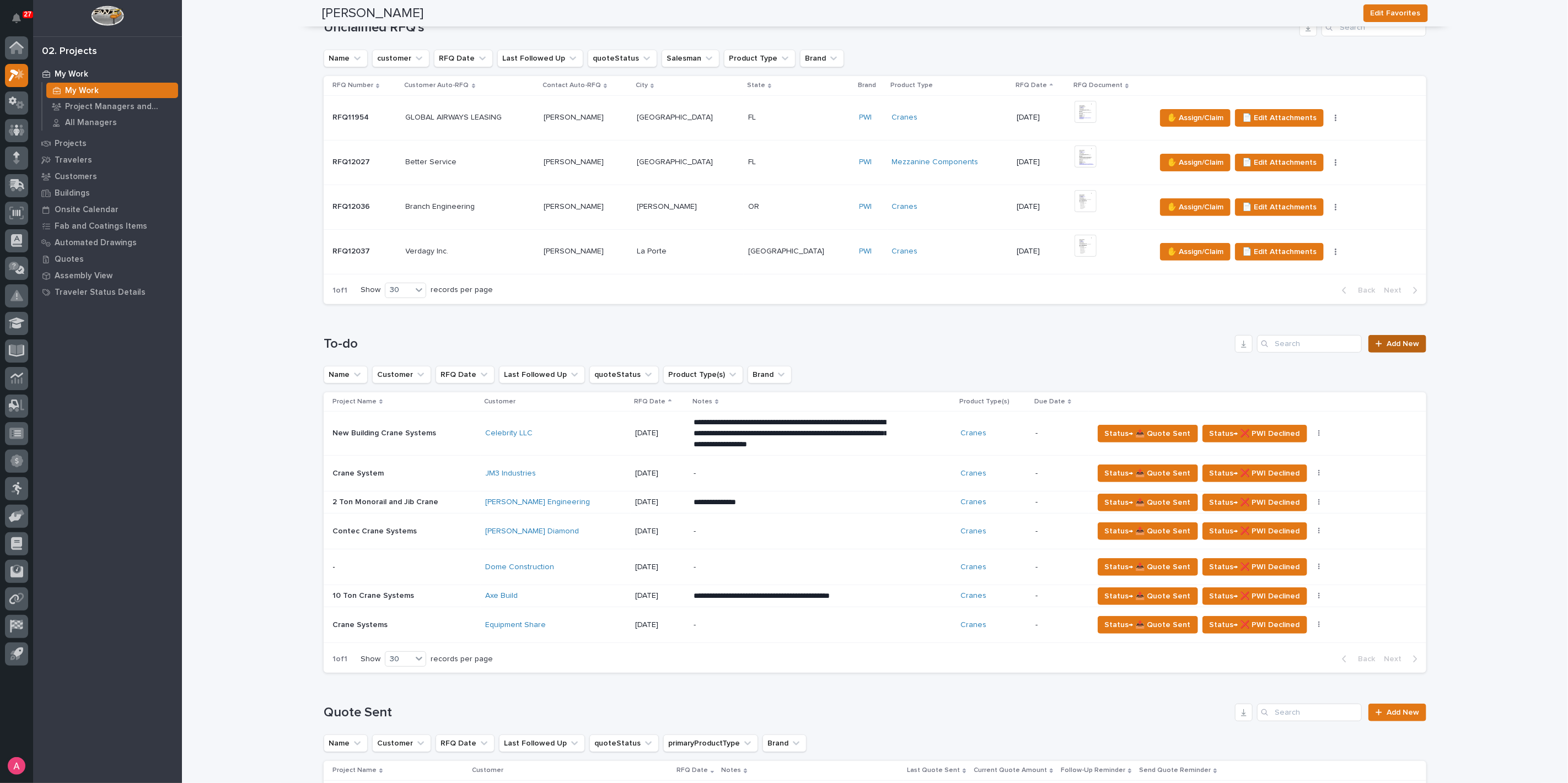
click at [1387, 346] on span "Add New" at bounding box center [1402, 344] width 32 height 8
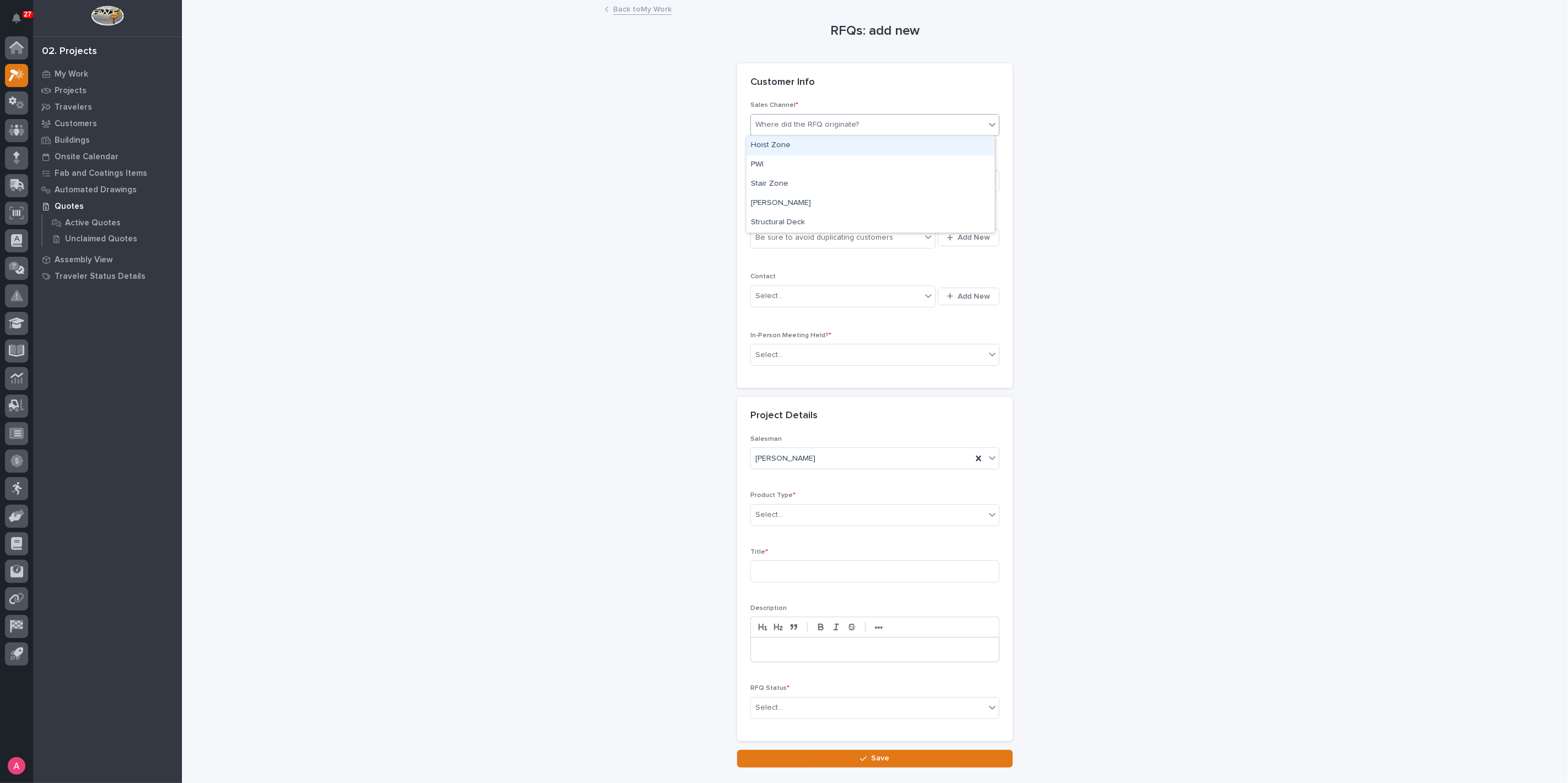
click at [858, 125] on div "Where did the RFQ originate?" at bounding box center [868, 125] width 234 height 18
click at [824, 161] on div "PWI" at bounding box center [870, 165] width 248 height 19
click at [833, 178] on div "Select..." at bounding box center [868, 182] width 234 height 18
click at [831, 199] on div "National Sales" at bounding box center [870, 202] width 248 height 19
click at [839, 242] on div "Be sure to avoid duplicating customers" at bounding box center [824, 237] width 138 height 12
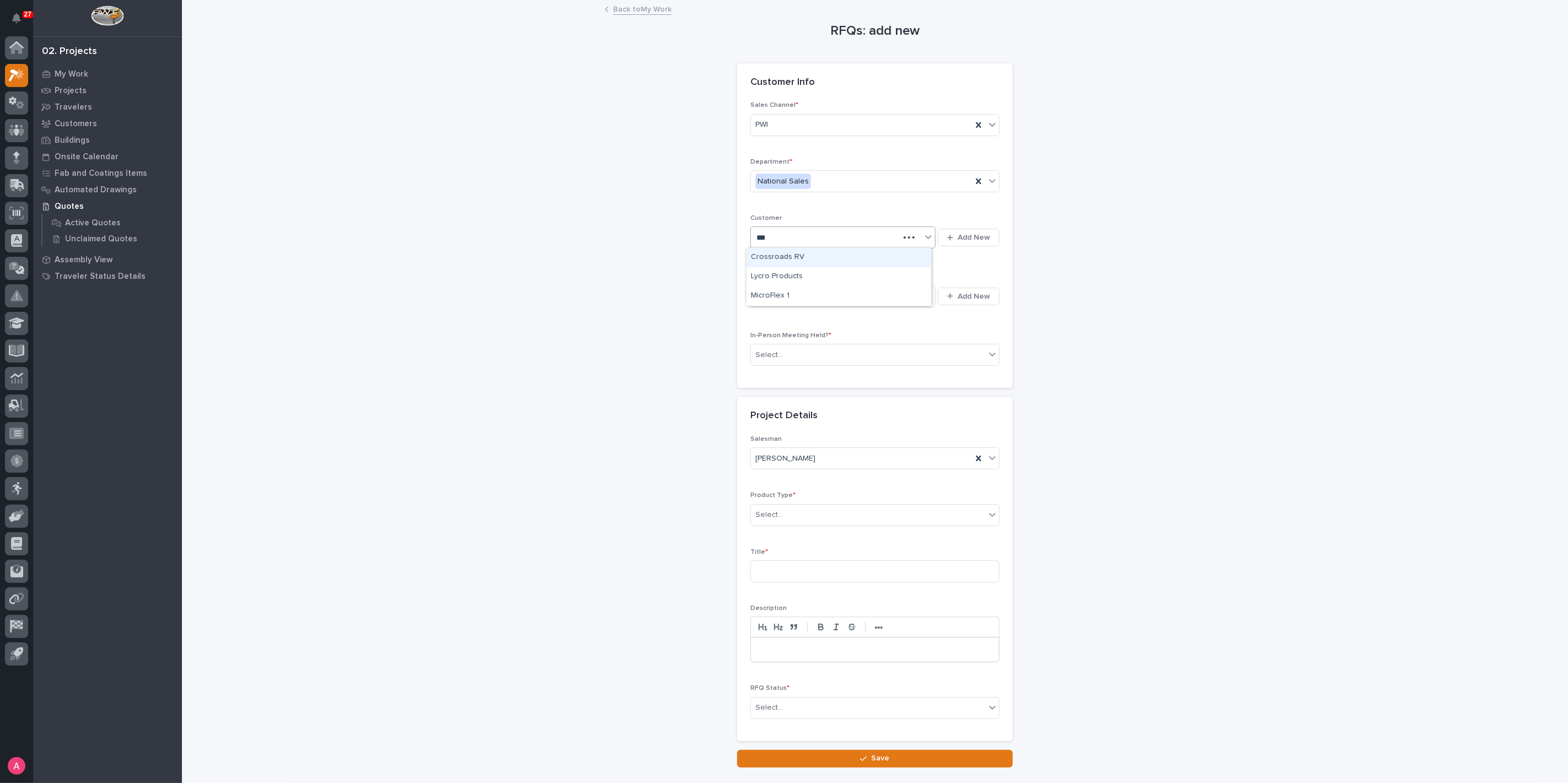
type input "****"
type input "*"
click at [775, 253] on div "Customer Croc Enterprises Add New" at bounding box center [875, 237] width 249 height 45
click at [806, 353] on div "Select..." at bounding box center [868, 355] width 234 height 18
click at [810, 386] on div "No" at bounding box center [870, 394] width 248 height 19
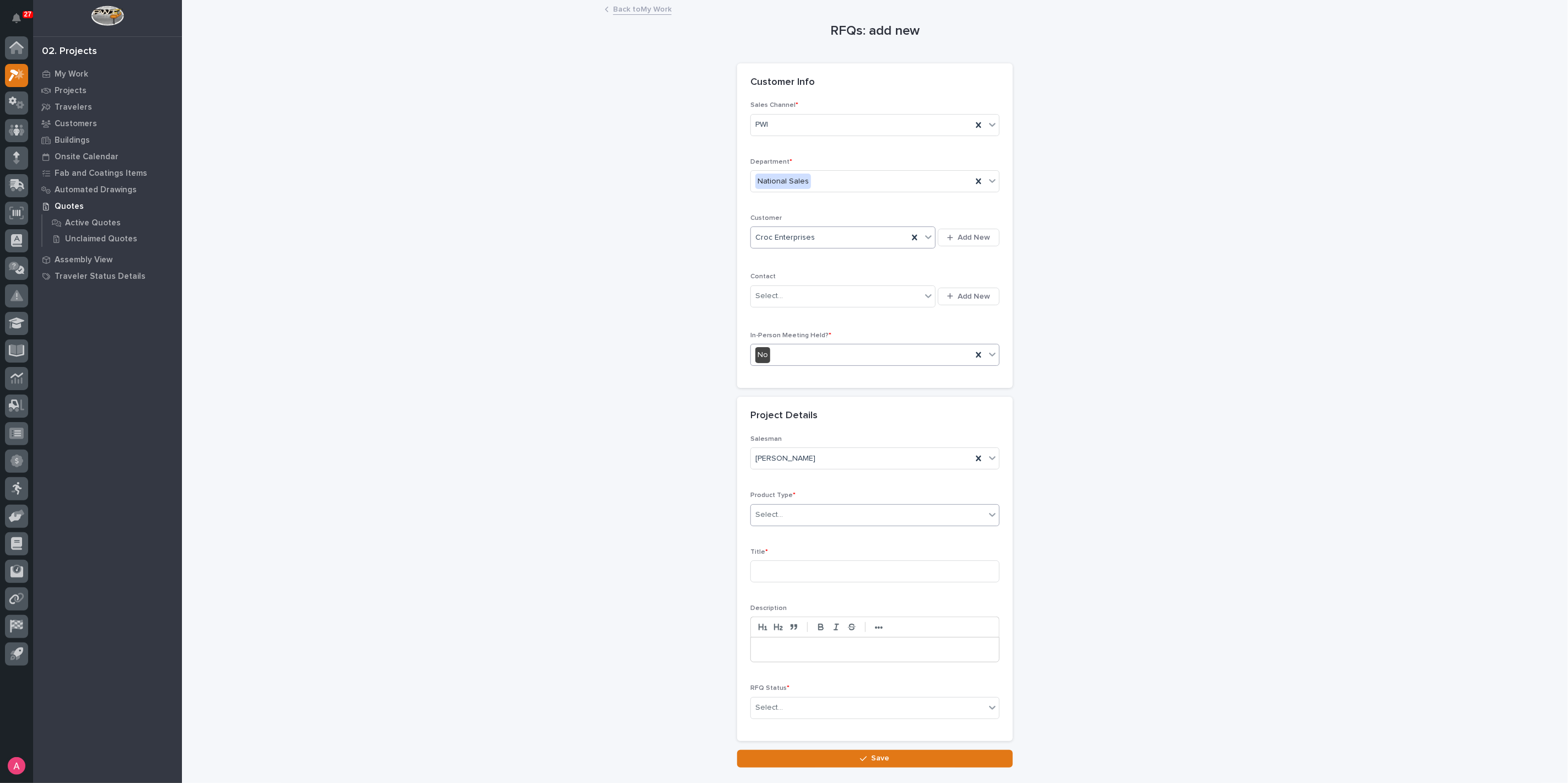
click at [830, 517] on div "Select..." at bounding box center [868, 515] width 234 height 18
click at [821, 549] on div "Cranes" at bounding box center [870, 553] width 248 height 19
click at [824, 566] on input at bounding box center [875, 571] width 249 height 22
type input "2 or 3 Ton Crane System"
click at [816, 710] on div "Select..." at bounding box center [868, 708] width 234 height 18
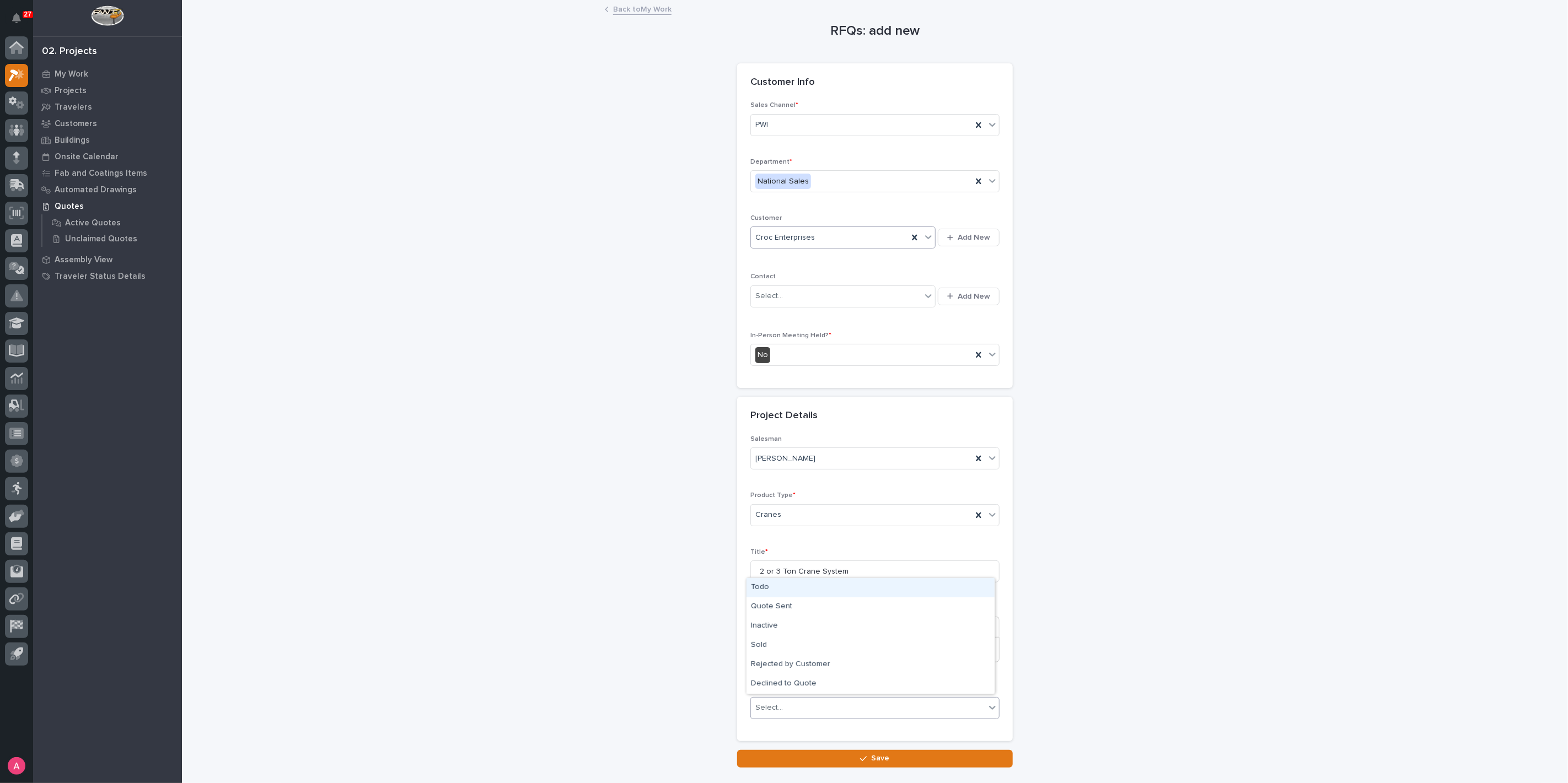
click at [794, 592] on div "Todo" at bounding box center [870, 588] width 248 height 19
click at [830, 761] on button "Save" at bounding box center [875, 759] width 276 height 18
